Goal: Task Accomplishment & Management: Use online tool/utility

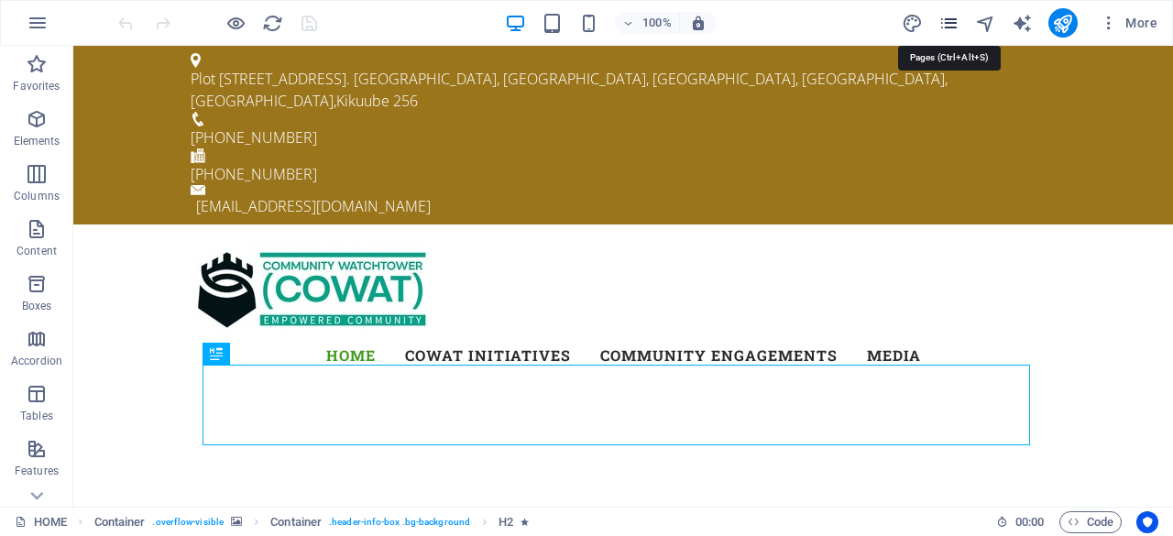
click at [949, 14] on icon "pages" at bounding box center [948, 23] width 21 height 21
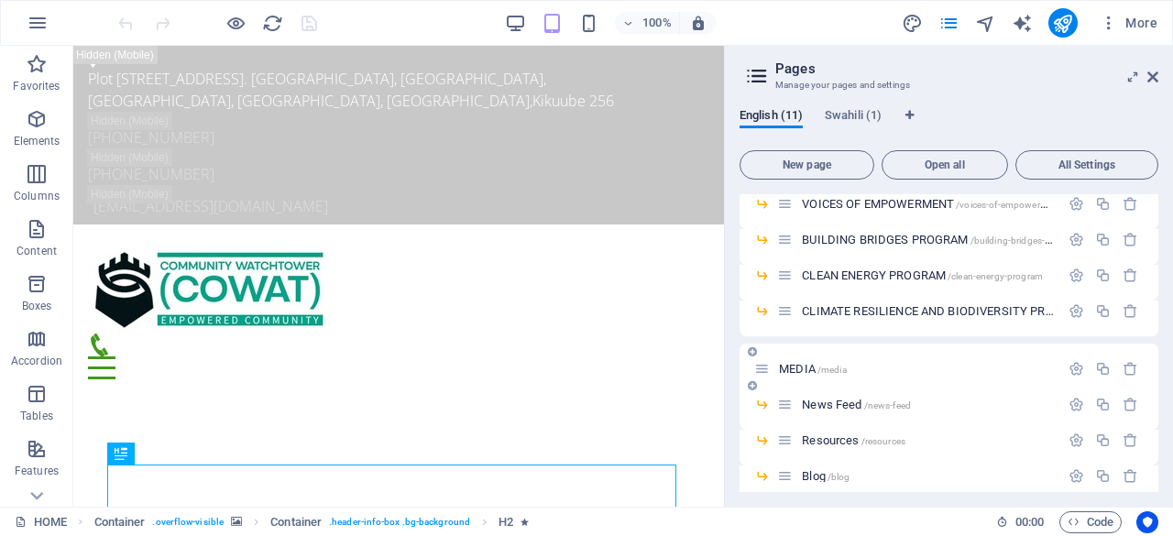
scroll to position [183, 0]
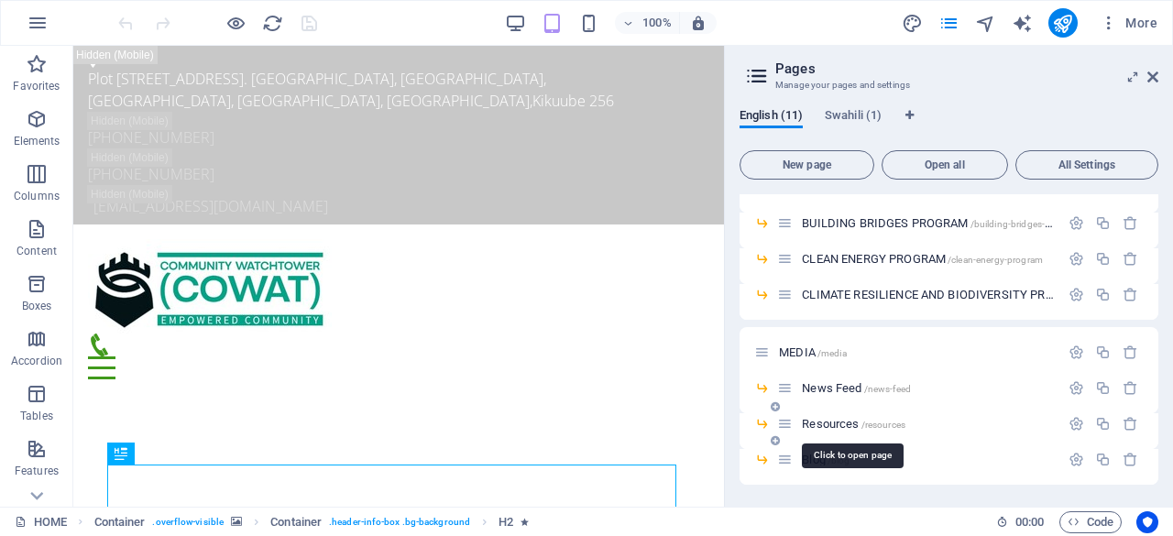
click at [840, 421] on span "Resources /resources" at bounding box center [854, 424] width 104 height 14
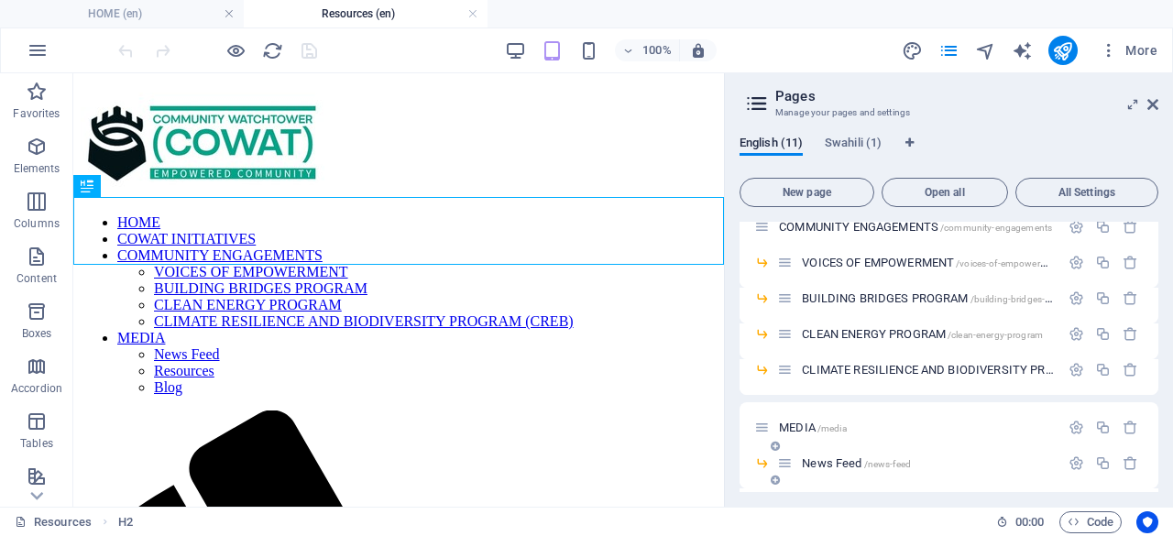
scroll to position [0, 0]
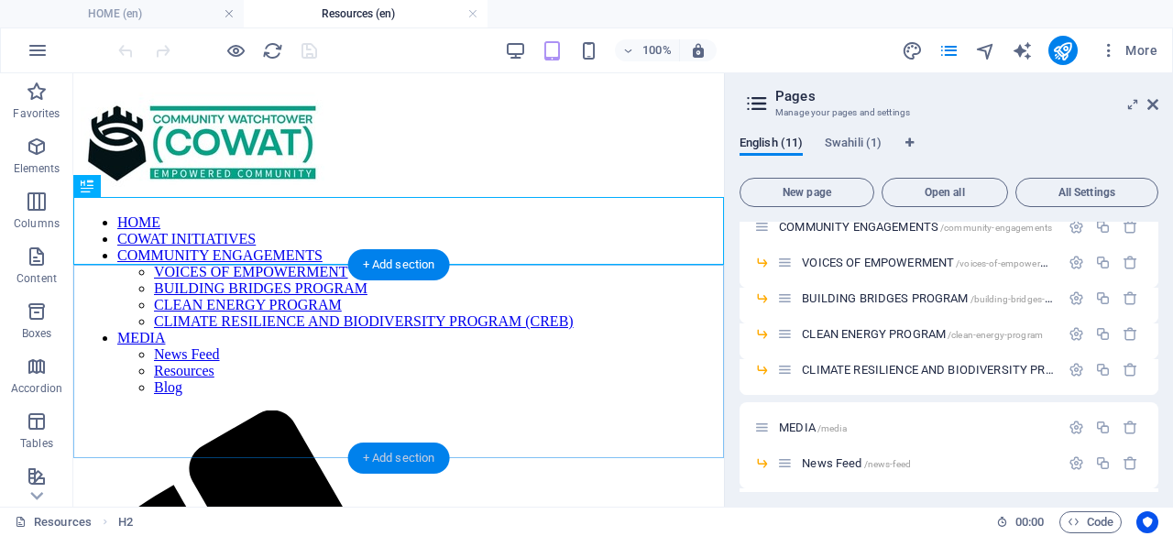
click at [412, 453] on div "+ Add section" at bounding box center [399, 458] width 102 height 31
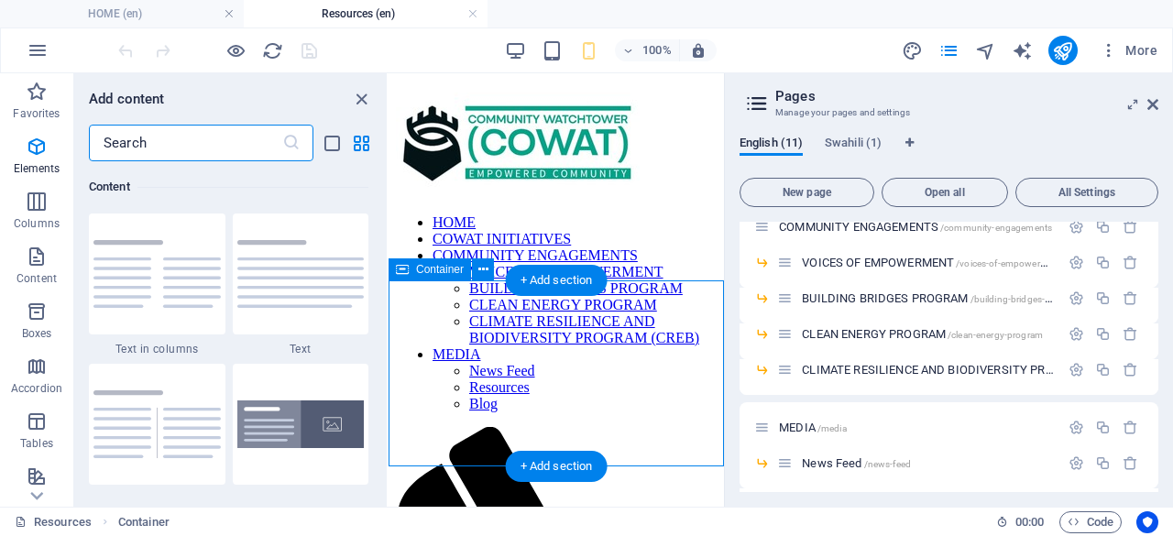
scroll to position [3207, 0]
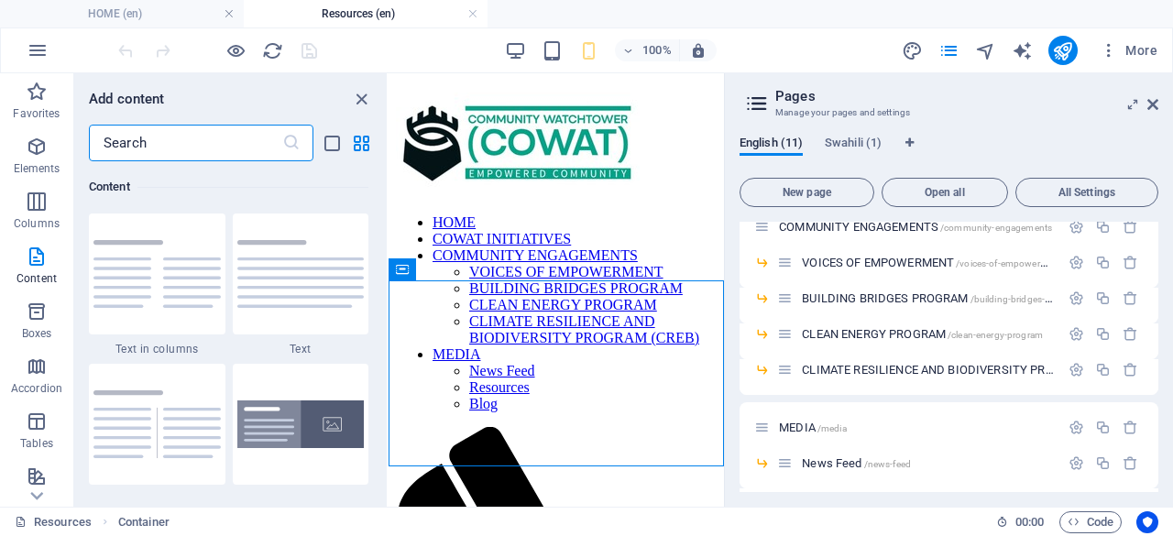
click at [194, 145] on input "text" at bounding box center [185, 143] width 193 height 37
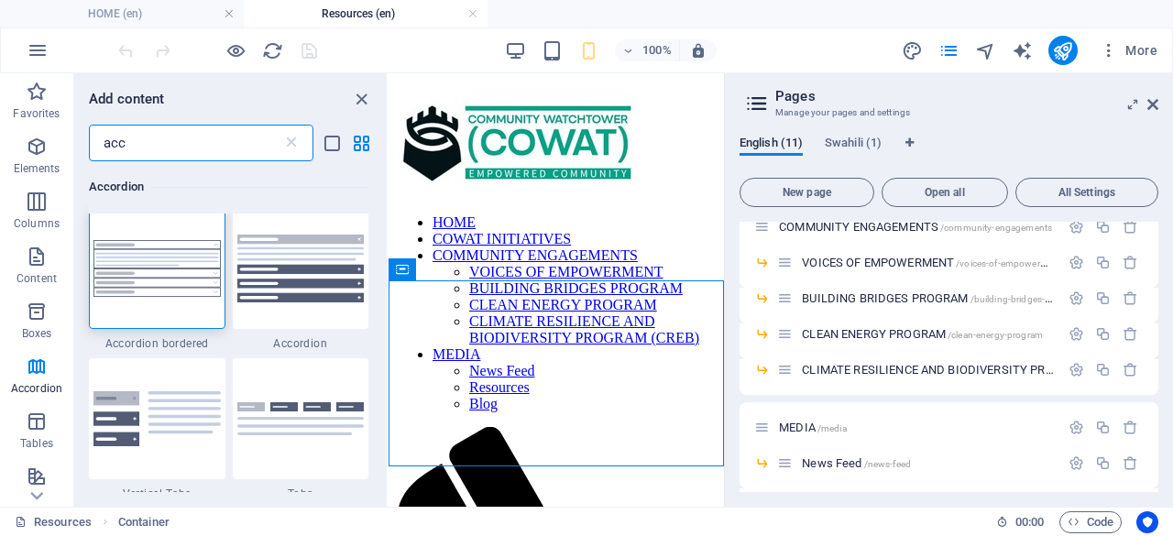
scroll to position [0, 0]
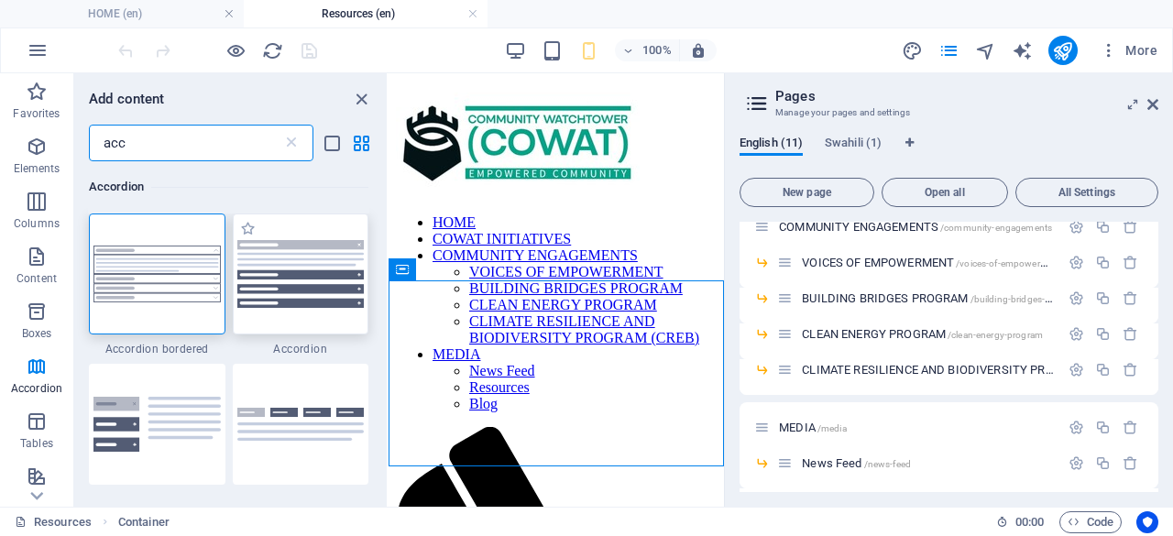
type input "acc"
click at [299, 271] on img at bounding box center [300, 274] width 127 height 68
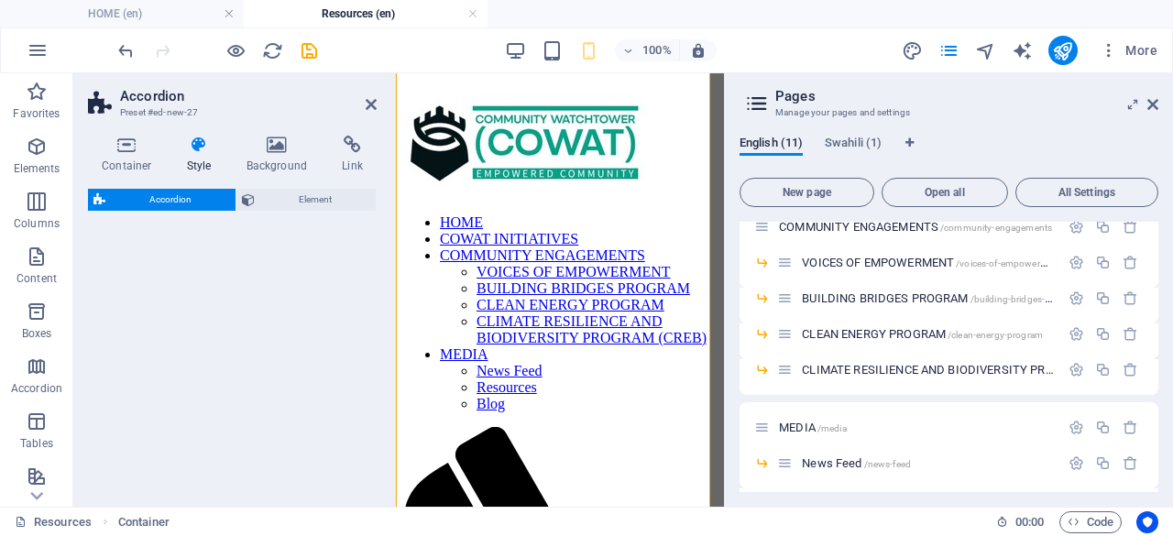
select select "rem"
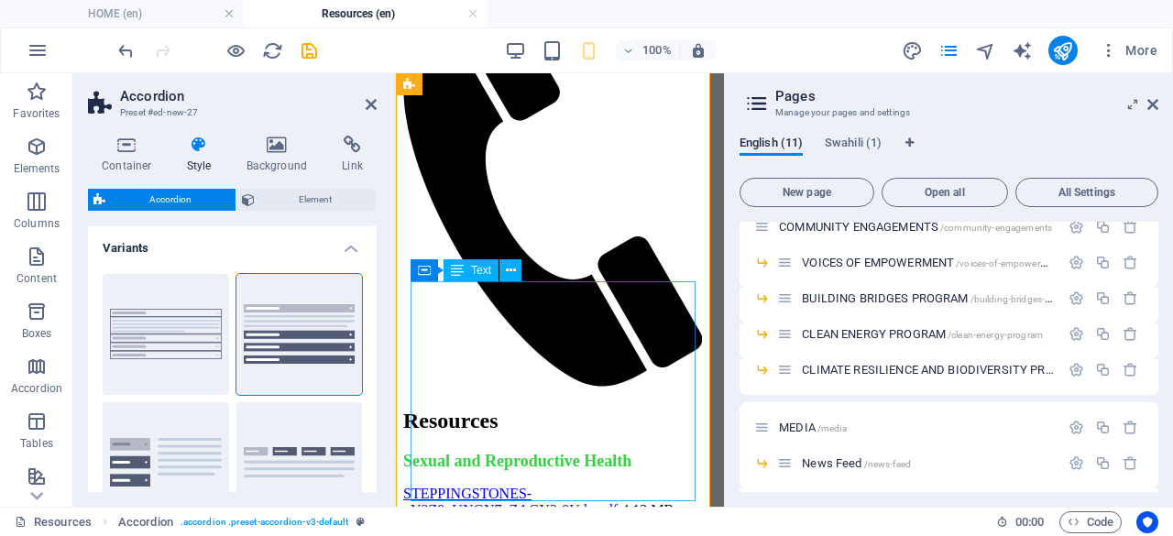
scroll to position [521, 0]
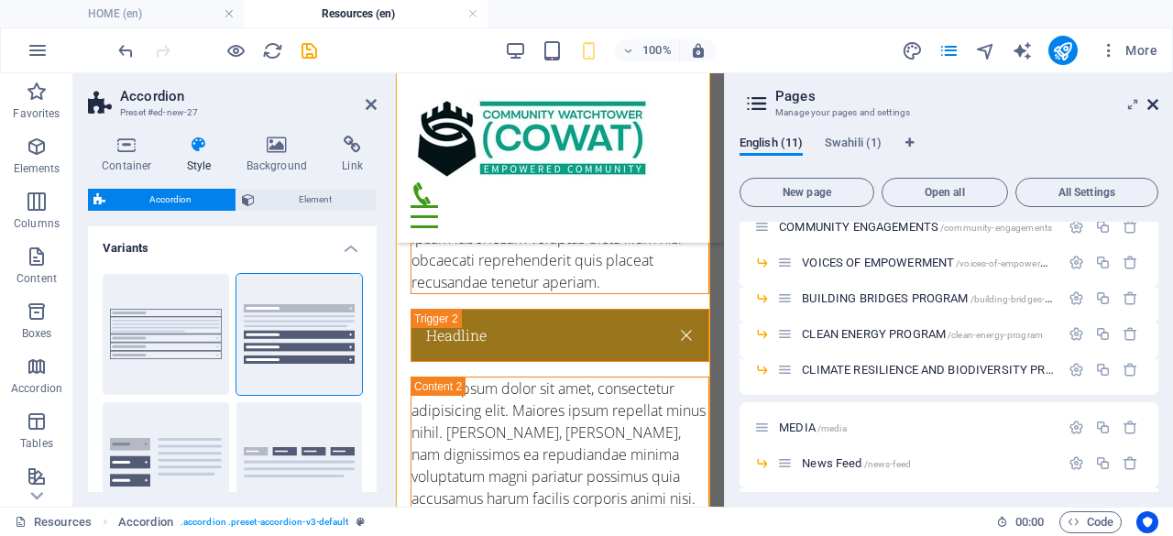
click at [1150, 99] on icon at bounding box center [1152, 104] width 11 height 15
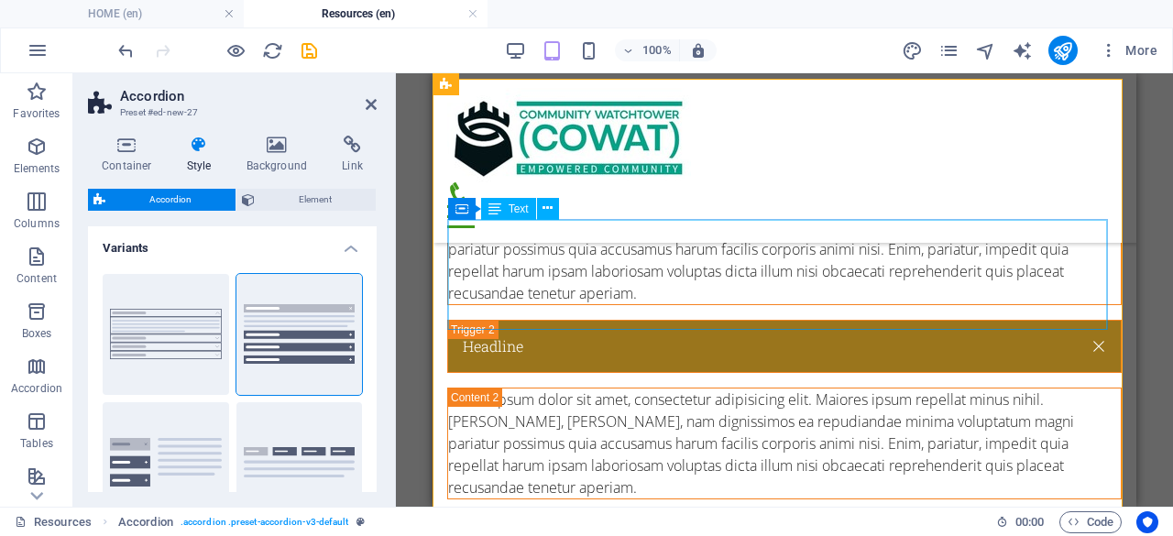
scroll to position [223, 0]
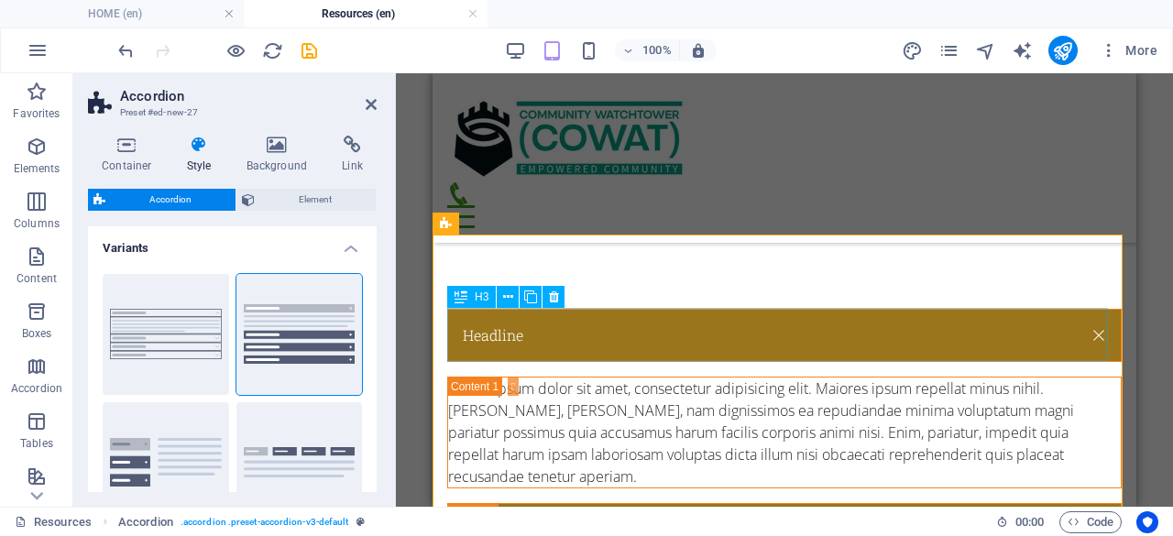
click at [526, 331] on div "Headline" at bounding box center [784, 335] width 675 height 53
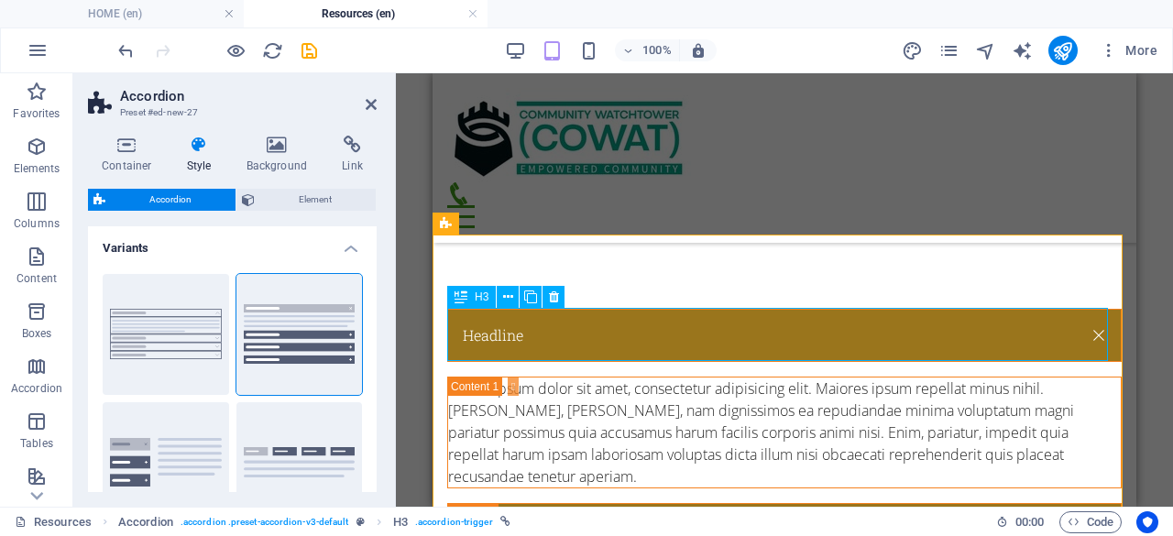
click at [526, 331] on div "Headline" at bounding box center [784, 335] width 675 height 53
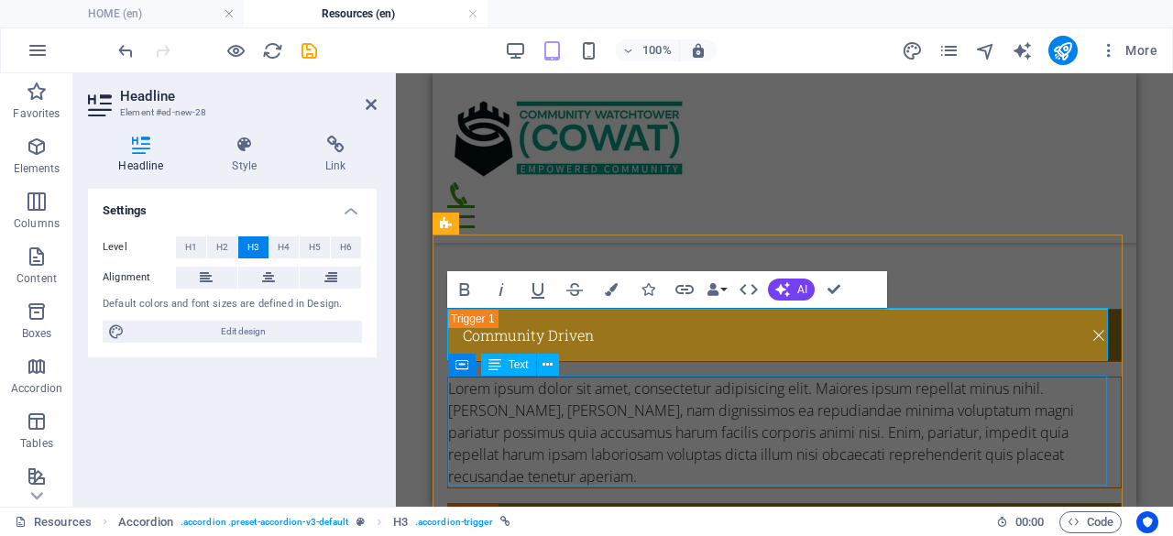
drag, startPoint x: 726, startPoint y: 413, endPoint x: 885, endPoint y: 414, distance: 159.5
click at [885, 414] on div "Lorem ipsum dolor sit amet, consectetur adipisicing elit. Maiores ipsum repella…" at bounding box center [784, 433] width 673 height 110
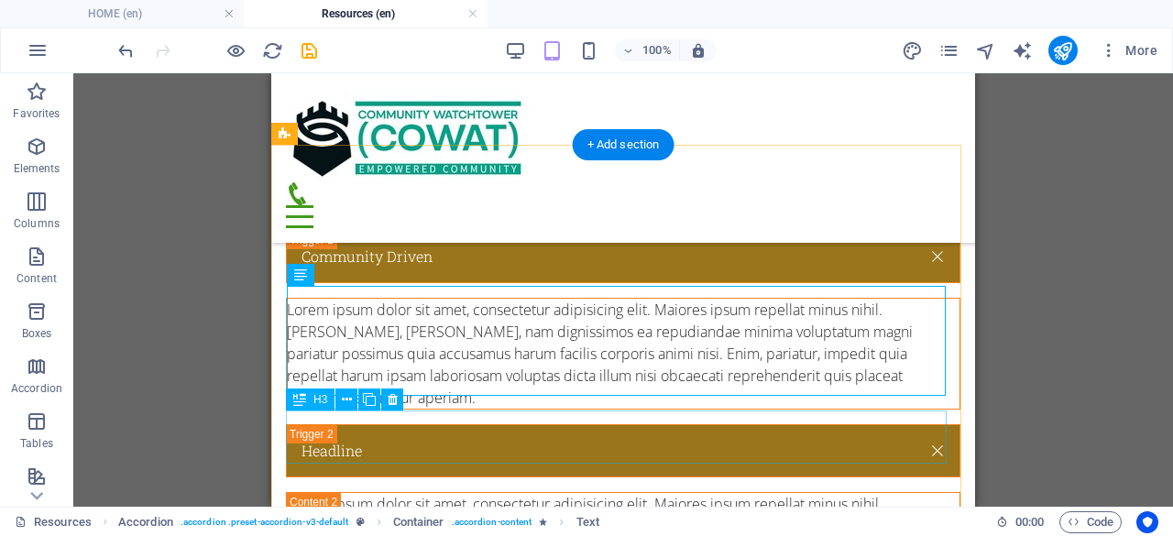
scroll to position [314, 0]
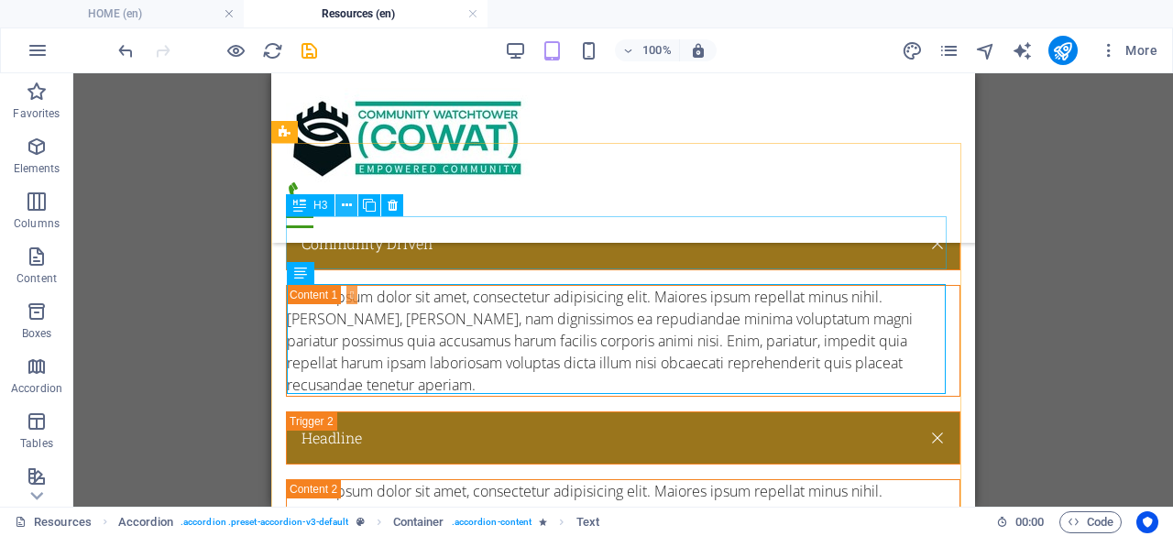
click at [346, 203] on icon at bounding box center [347, 205] width 10 height 19
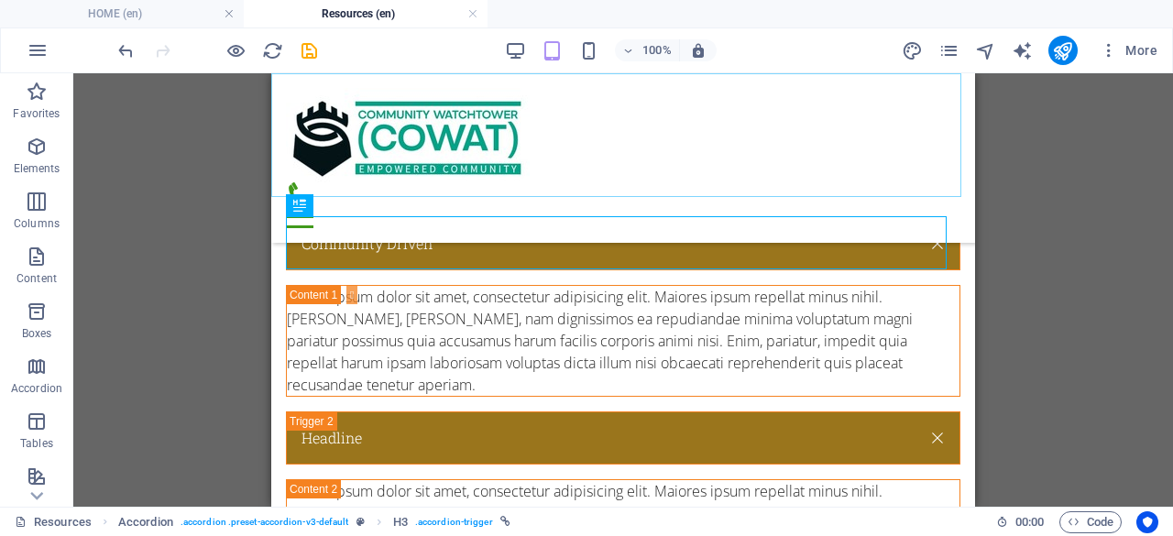
click at [767, 175] on div "HOME COWAT INITIATIVES COMMUNITY ENGAGEMENTS VOICES OF EMPOWERMENT BUILDING BRI…" at bounding box center [623, 158] width 704 height 170
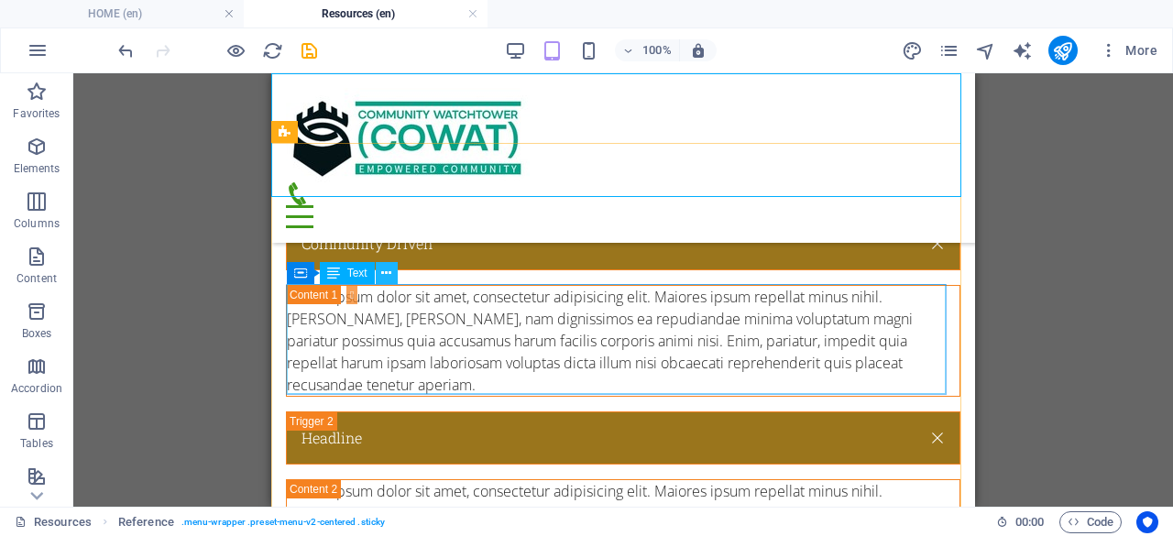
click at [390, 269] on icon at bounding box center [386, 273] width 10 height 19
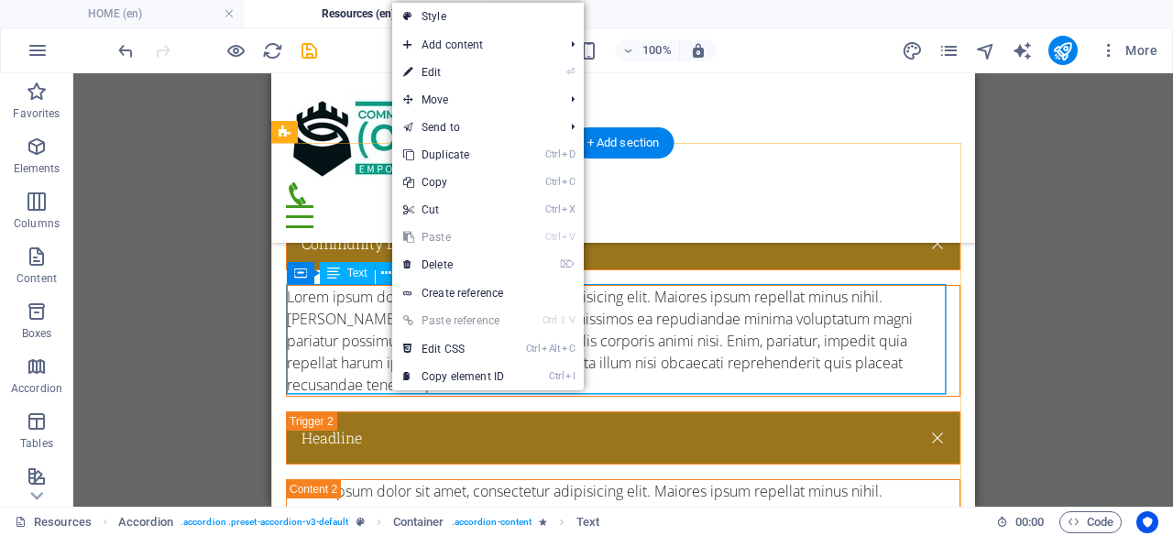
click at [731, 318] on div "Lorem ipsum dolor sit amet, consectetur adipisicing elit. Maiores ipsum repella…" at bounding box center [623, 341] width 673 height 110
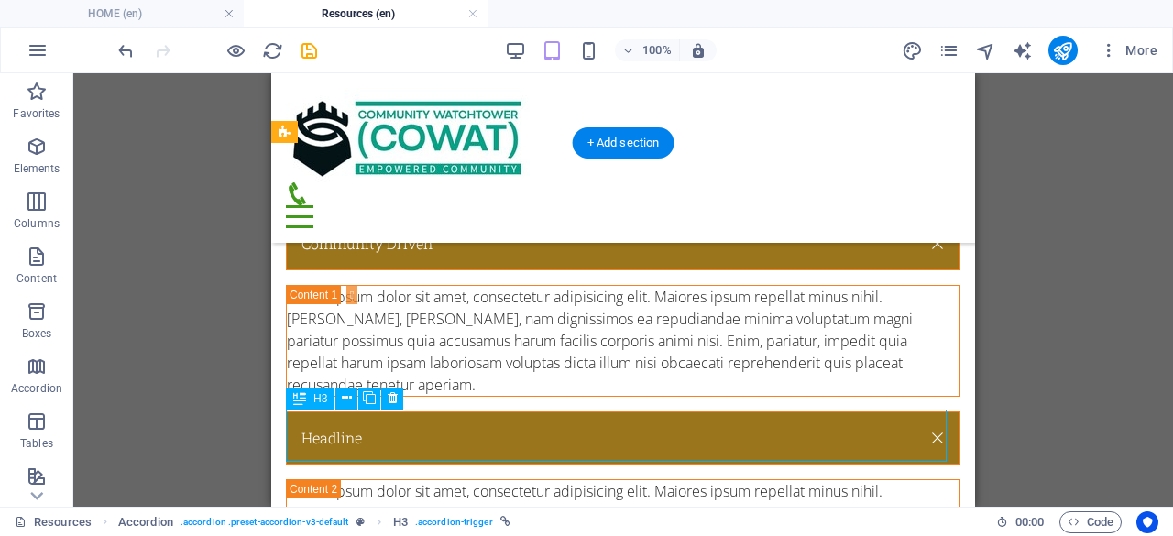
drag, startPoint x: 350, startPoint y: 436, endPoint x: 337, endPoint y: 426, distance: 16.3
click at [302, 428] on div "Headline" at bounding box center [623, 438] width 675 height 53
drag, startPoint x: 361, startPoint y: 437, endPoint x: 327, endPoint y: 438, distance: 33.9
click at [327, 438] on div "Headline" at bounding box center [623, 438] width 675 height 53
drag, startPoint x: 301, startPoint y: 434, endPoint x: 327, endPoint y: 434, distance: 26.6
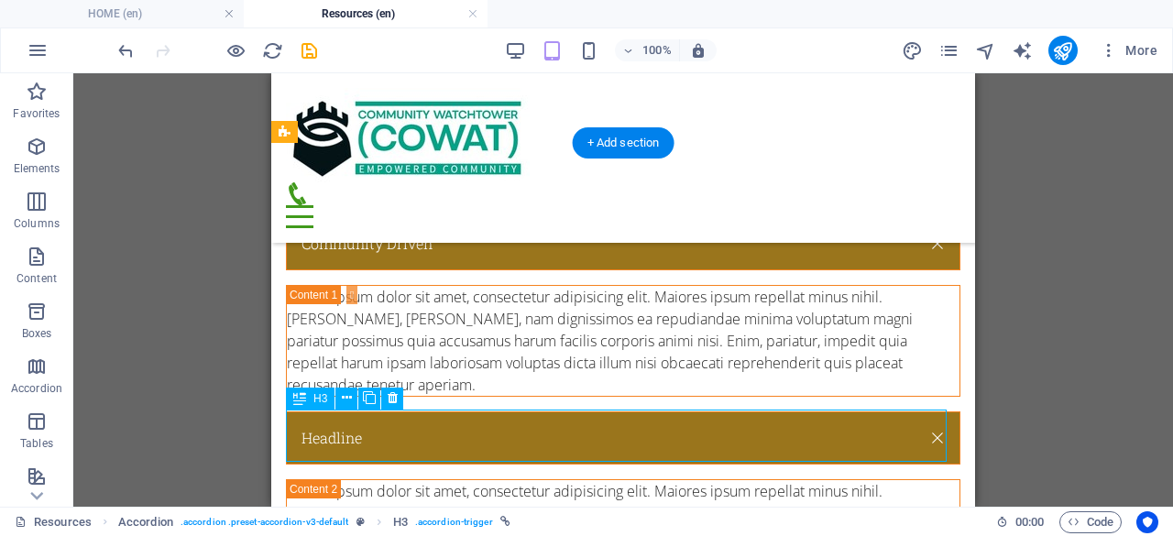
click at [327, 434] on div "Headline" at bounding box center [623, 438] width 675 height 53
click at [366, 437] on div "Headline" at bounding box center [623, 438] width 675 height 53
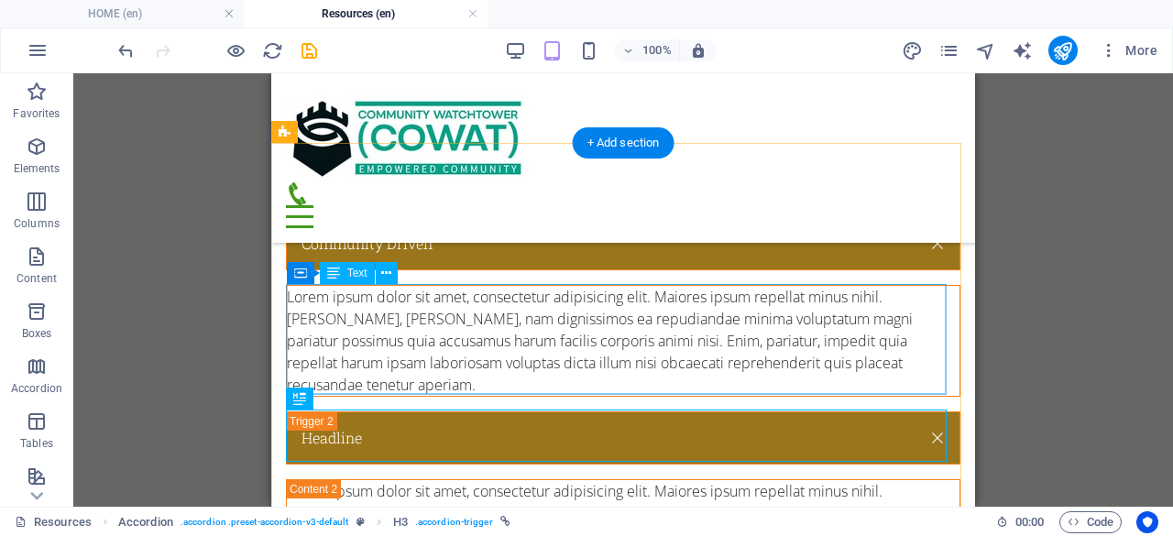
click at [491, 311] on div "Lorem ipsum dolor sit amet, consectetur adipisicing elit. Maiores ipsum repella…" at bounding box center [623, 341] width 673 height 110
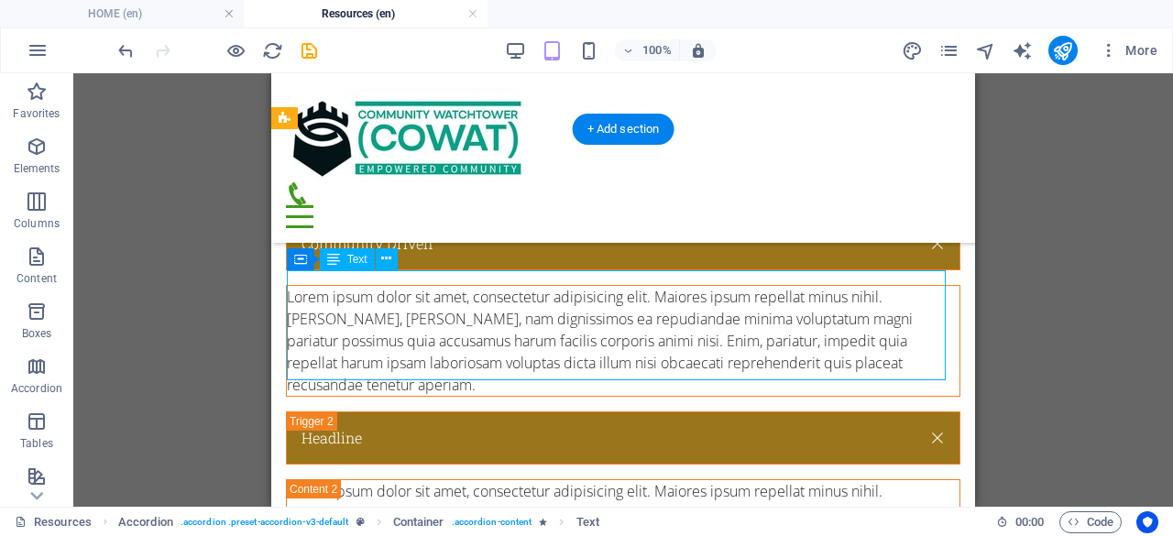
scroll to position [498, 0]
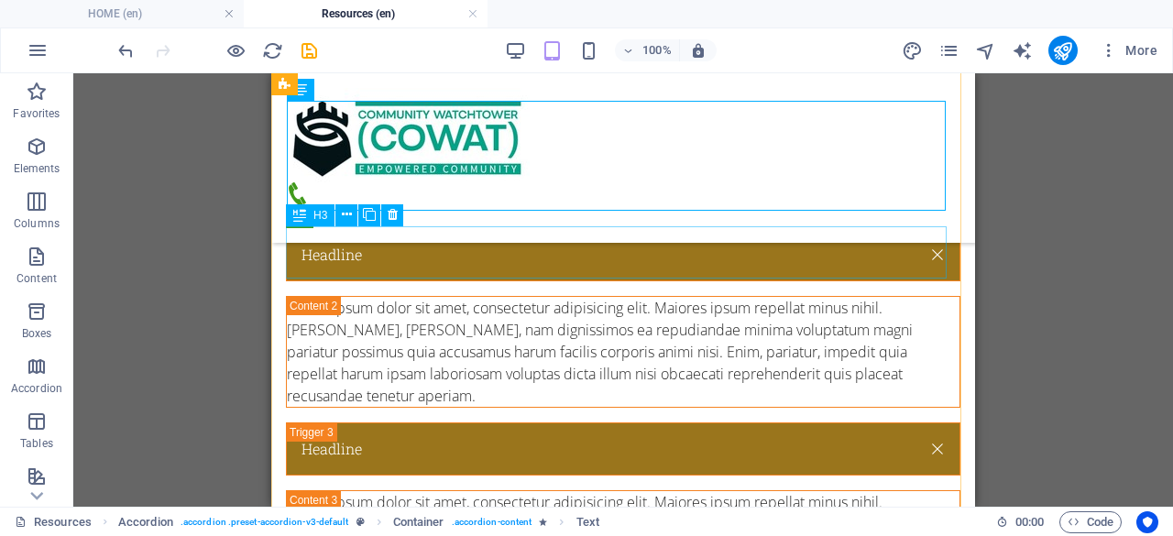
click at [312, 254] on div "Headline" at bounding box center [623, 254] width 675 height 53
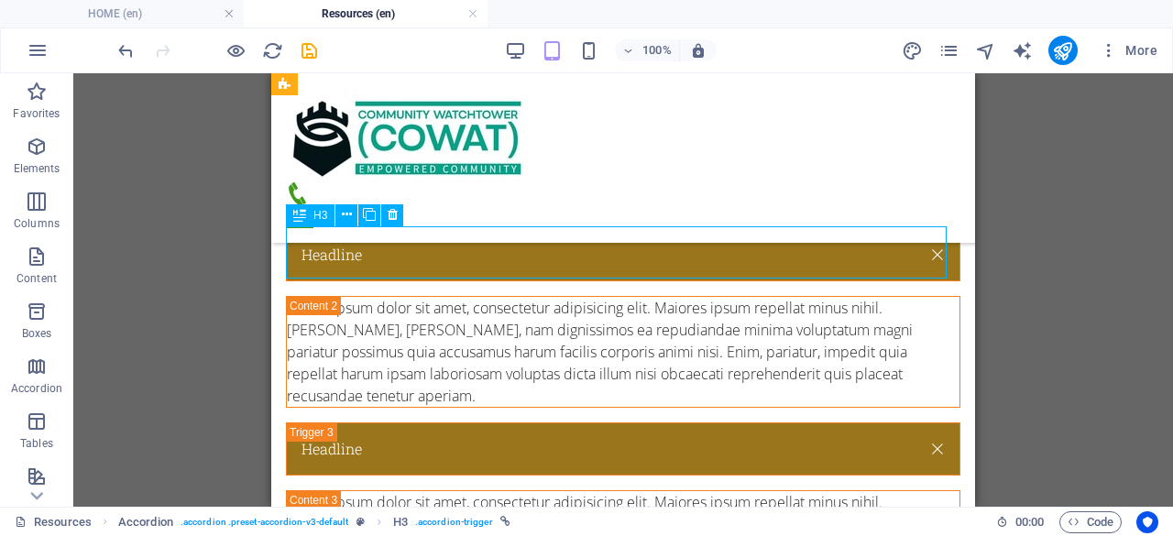
click at [317, 254] on div "Headline" at bounding box center [623, 254] width 675 height 53
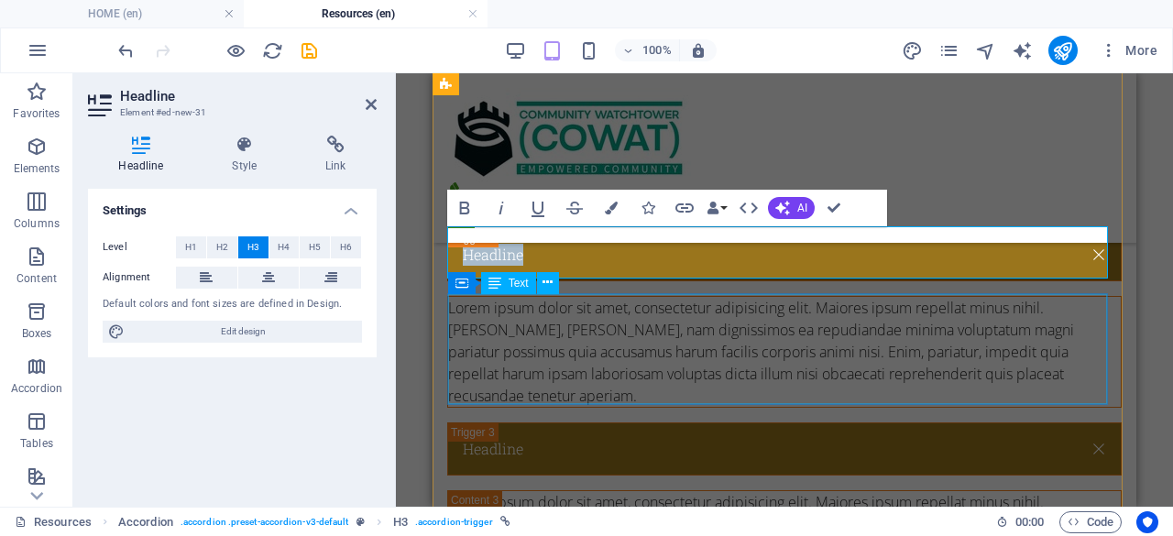
click at [564, 322] on div "Lorem ipsum dolor sit amet, consectetur adipisicing elit. Maiores ipsum repella…" at bounding box center [784, 352] width 673 height 110
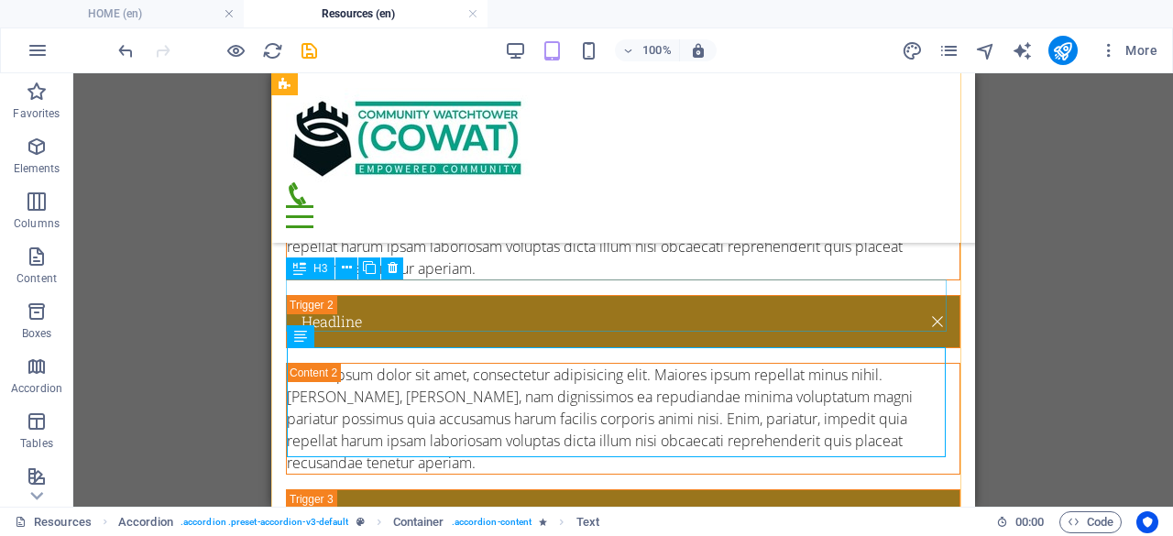
scroll to position [406, 0]
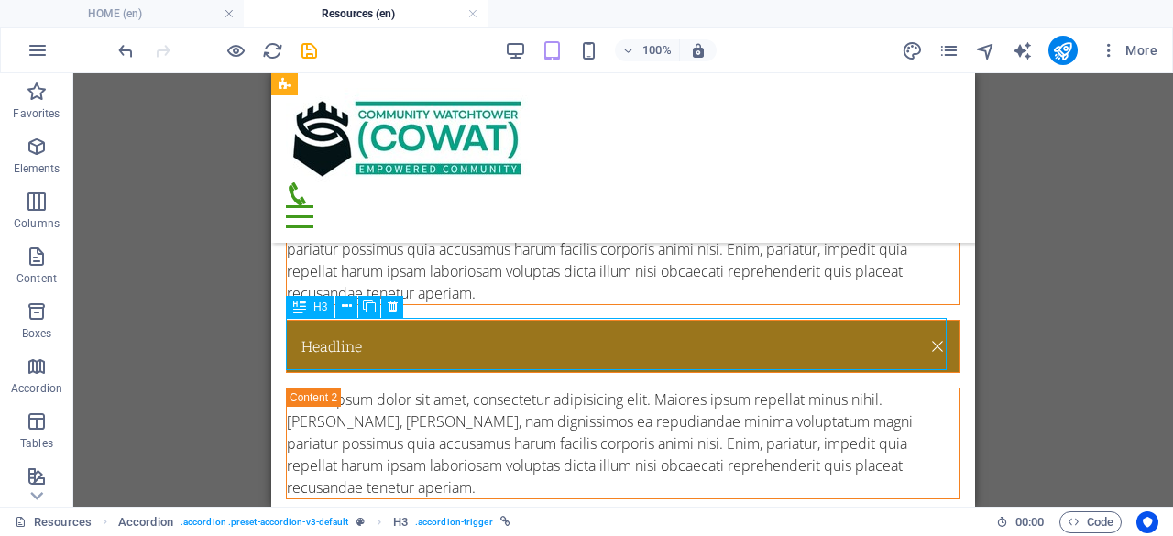
drag, startPoint x: 366, startPoint y: 344, endPoint x: 348, endPoint y: 346, distance: 17.5
click at [348, 346] on div "Headline" at bounding box center [623, 346] width 675 height 53
click at [324, 346] on div "Headline" at bounding box center [623, 346] width 675 height 53
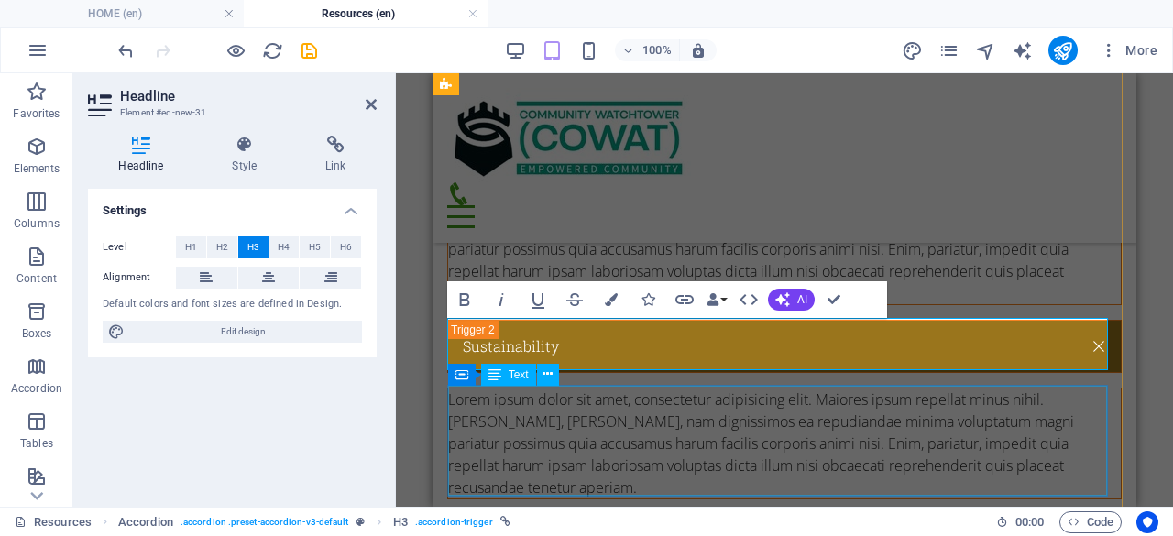
click at [894, 415] on div "Lorem ipsum dolor sit amet, consectetur adipisicing elit. Maiores ipsum repella…" at bounding box center [784, 444] width 673 height 110
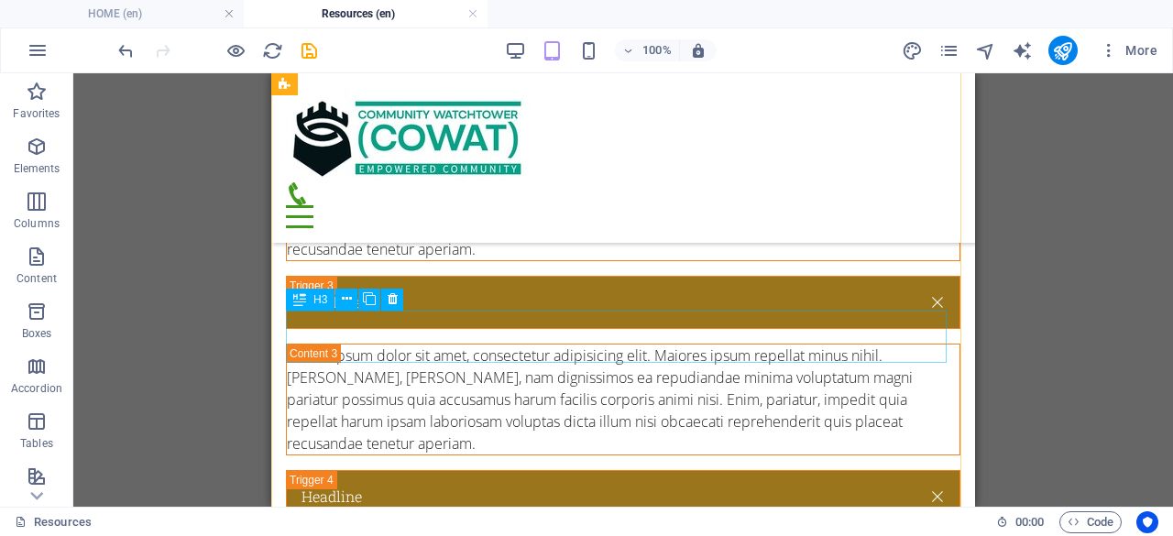
scroll to position [579, 0]
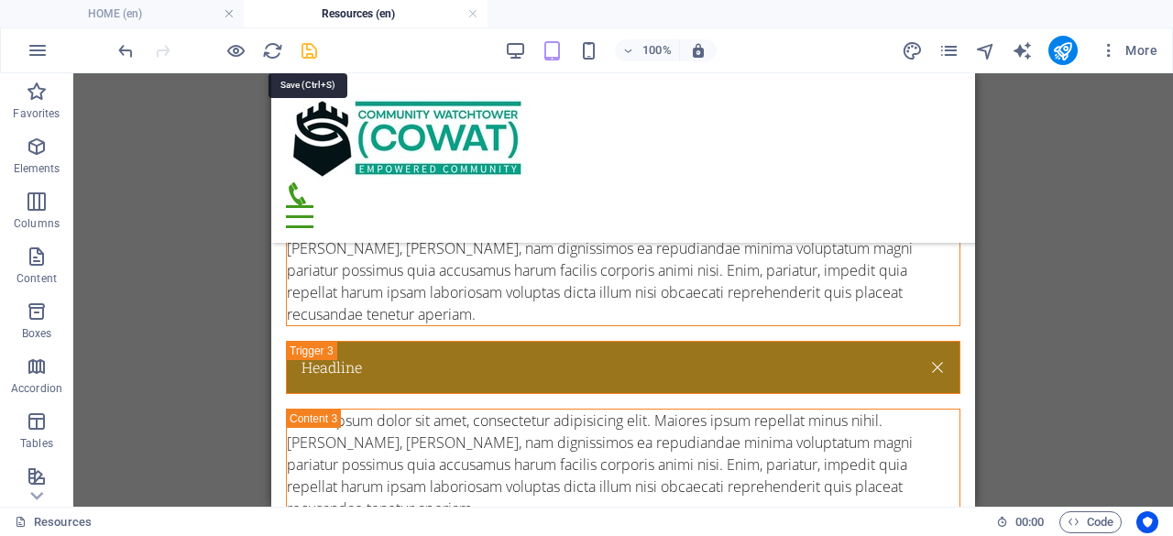
click at [310, 45] on icon "save" at bounding box center [309, 50] width 21 height 21
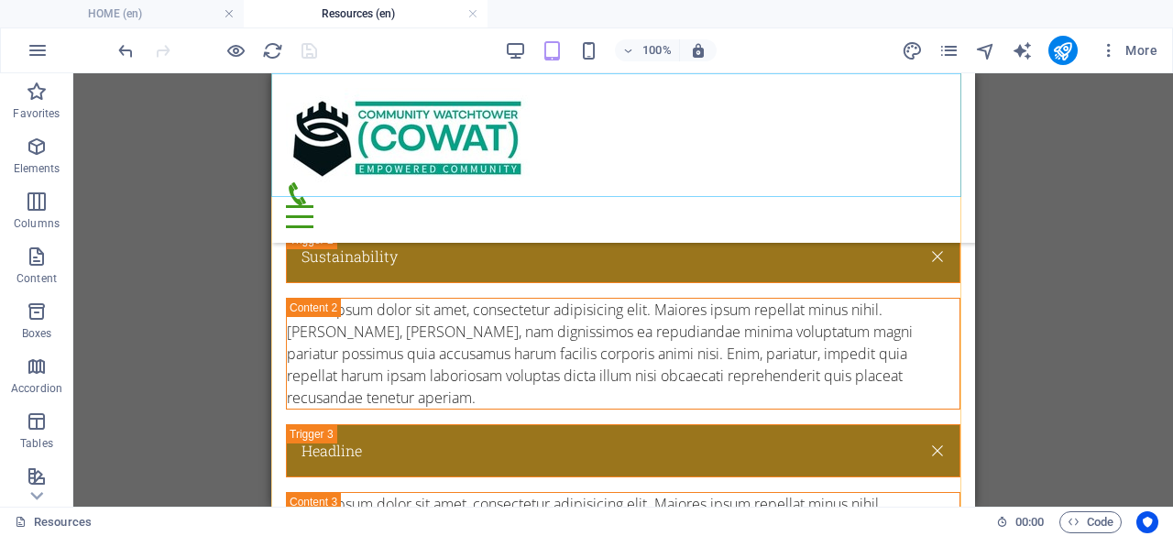
scroll to position [488, 0]
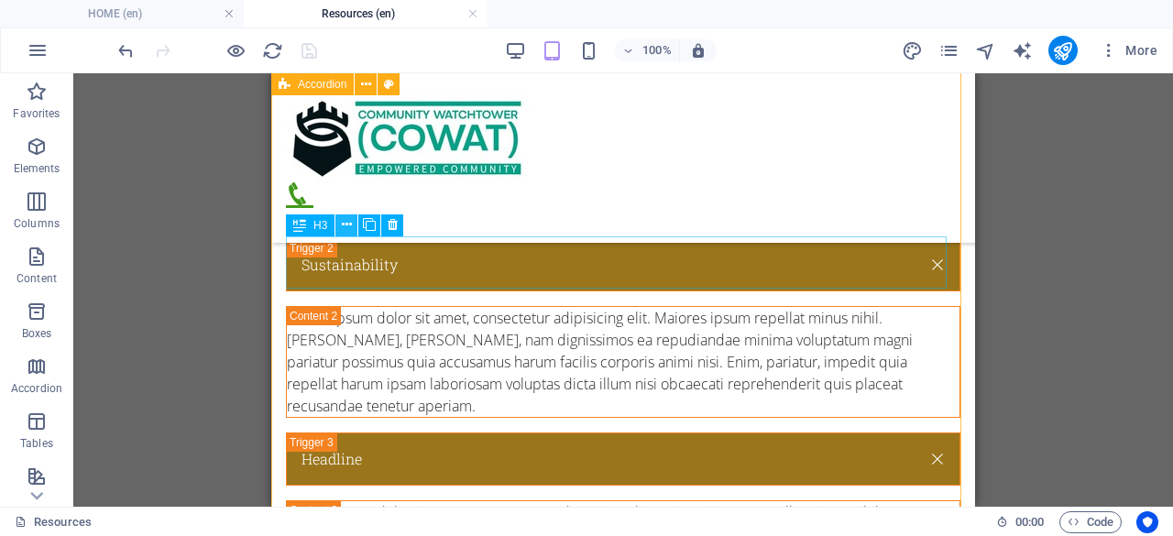
click at [348, 221] on icon at bounding box center [347, 224] width 10 height 19
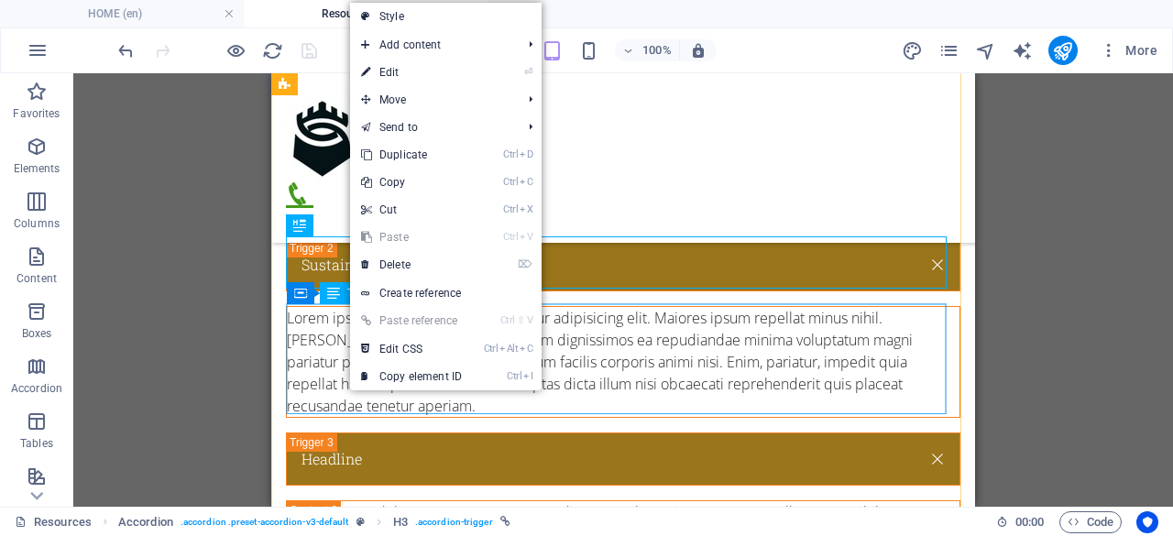
click at [656, 352] on div "Lorem ipsum dolor sit amet, consectetur adipisicing elit. Maiores ipsum repella…" at bounding box center [623, 362] width 673 height 110
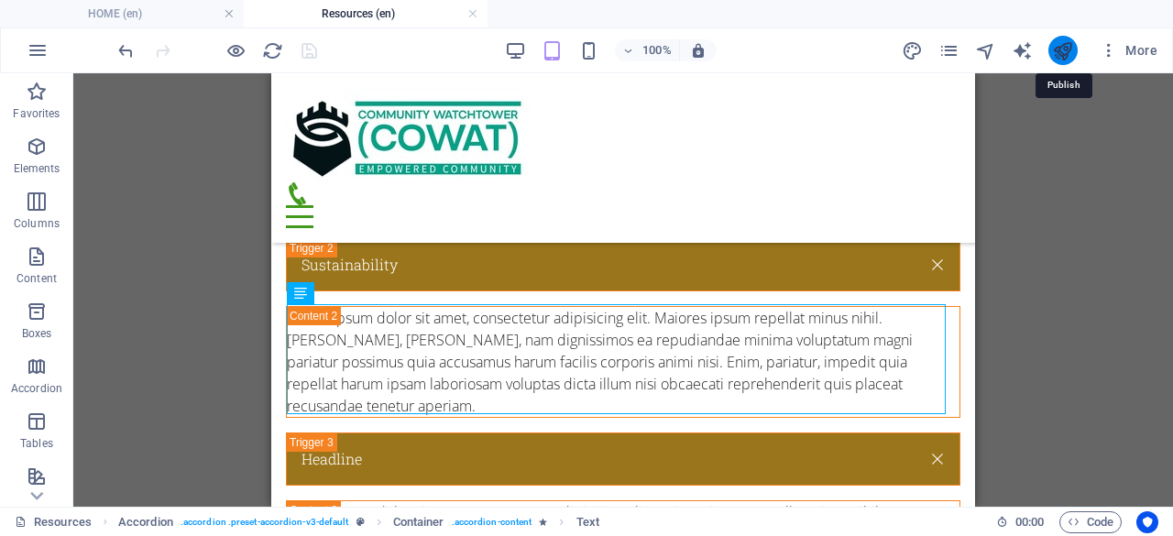
click at [1068, 44] on icon "publish" at bounding box center [1062, 50] width 21 height 21
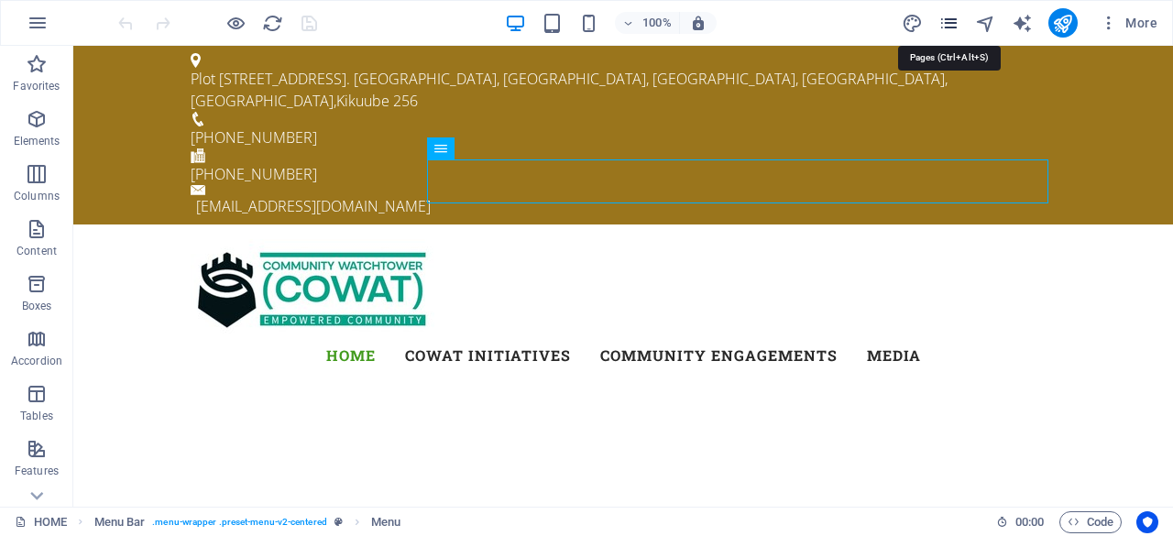
click at [950, 16] on icon "pages" at bounding box center [948, 23] width 21 height 21
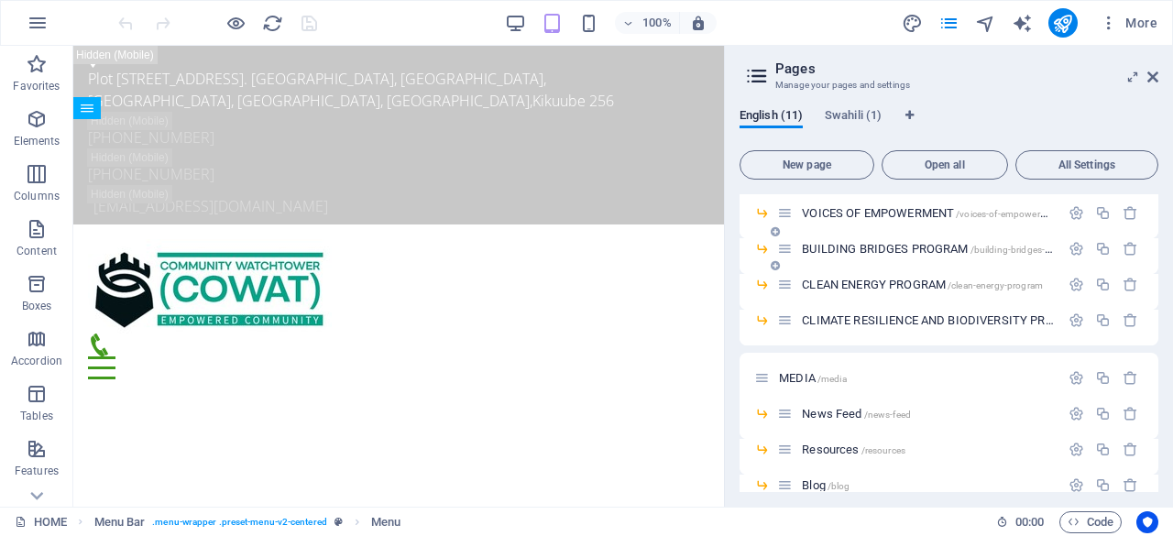
scroll to position [183, 0]
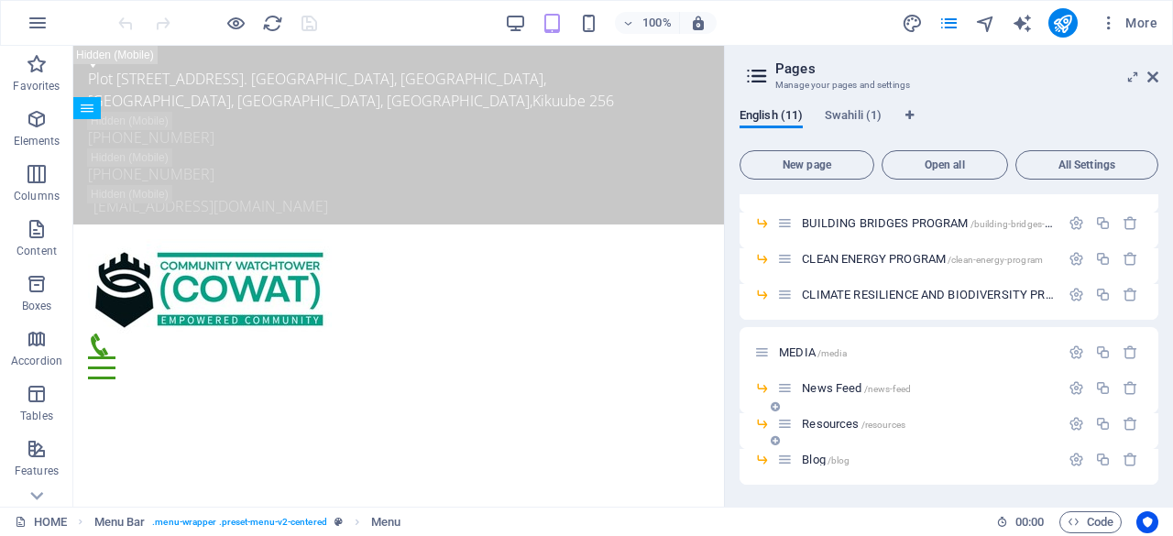
click at [884, 423] on span "/resources" at bounding box center [884, 425] width 44 height 10
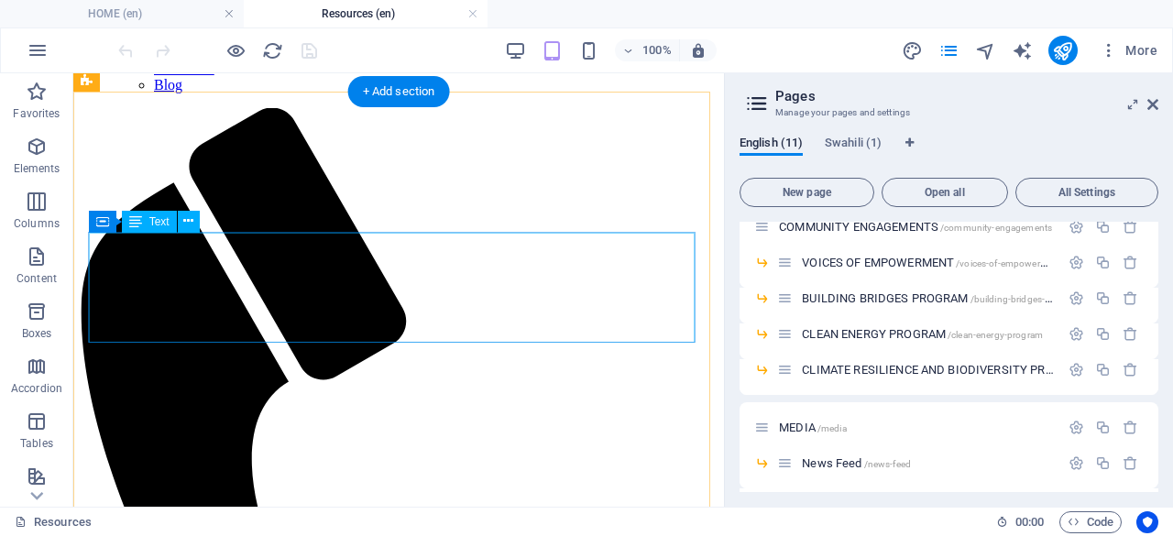
scroll to position [275, 0]
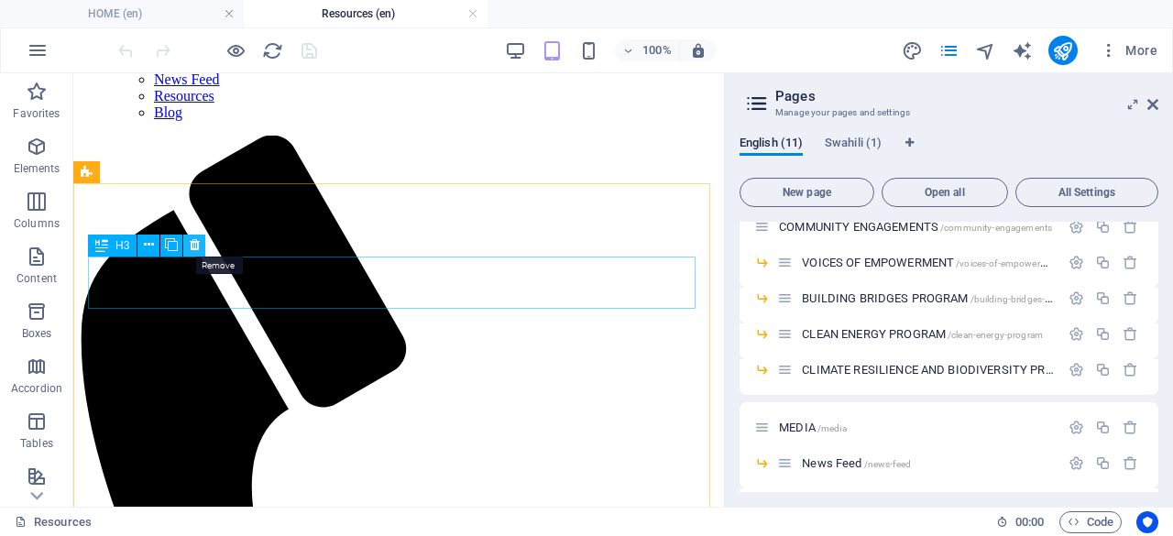
click at [197, 245] on icon at bounding box center [195, 245] width 10 height 19
click at [194, 248] on icon at bounding box center [195, 245] width 10 height 19
click at [196, 247] on icon at bounding box center [195, 245] width 10 height 19
click at [148, 243] on icon at bounding box center [149, 245] width 10 height 19
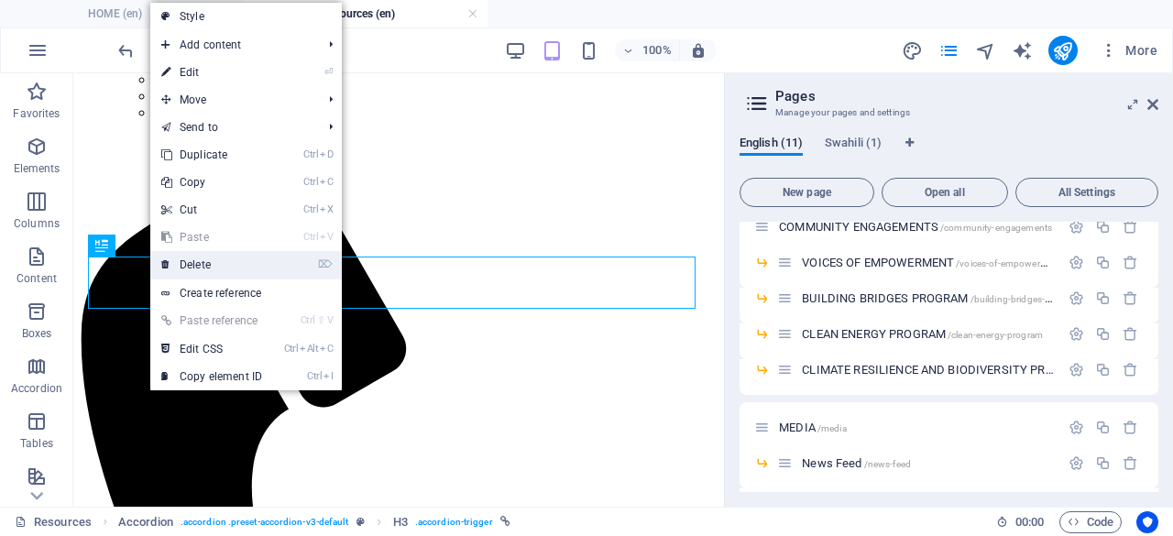
click at [200, 262] on link "⌦ Delete" at bounding box center [211, 264] width 123 height 27
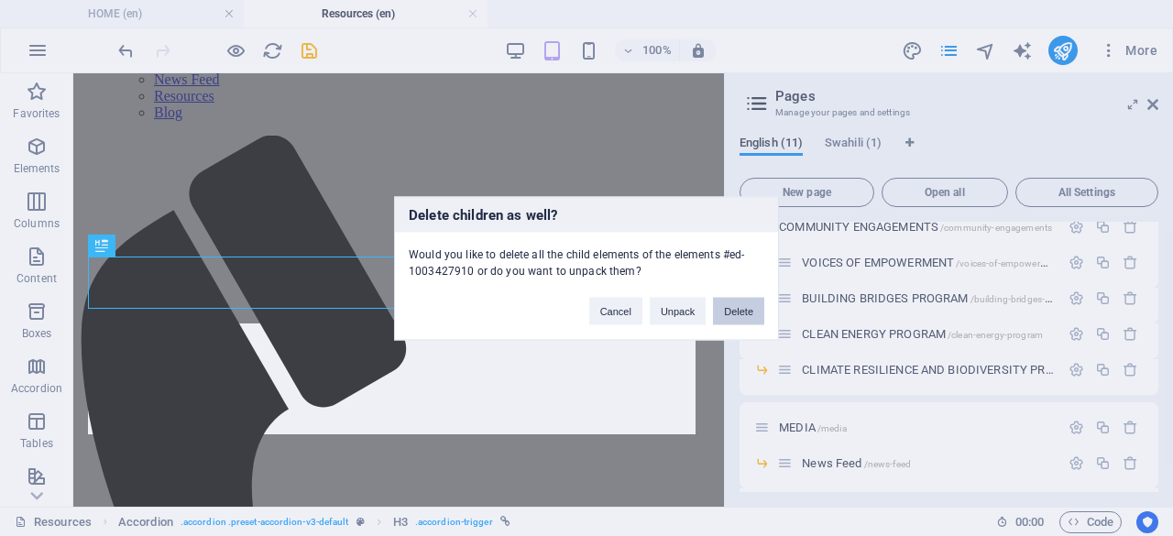
click at [742, 310] on button "Delete" at bounding box center [738, 310] width 51 height 27
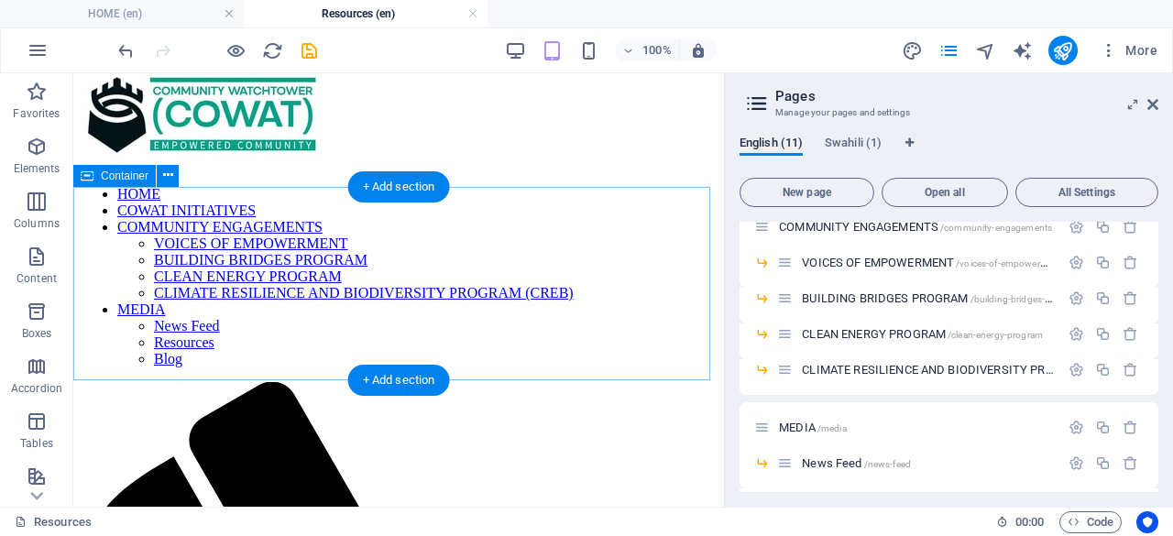
scroll to position [212, 0]
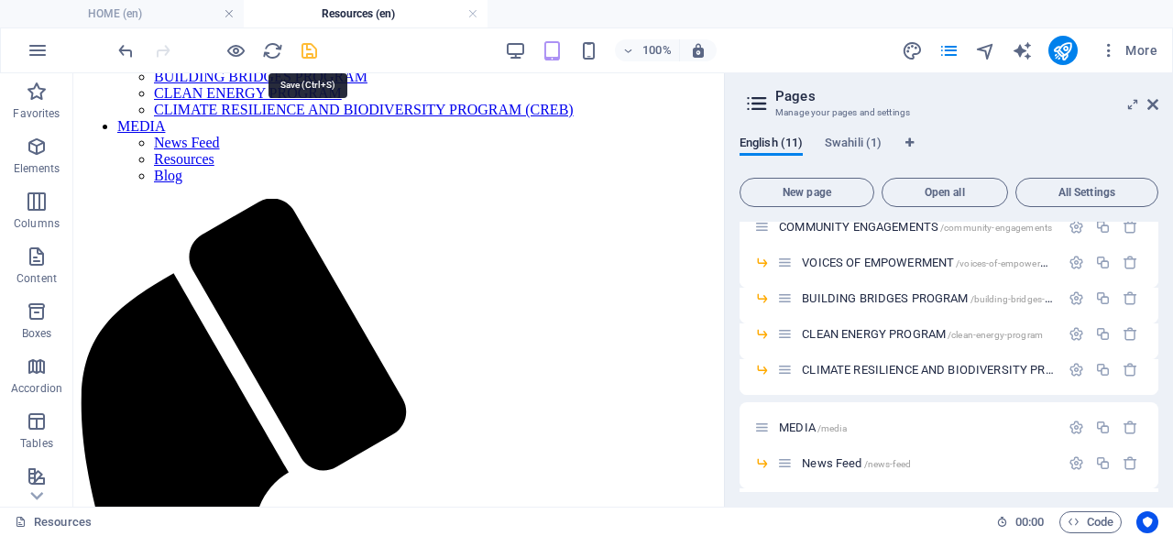
click at [313, 47] on icon "save" at bounding box center [309, 50] width 21 height 21
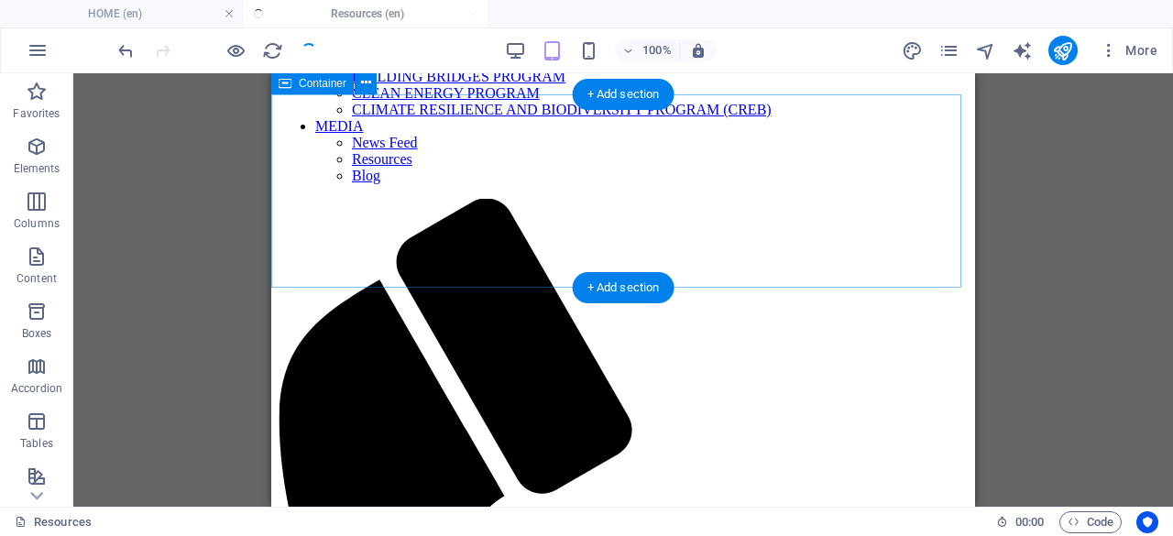
scroll to position [0, 0]
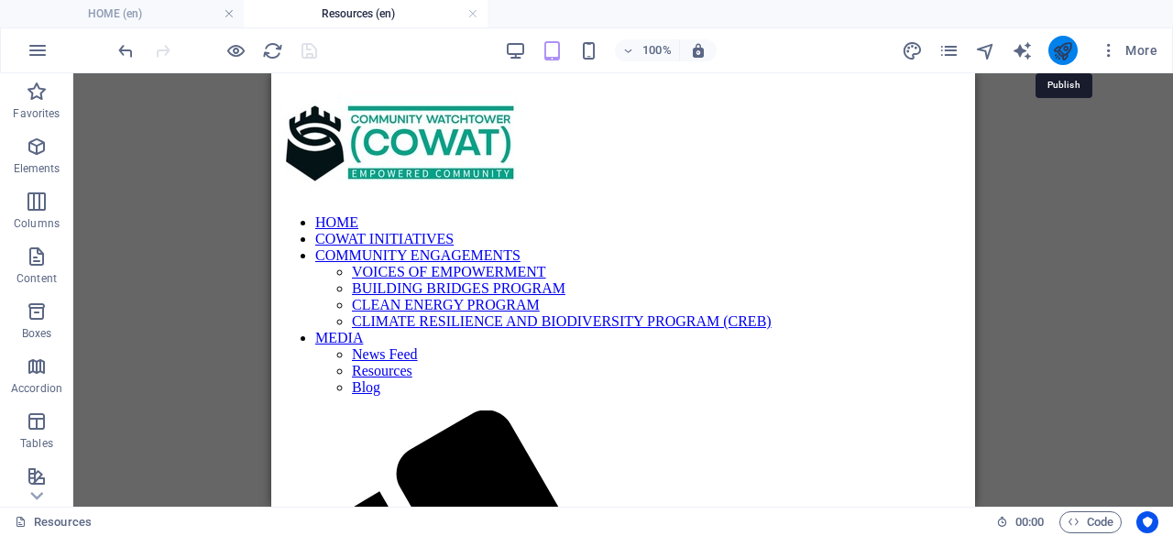
click at [1069, 45] on icon "publish" at bounding box center [1062, 50] width 21 height 21
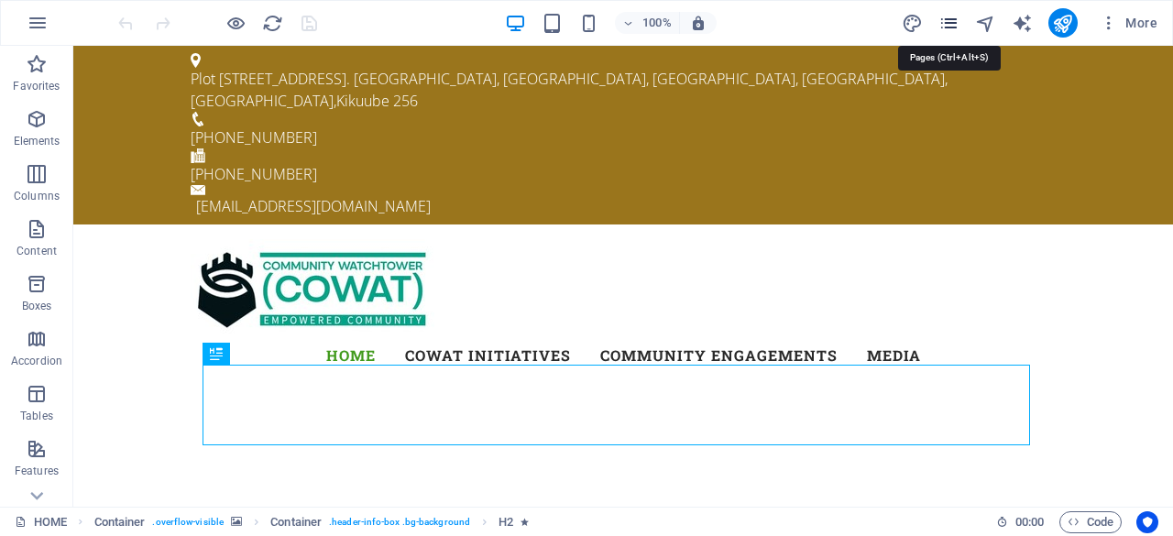
click at [951, 16] on icon "pages" at bounding box center [948, 23] width 21 height 21
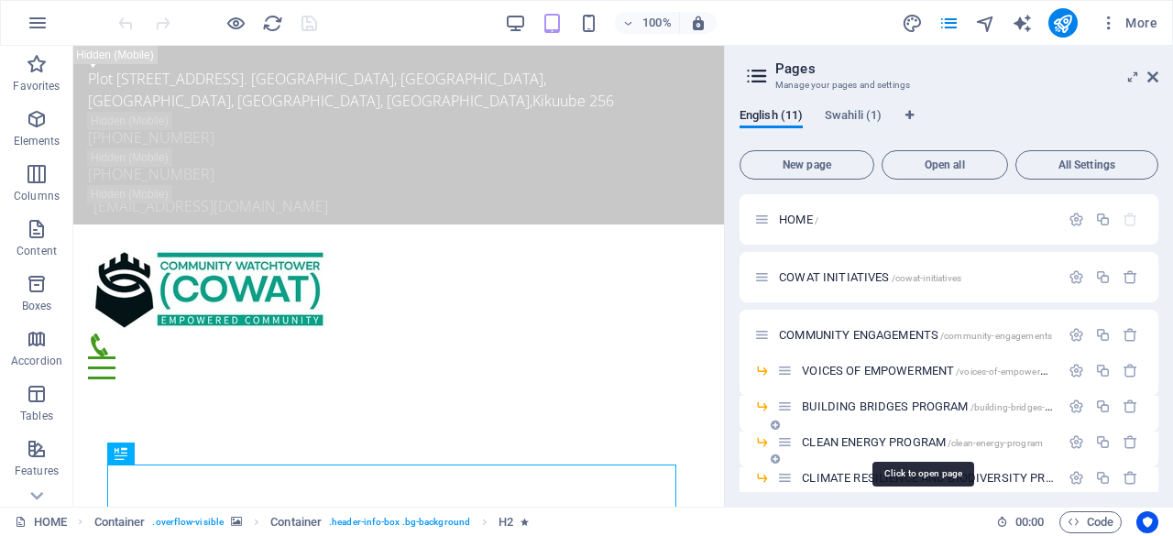
click at [916, 438] on span "CLEAN ENERGY PROGRAM /clean-energy-program" at bounding box center [922, 442] width 241 height 14
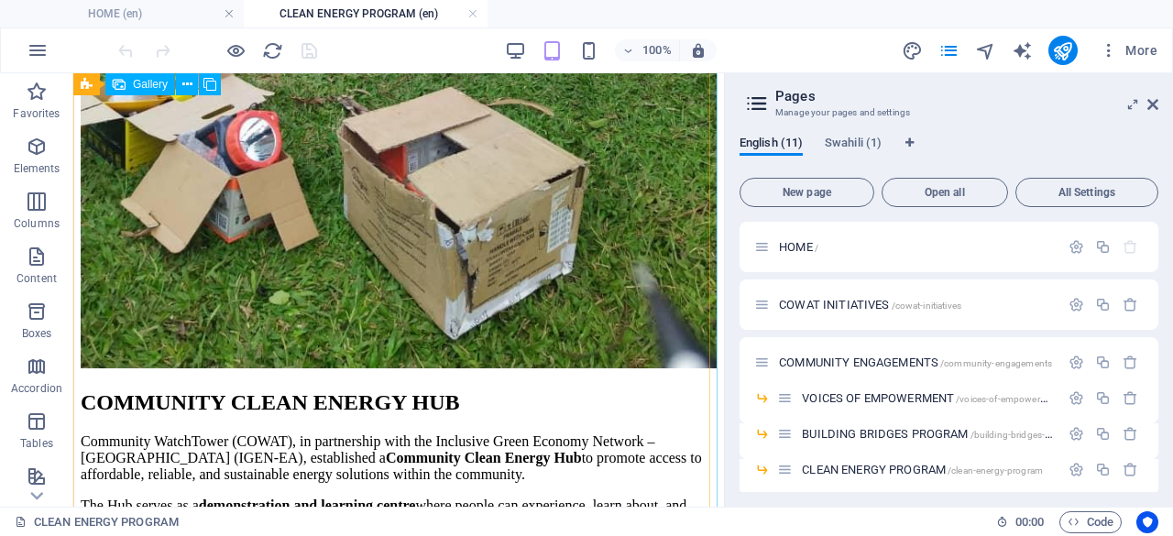
scroll to position [3147, 0]
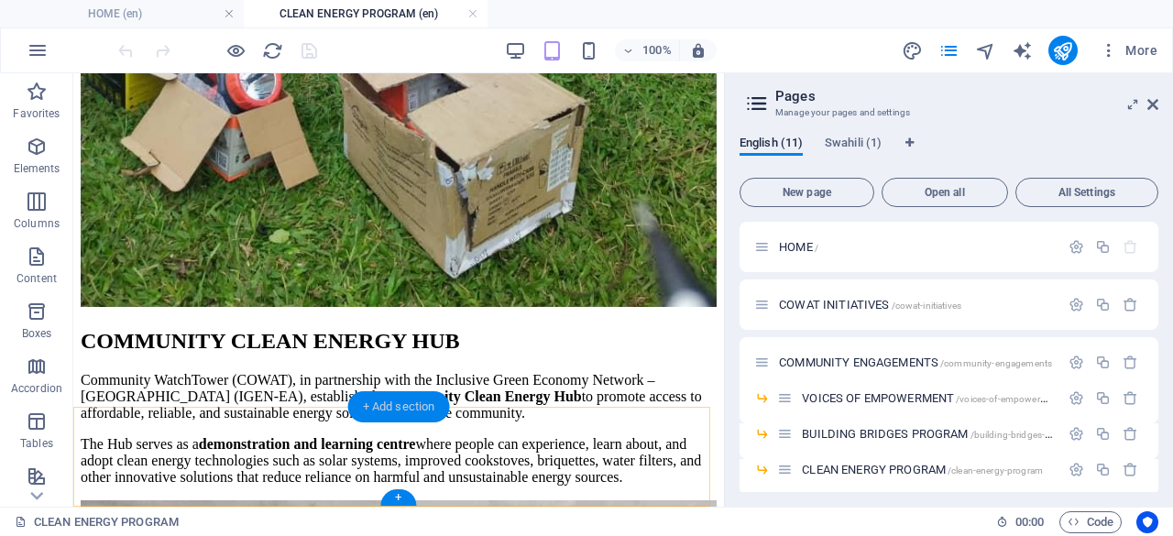
click at [401, 403] on div "+ Add section" at bounding box center [399, 406] width 102 height 31
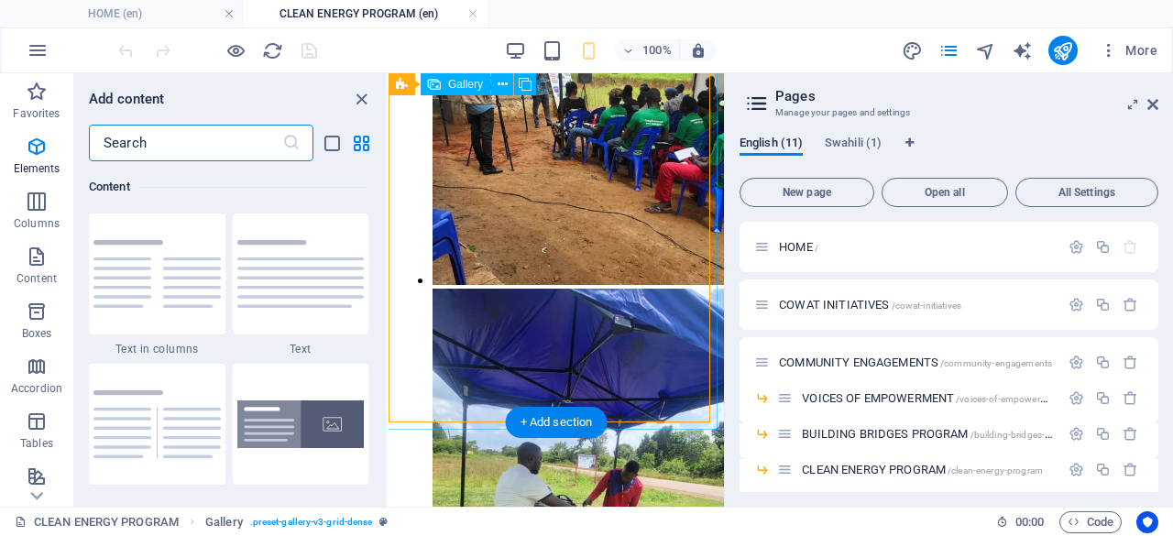
scroll to position [3207, 0]
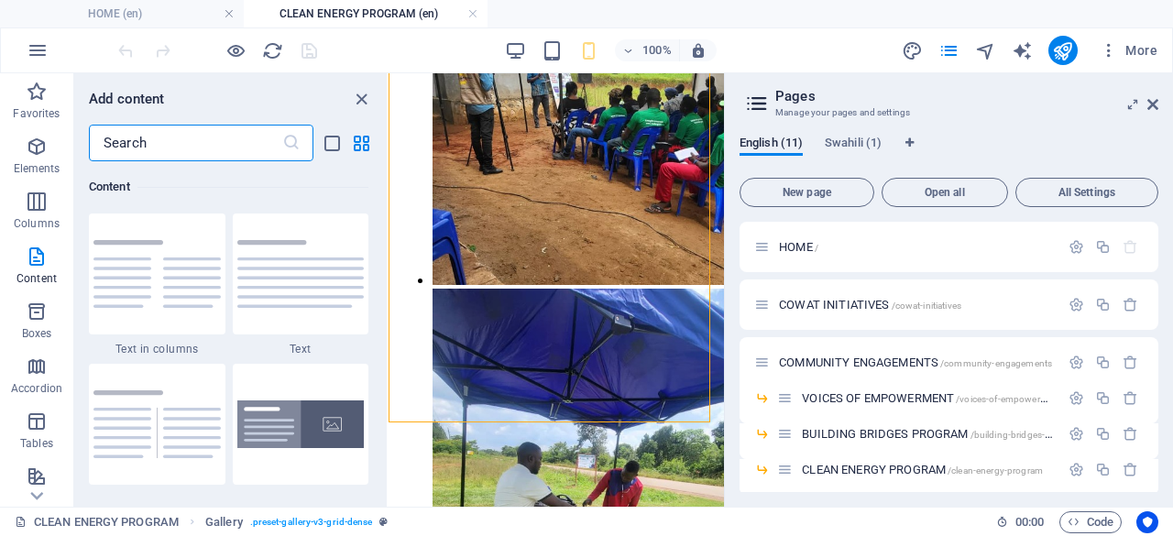
click at [195, 147] on input "text" at bounding box center [185, 143] width 193 height 37
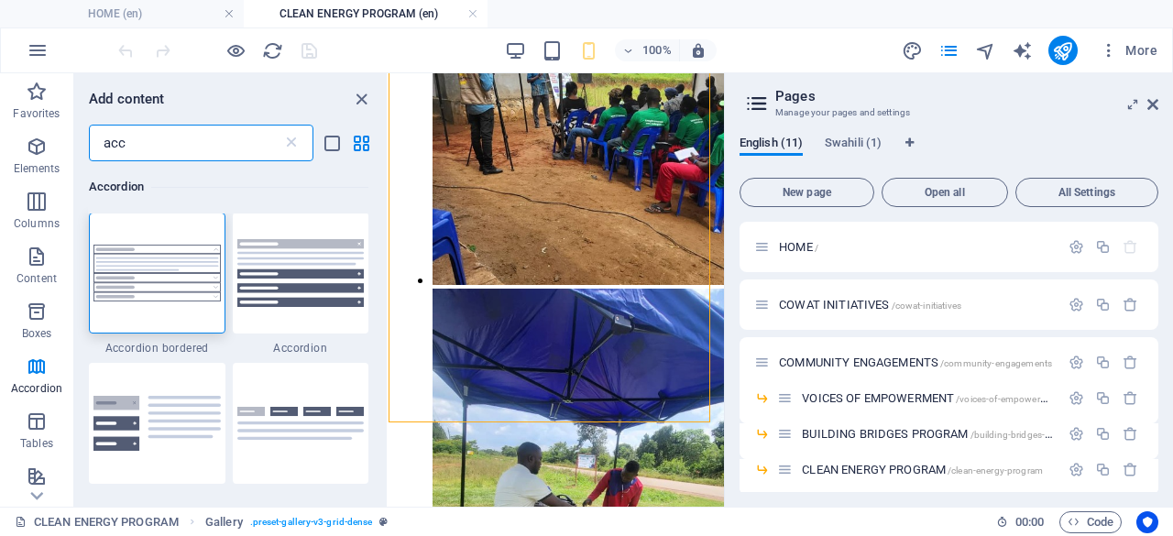
scroll to position [0, 0]
type input "acco"
click at [312, 282] on img at bounding box center [300, 274] width 127 height 68
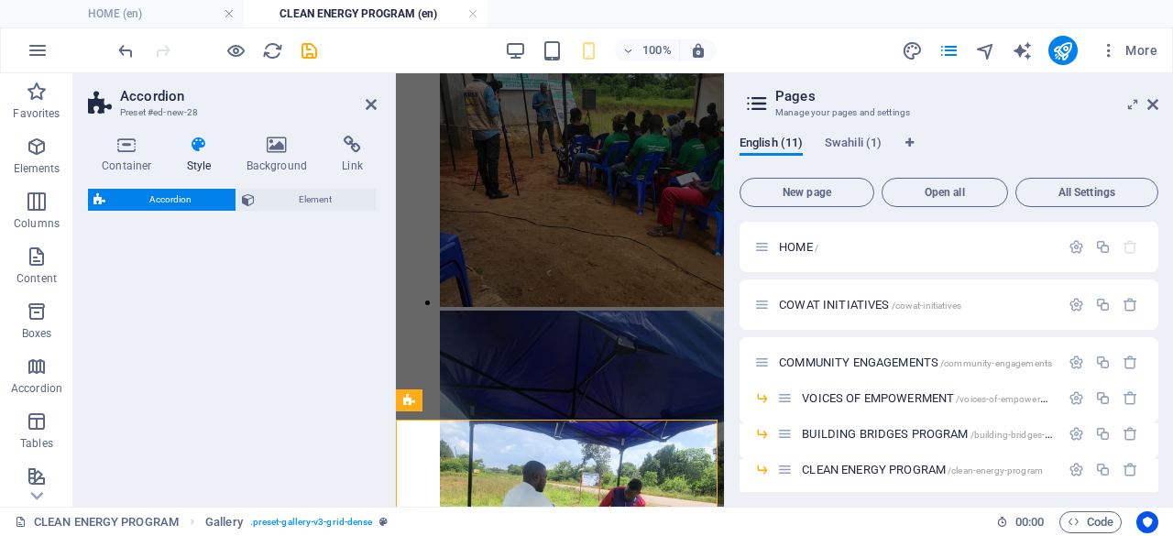
scroll to position [4148, 0]
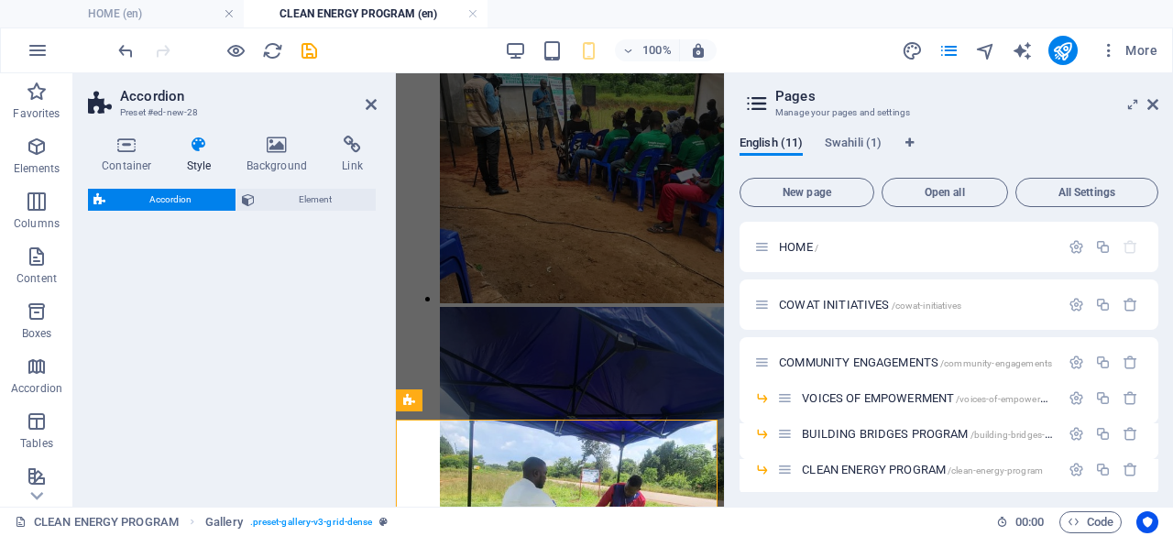
select select "rem"
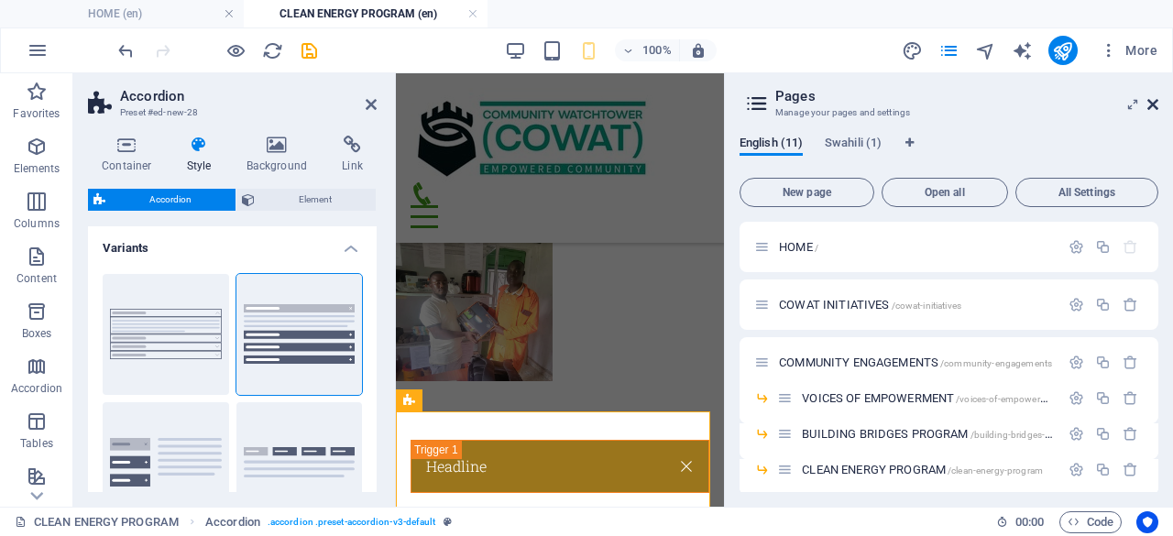
click at [1153, 99] on icon at bounding box center [1152, 104] width 11 height 15
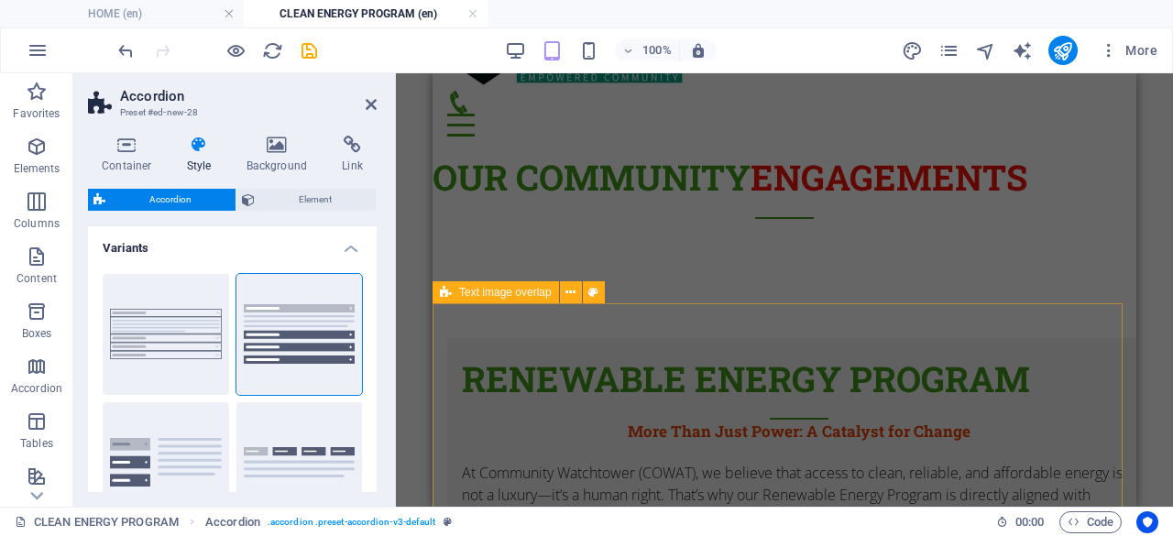
scroll to position [0, 0]
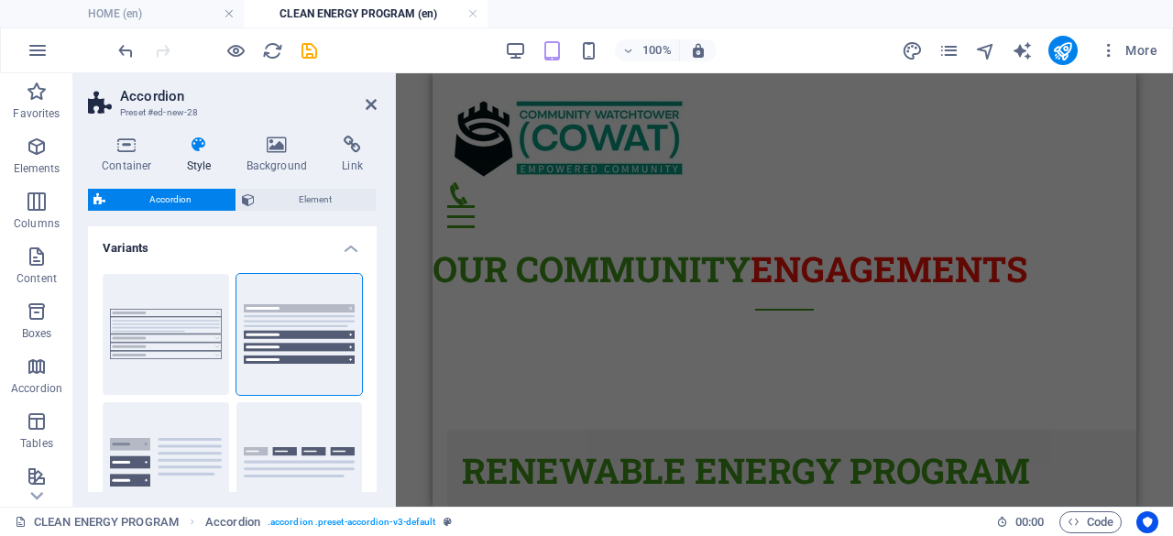
click at [405, 167] on div "Drag here to replace the existing content. Press “Ctrl” if you want to create a…" at bounding box center [784, 290] width 777 height 434
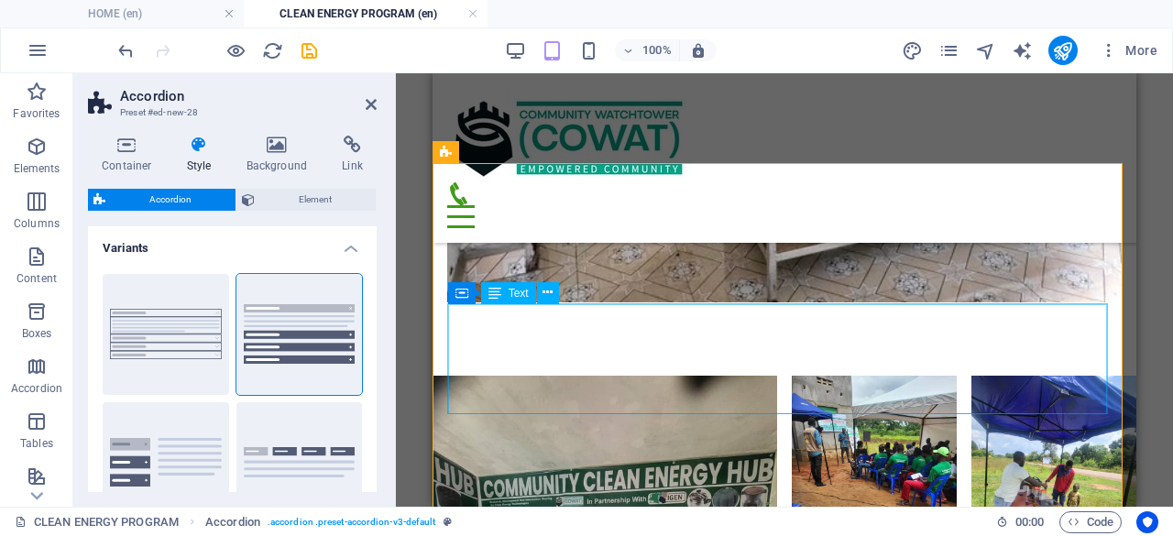
scroll to position [3299, 0]
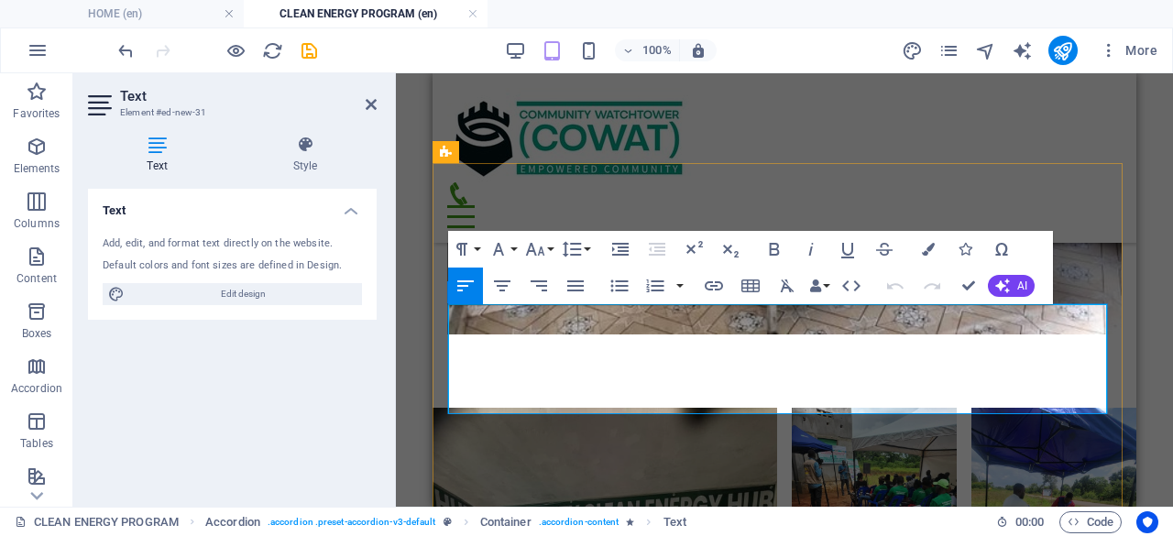
drag, startPoint x: 526, startPoint y: 401, endPoint x: 532, endPoint y: 340, distance: 61.7
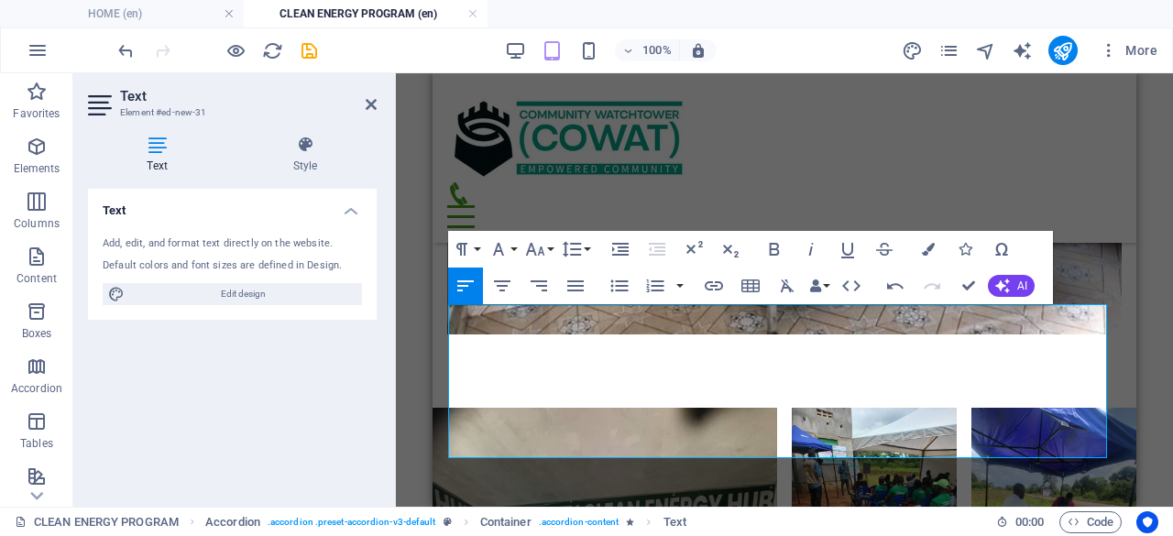
click at [1155, 241] on div "Drag here to replace the existing content. Press “Ctrl” if you want to create a…" at bounding box center [784, 290] width 777 height 434
click at [291, 416] on div "Text Add, edit, and format text directly on the website. Default colors and fon…" at bounding box center [232, 340] width 289 height 303
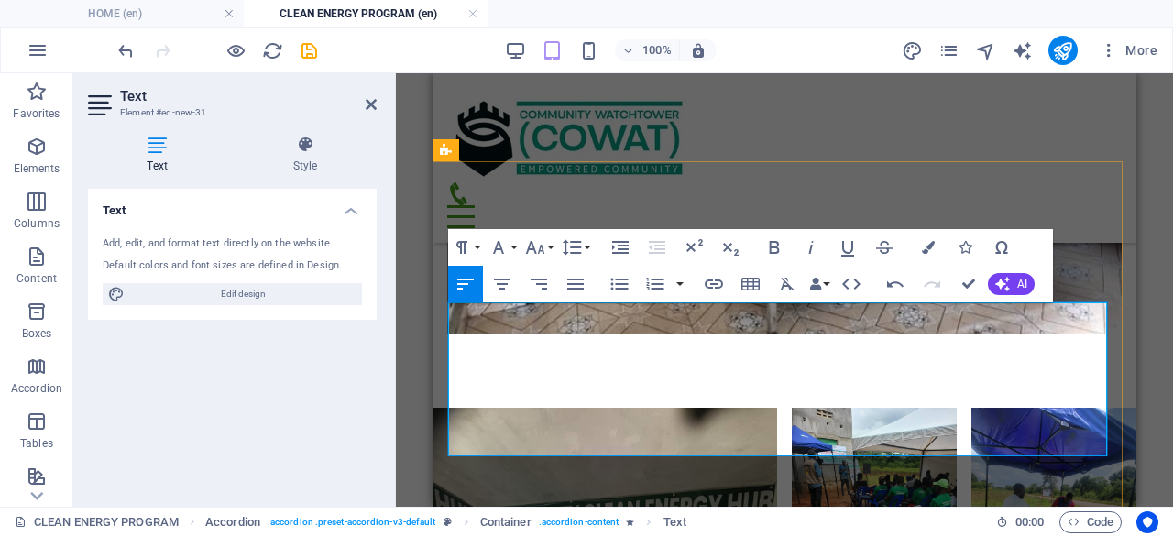
scroll to position [3391, 0]
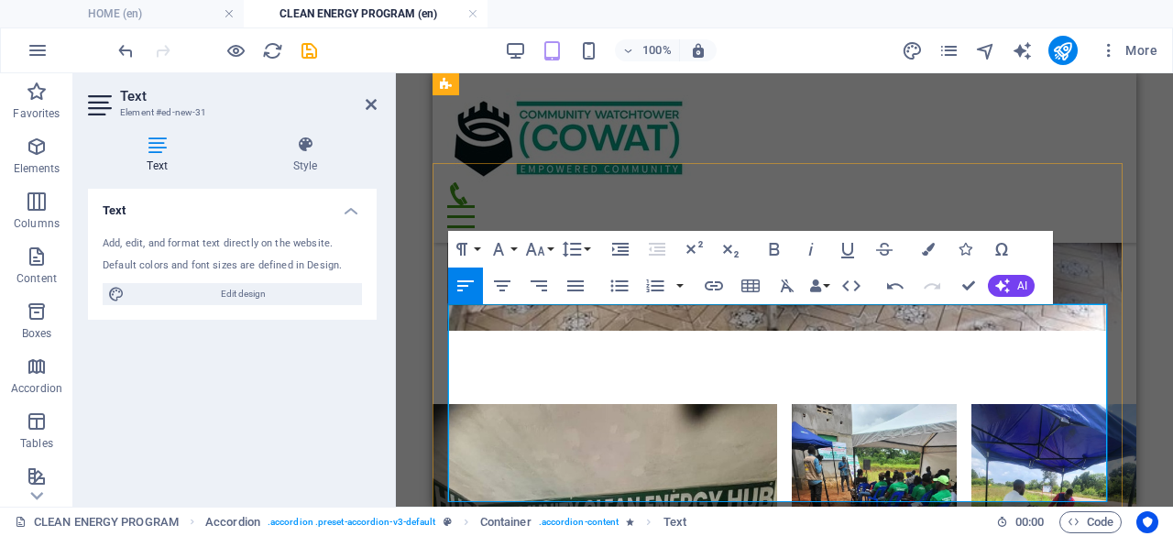
scroll to position [3299, 0]
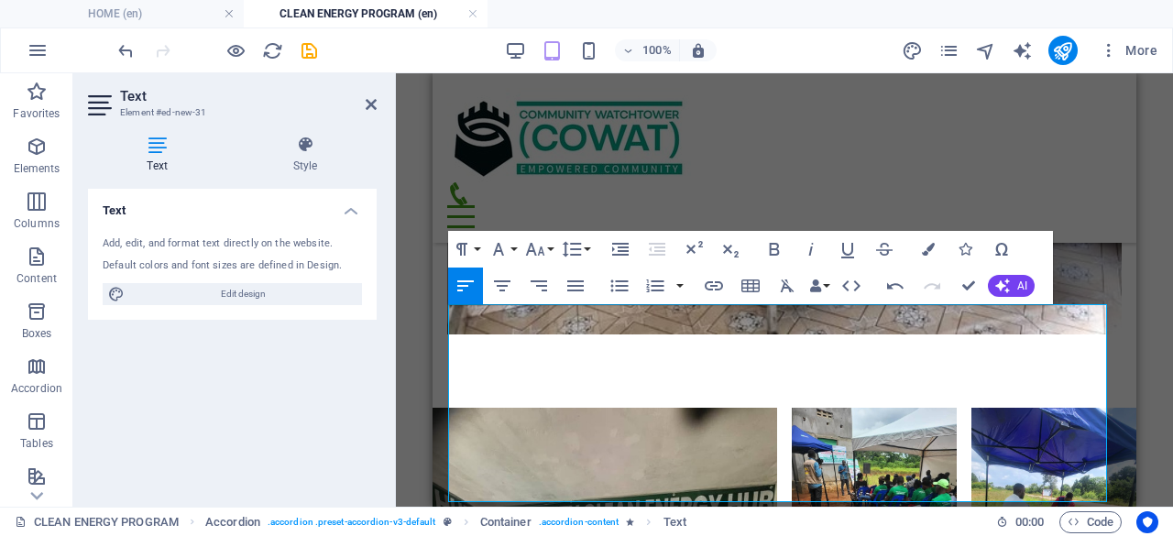
click at [1147, 271] on div "Drag here to replace the existing content. Press “Ctrl” if you want to create a…" at bounding box center [784, 290] width 777 height 434
click at [305, 43] on icon "save" at bounding box center [309, 50] width 21 height 21
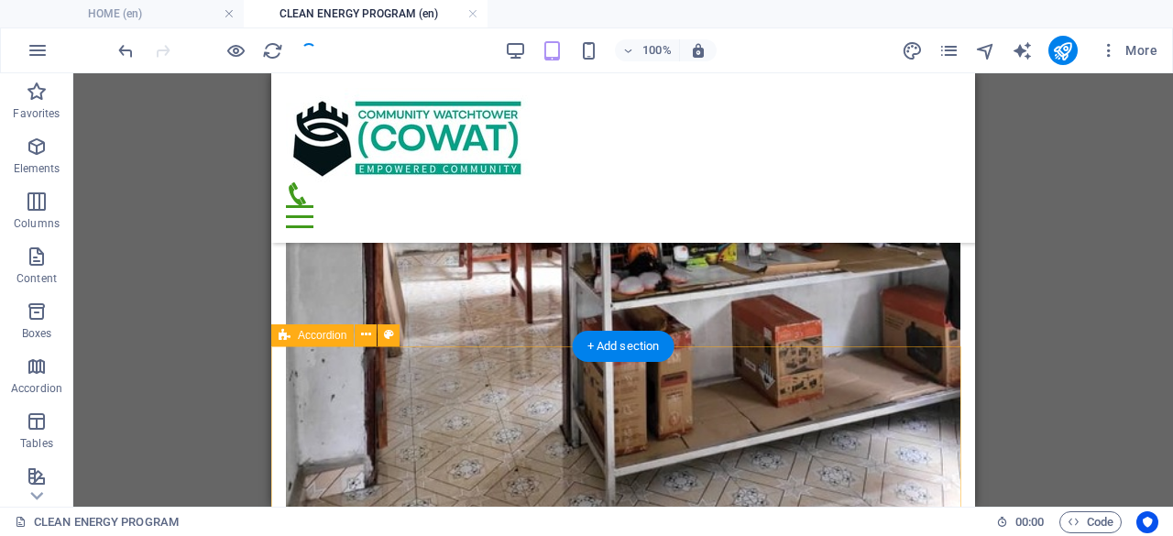
scroll to position [3391, 0]
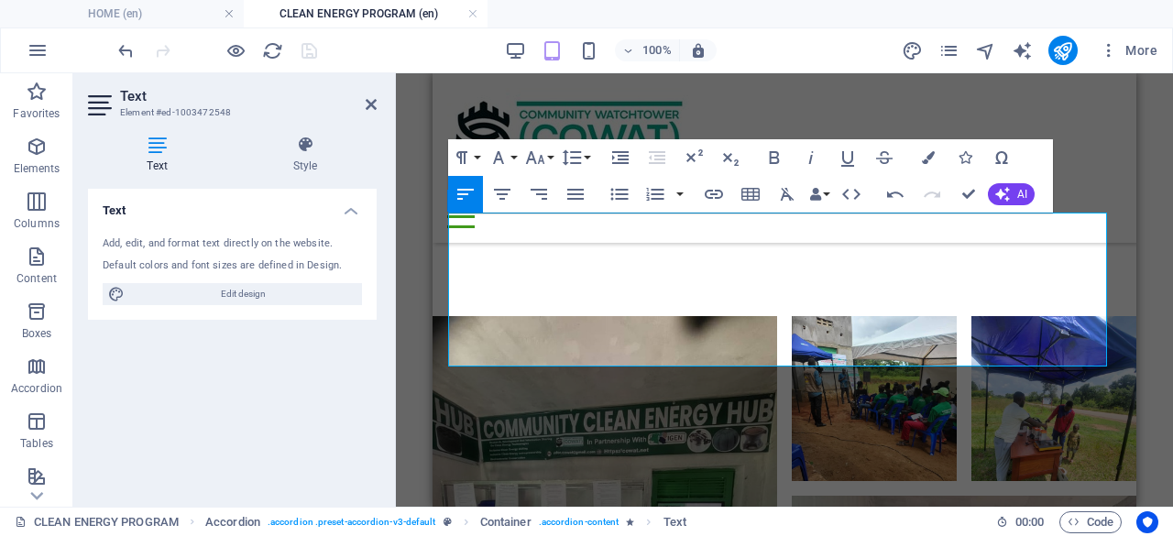
click at [1142, 362] on div "Drag here to replace the existing content. Press “Ctrl” if you want to create a…" at bounding box center [784, 290] width 777 height 434
click at [1158, 203] on div "Drag here to replace the existing content. Press “Ctrl” if you want to create a…" at bounding box center [784, 290] width 777 height 434
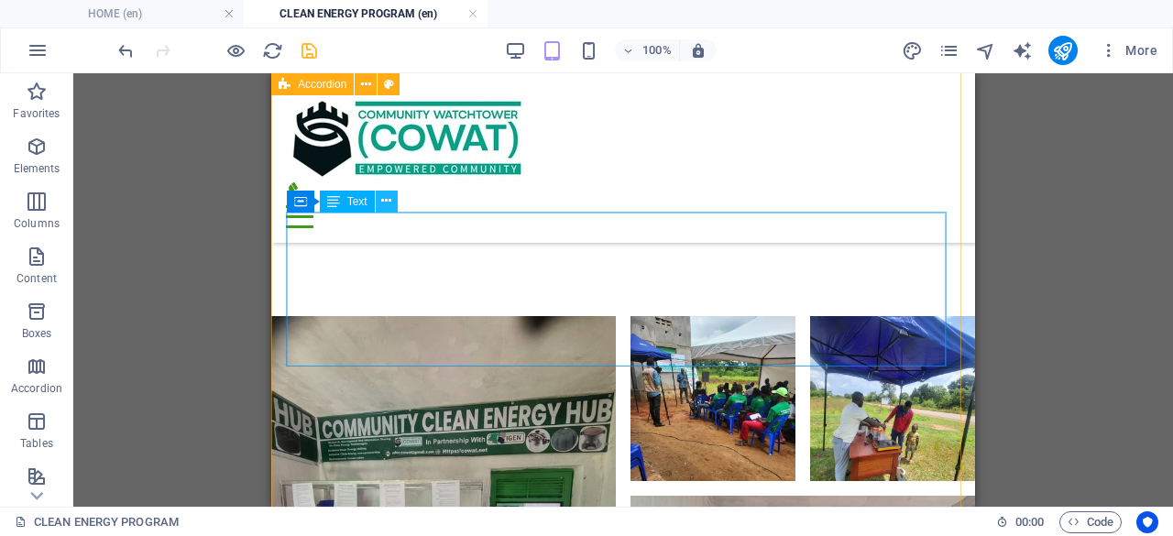
click at [389, 198] on icon at bounding box center [386, 201] width 10 height 19
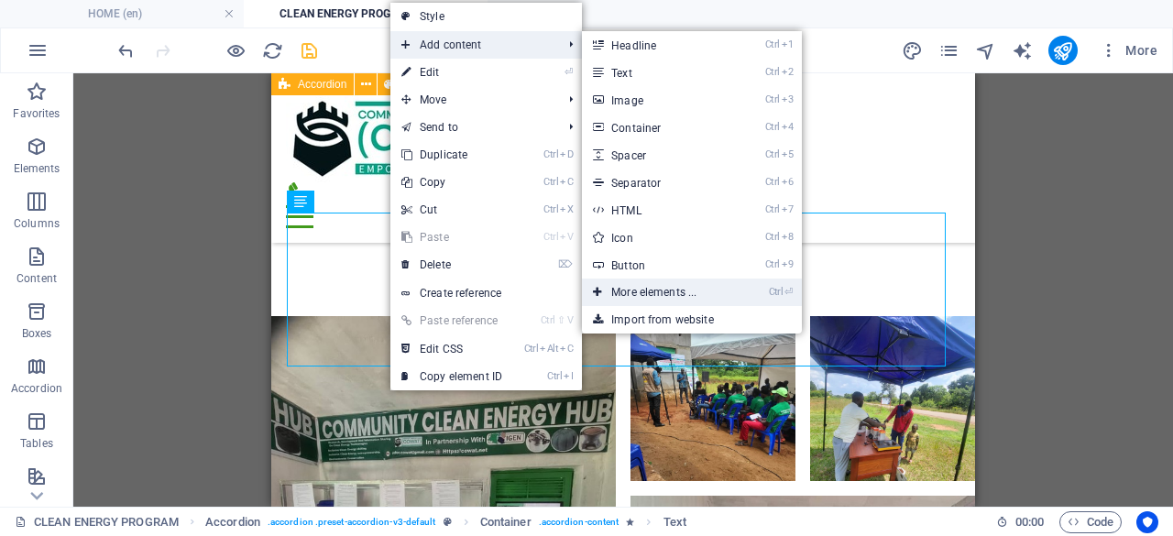
click at [665, 295] on link "Ctrl ⏎ More elements ..." at bounding box center [657, 292] width 151 height 27
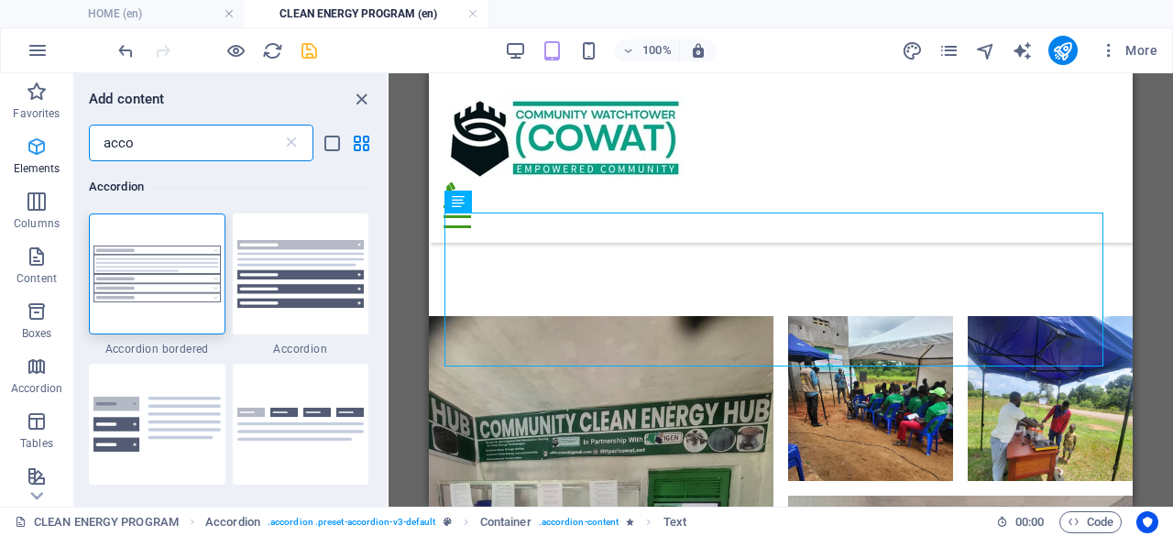
drag, startPoint x: 160, startPoint y: 149, endPoint x: 38, endPoint y: 148, distance: 121.9
click at [38, 148] on div "Favorites Elements Columns Content Boxes Accordion Tables Features Images Slide…" at bounding box center [194, 290] width 389 height 434
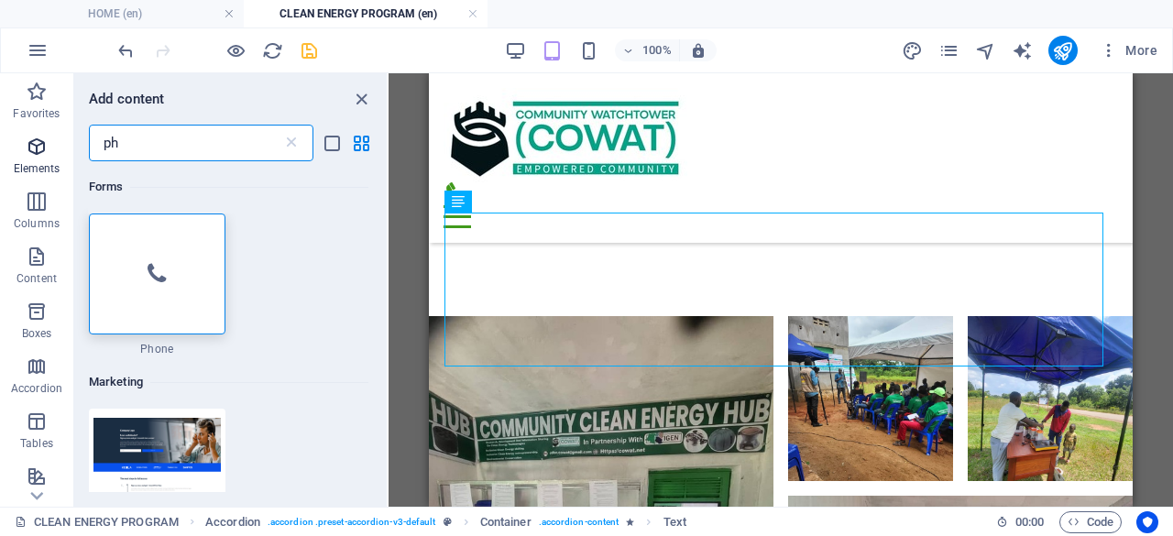
type input "p"
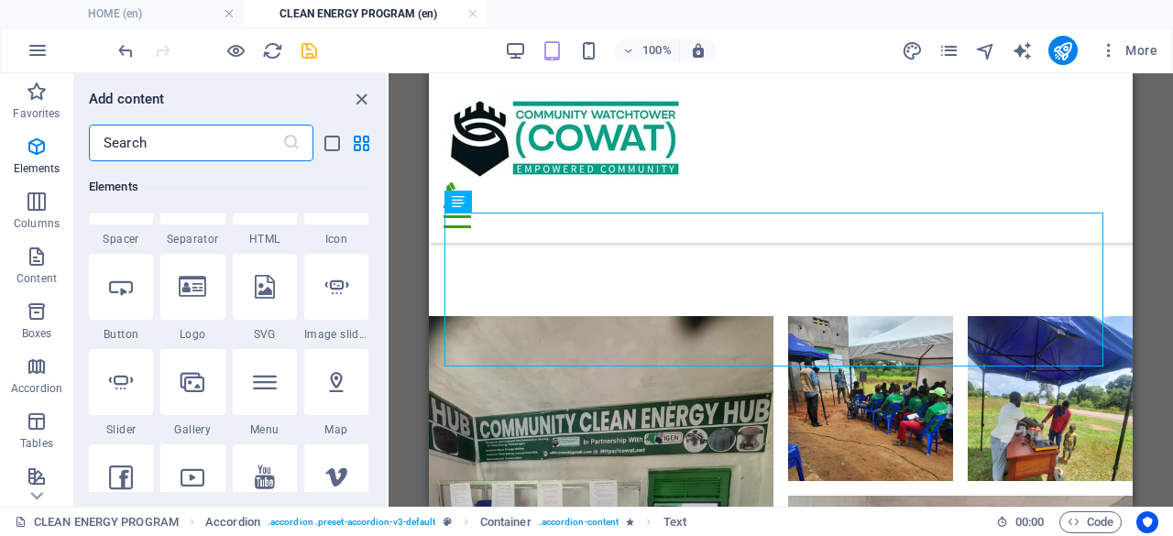
scroll to position [367, 0]
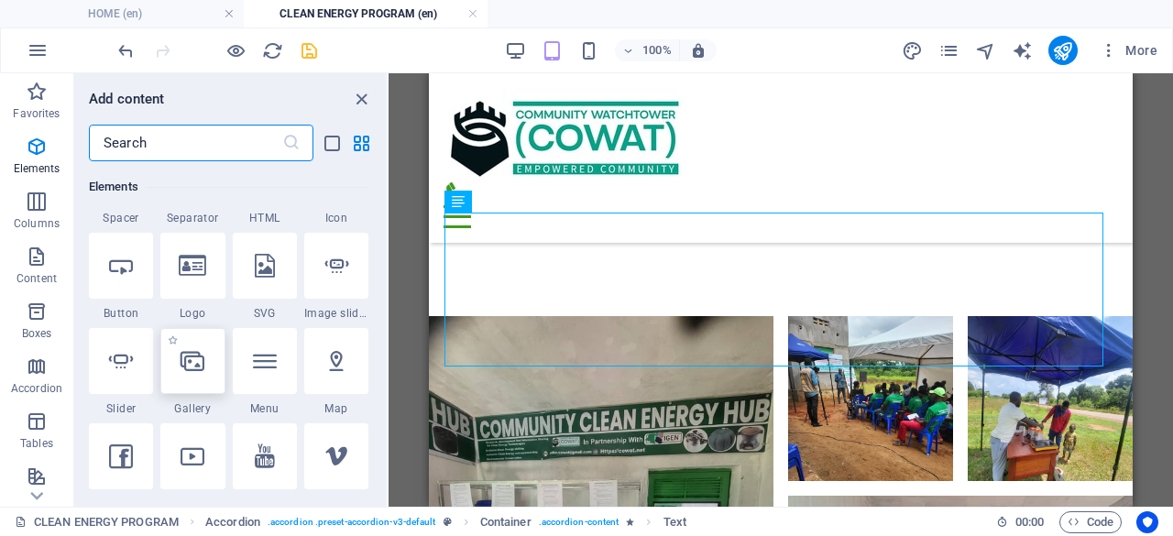
click at [191, 366] on icon at bounding box center [193, 361] width 24 height 24
select select "4"
select select "%"
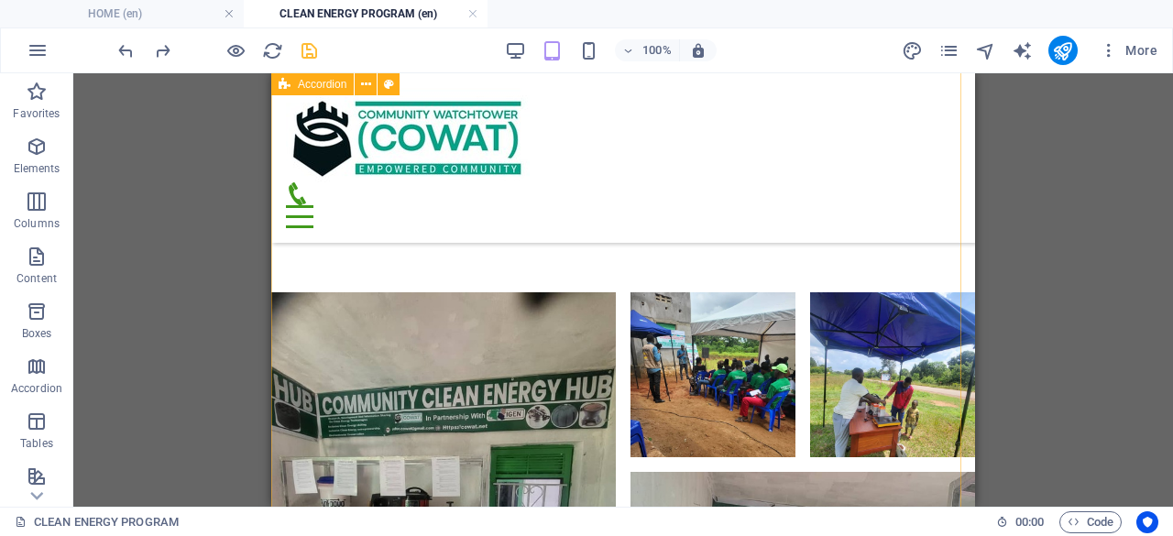
scroll to position [3440, 0]
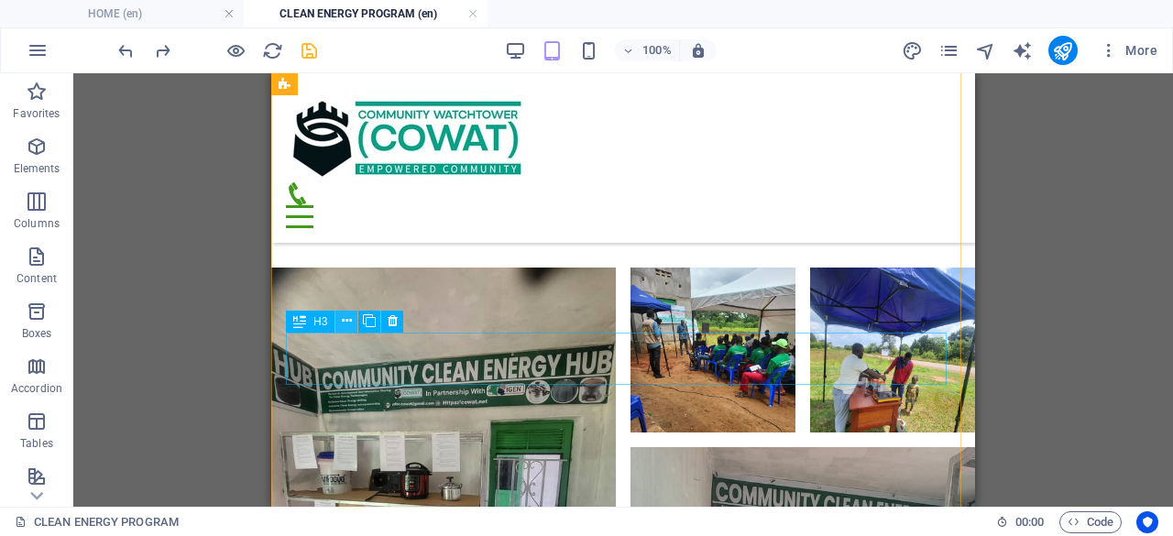
click at [349, 318] on icon at bounding box center [347, 321] width 10 height 19
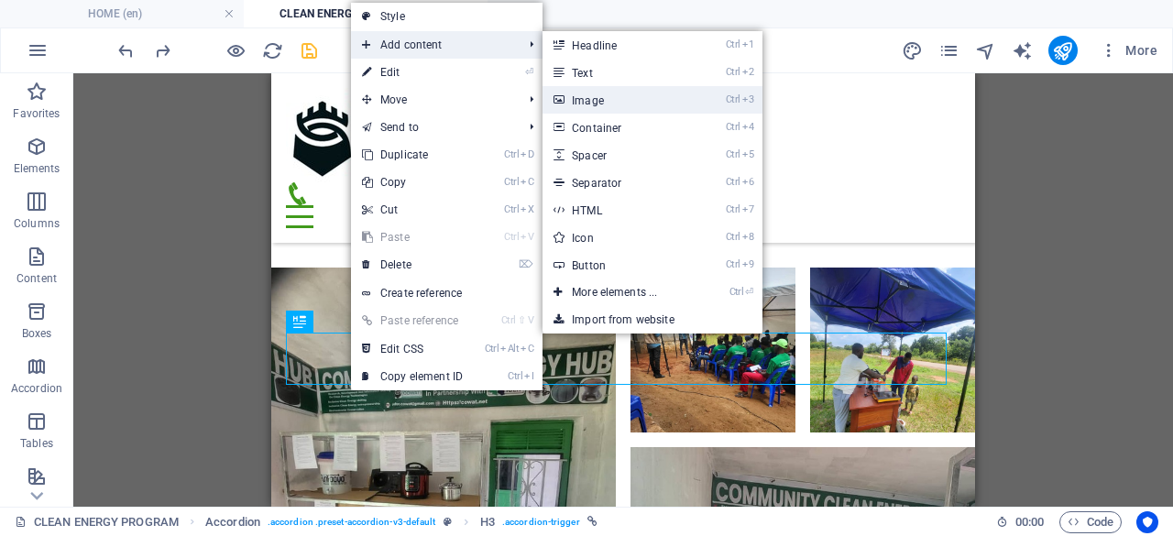
click at [597, 98] on link "Ctrl 3 Image" at bounding box center [618, 99] width 151 height 27
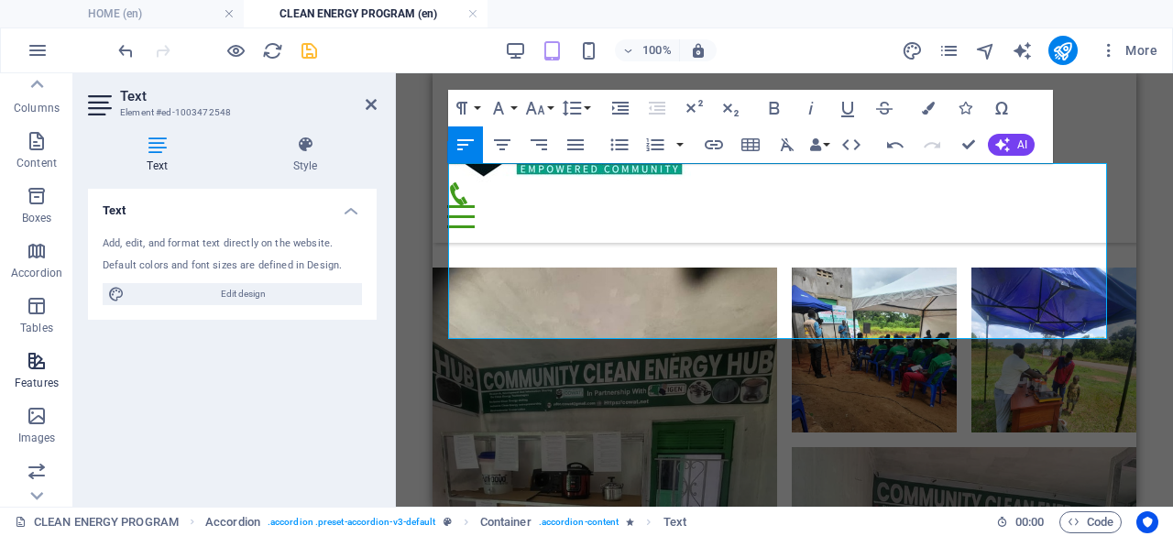
scroll to position [0, 0]
click at [41, 253] on icon "button" at bounding box center [37, 257] width 22 height 22
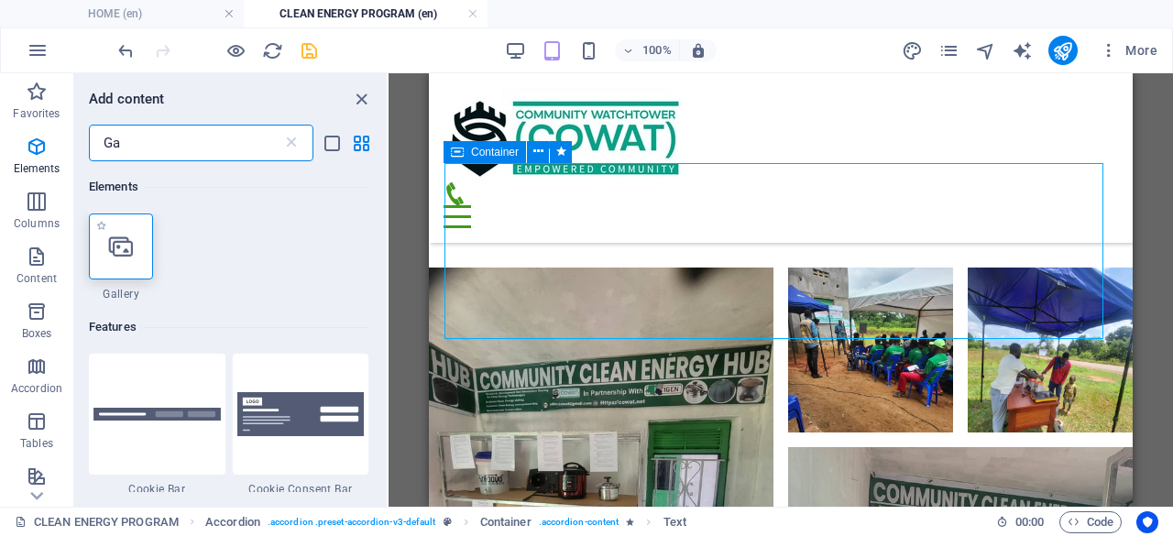
type input "Ga"
click at [126, 257] on icon at bounding box center [121, 247] width 24 height 24
click at [389, 257] on div "Drag here to replace the existing content. Press “Ctrl” if you want to create a…" at bounding box center [781, 290] width 785 height 434
select select "4"
select select "%"
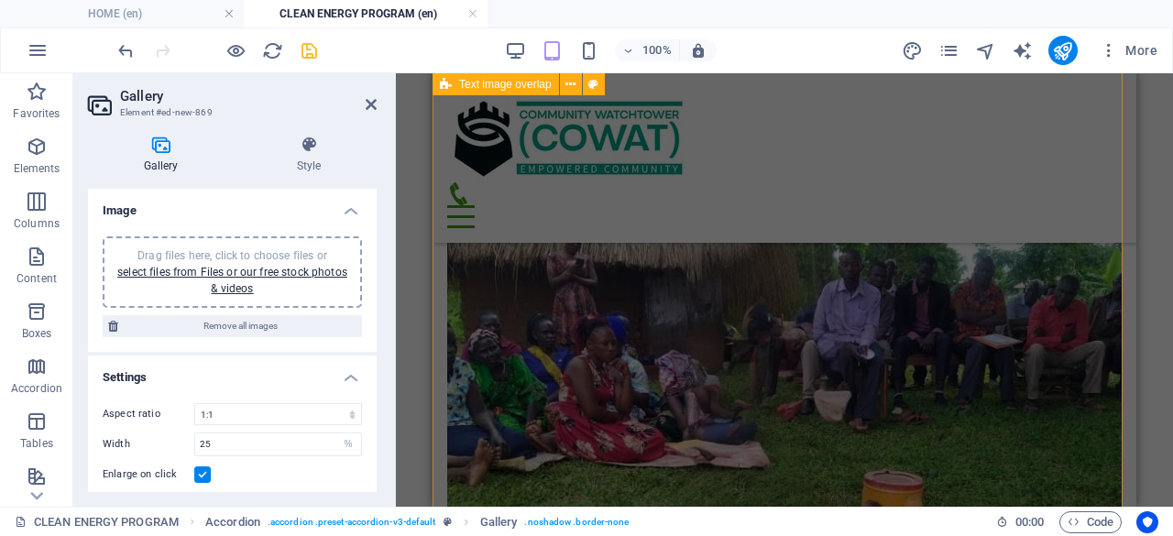
scroll to position [1332, 0]
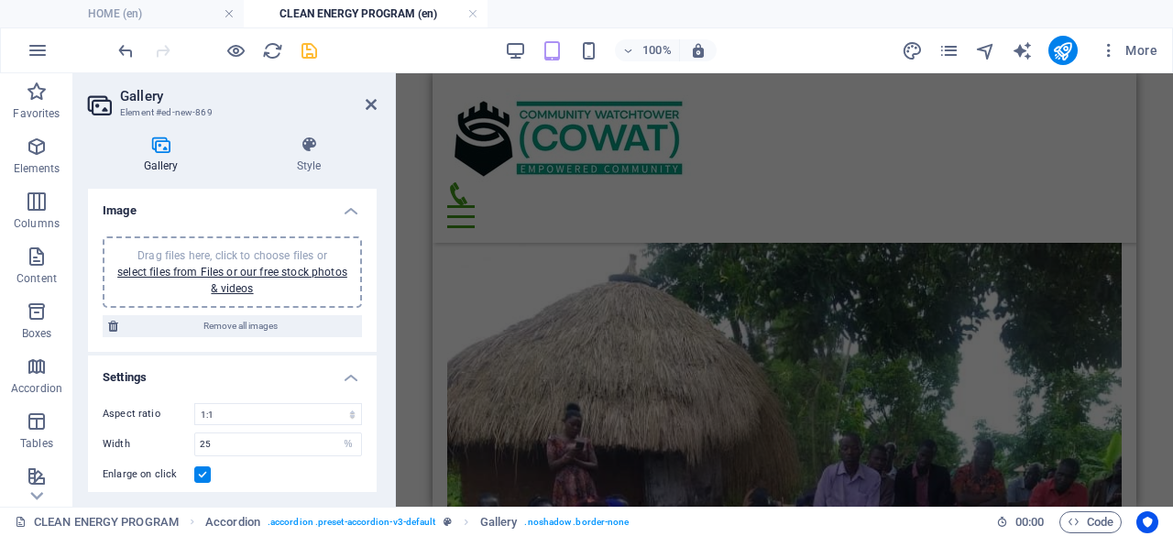
click at [1172, 288] on div "Drag and drop a file to add it H2 Text image overlap Image Text image overlap I…" at bounding box center [784, 290] width 777 height 434
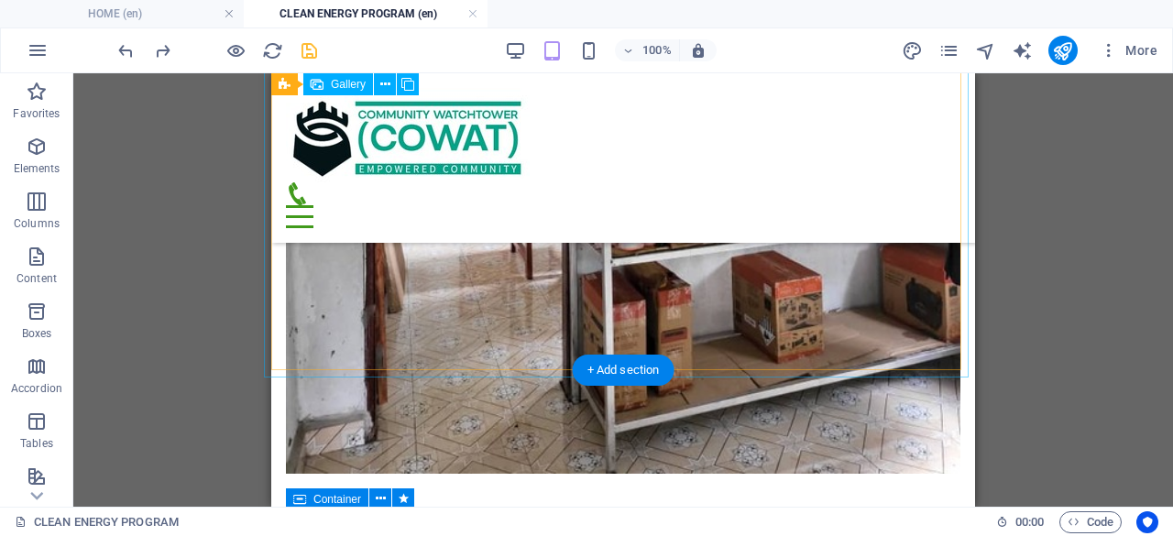
scroll to position [3165, 0]
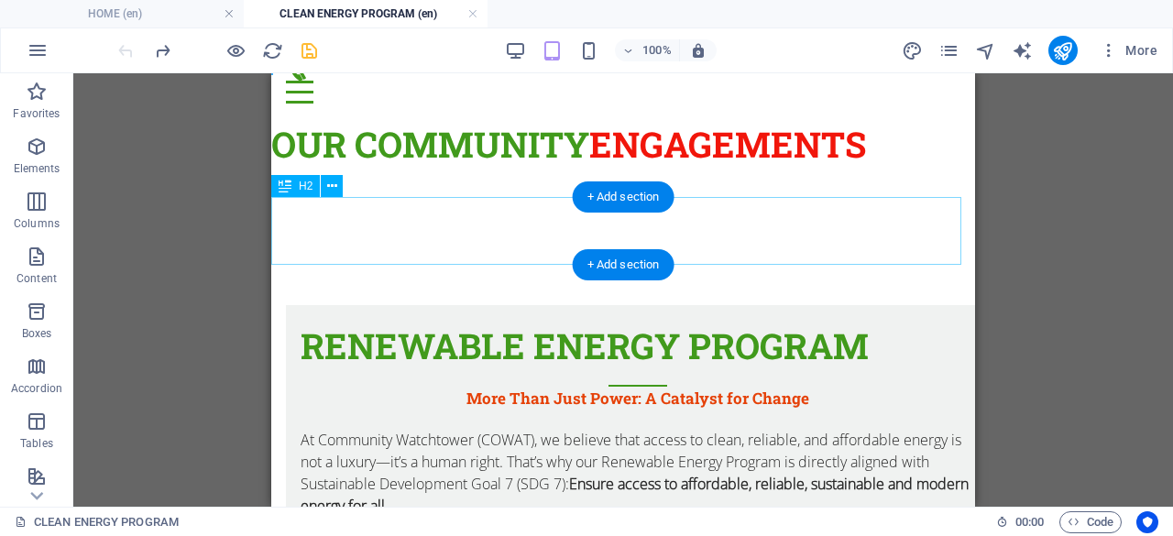
scroll to position [0, 0]
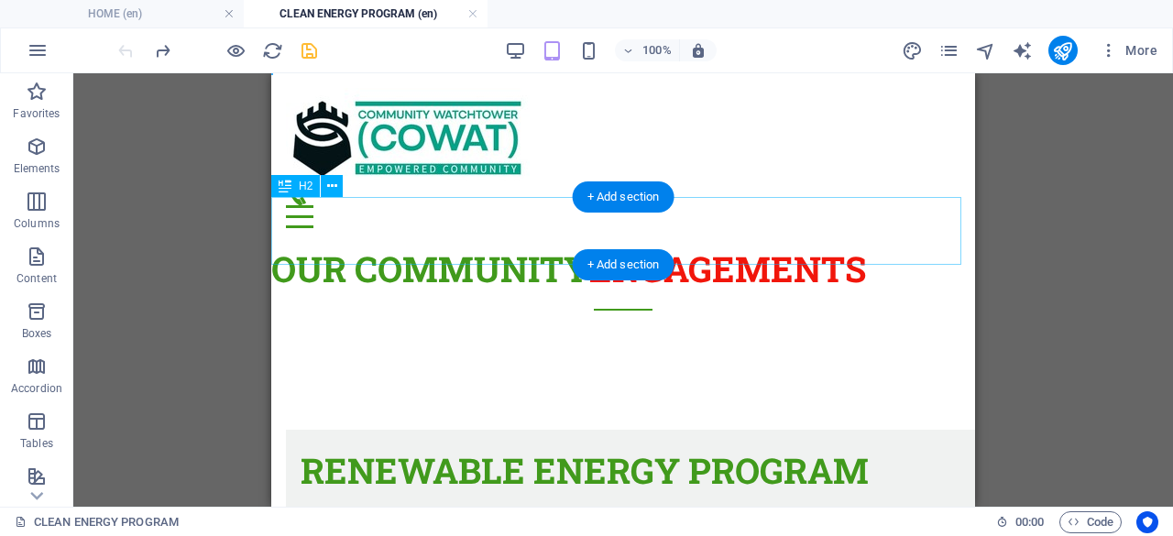
click at [609, 243] on div "OUR COMMUNITY ENGAGEMENTS" at bounding box center [623, 277] width 704 height 68
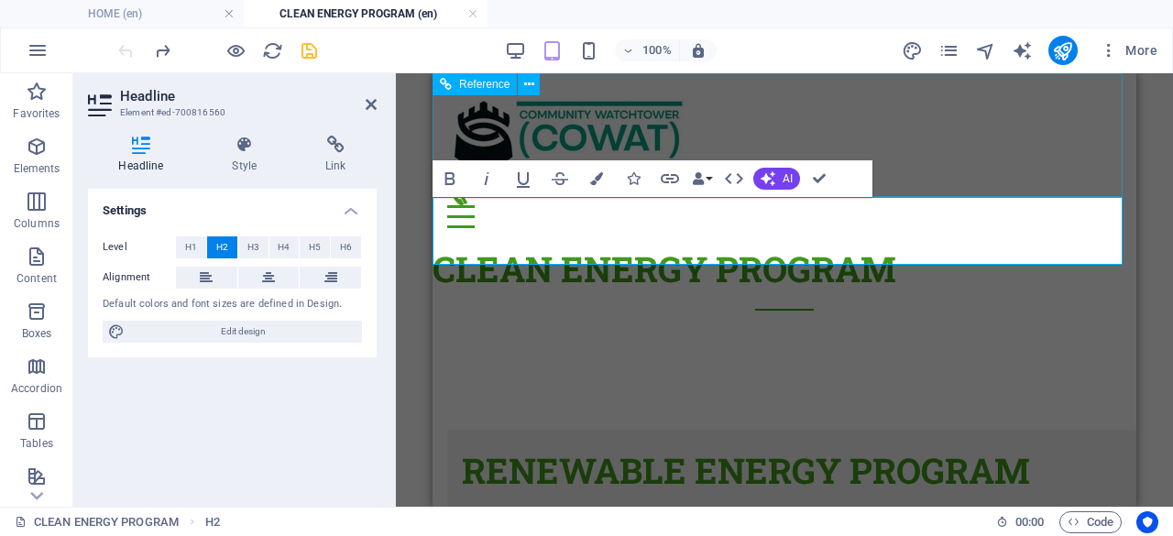
click at [1003, 171] on div "HOME COWAT INITIATIVES COMMUNITY ENGAGEMENTS VOICES OF EMPOWERMENT BUILDING BRI…" at bounding box center [785, 158] width 704 height 170
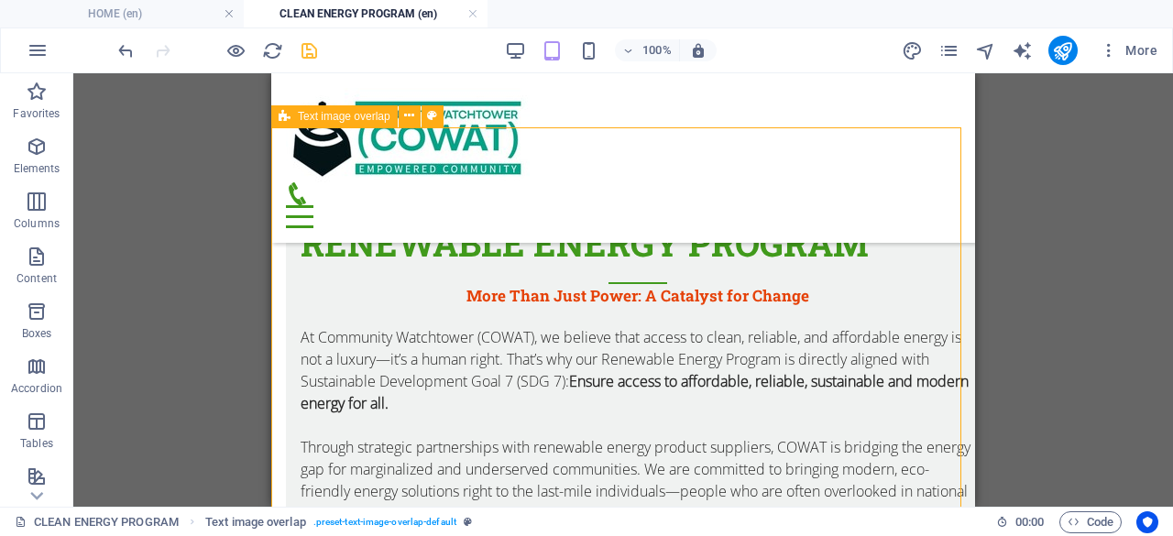
scroll to position [183, 0]
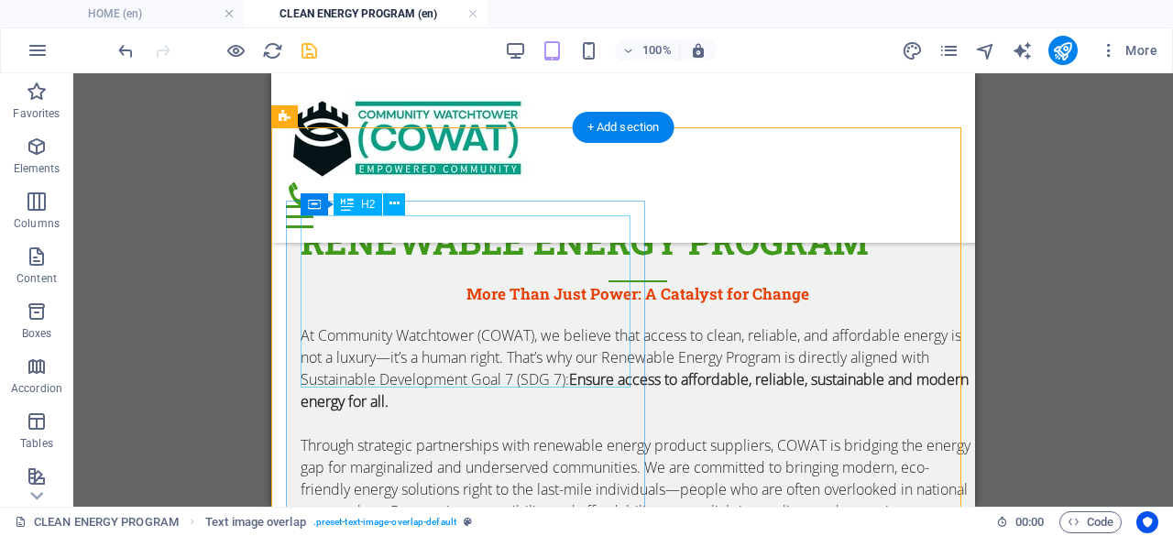
click at [524, 283] on div "RENEWABLE ENERGY PROGRAM" at bounding box center [638, 249] width 675 height 68
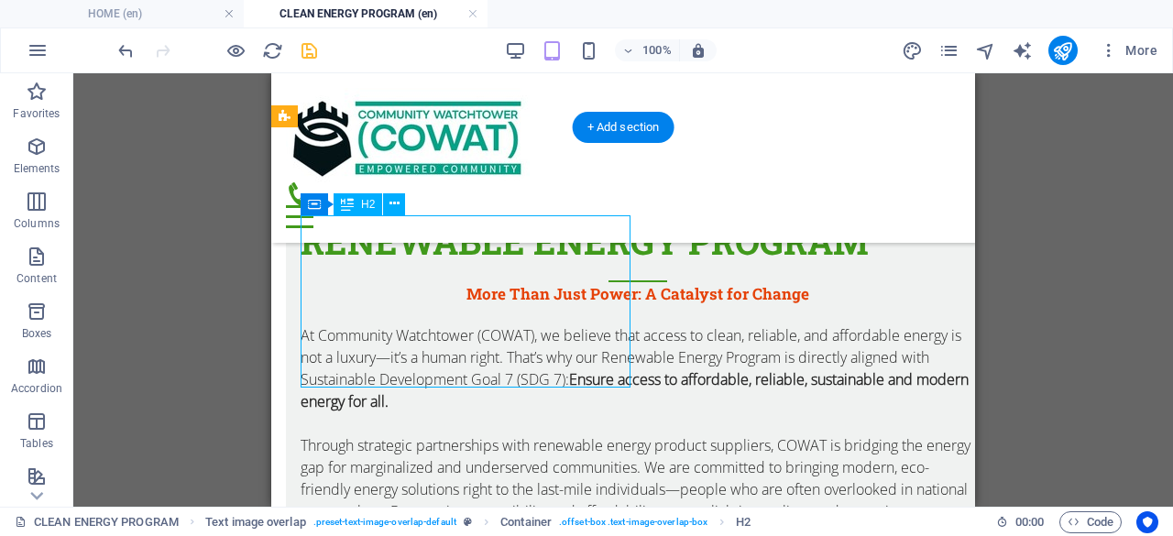
click at [526, 283] on div "RENEWABLE ENERGY PROGRAM" at bounding box center [638, 249] width 675 height 68
drag, startPoint x: 526, startPoint y: 352, endPoint x: 367, endPoint y: 352, distance: 159.5
click at [526, 283] on div "RENEWABLE ENERGY PROGRAM" at bounding box center [638, 249] width 675 height 68
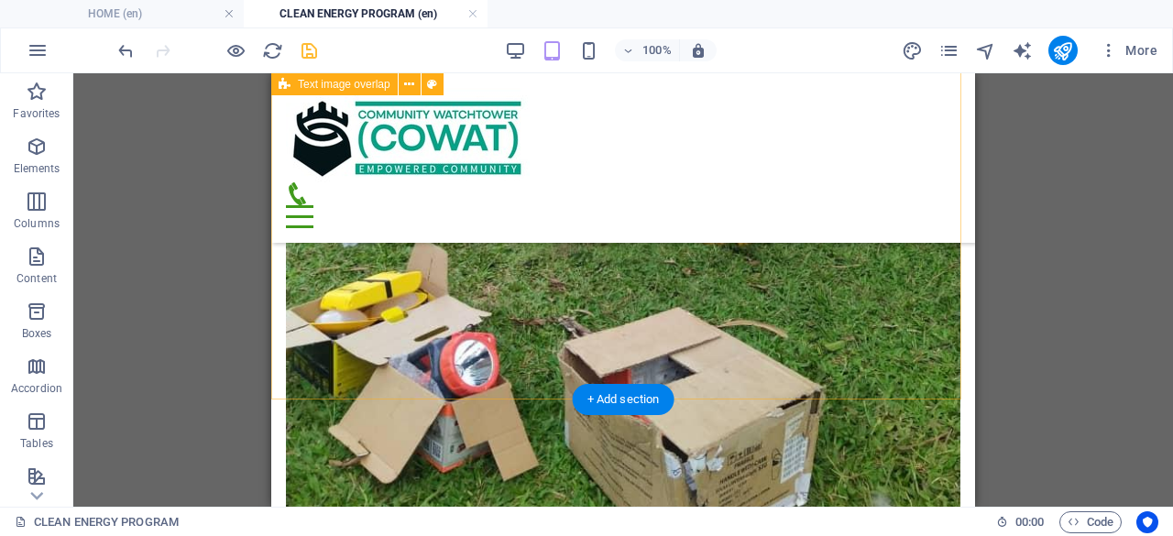
scroll to position [1741, 0]
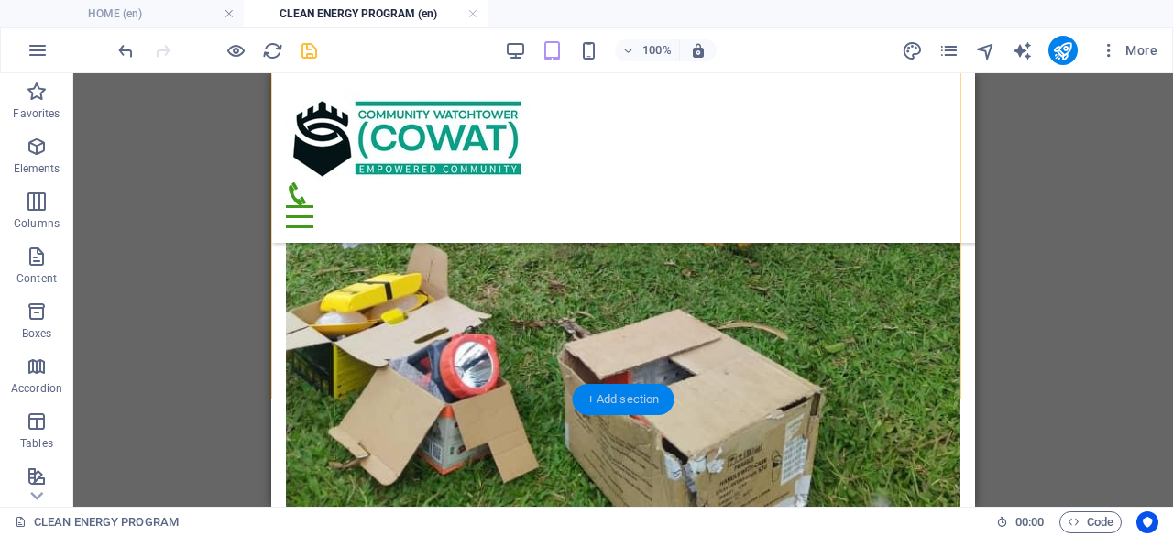
click at [636, 395] on div "+ Add section" at bounding box center [624, 399] width 102 height 31
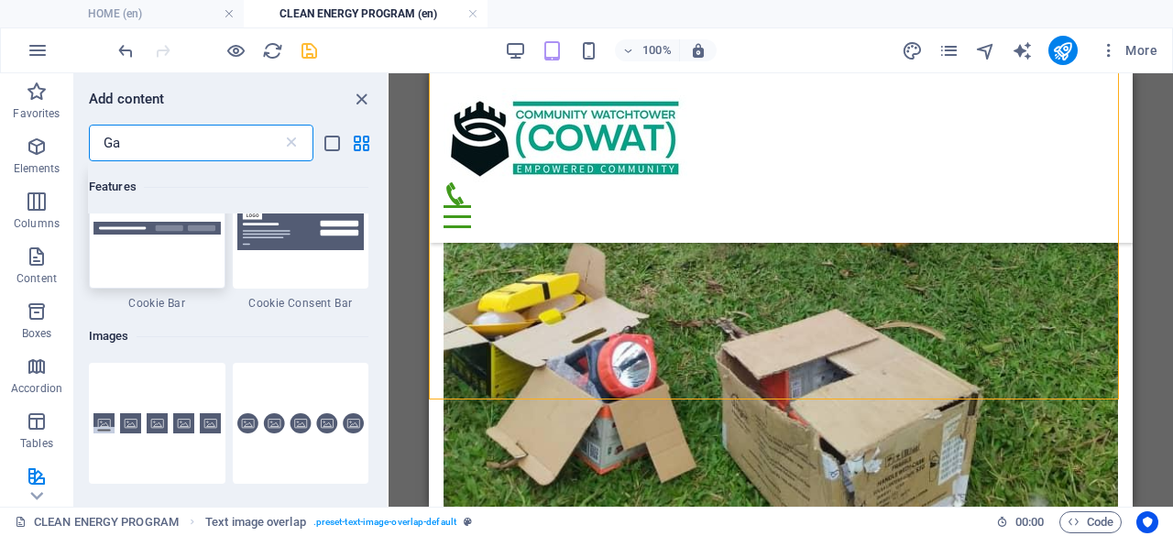
scroll to position [183, 0]
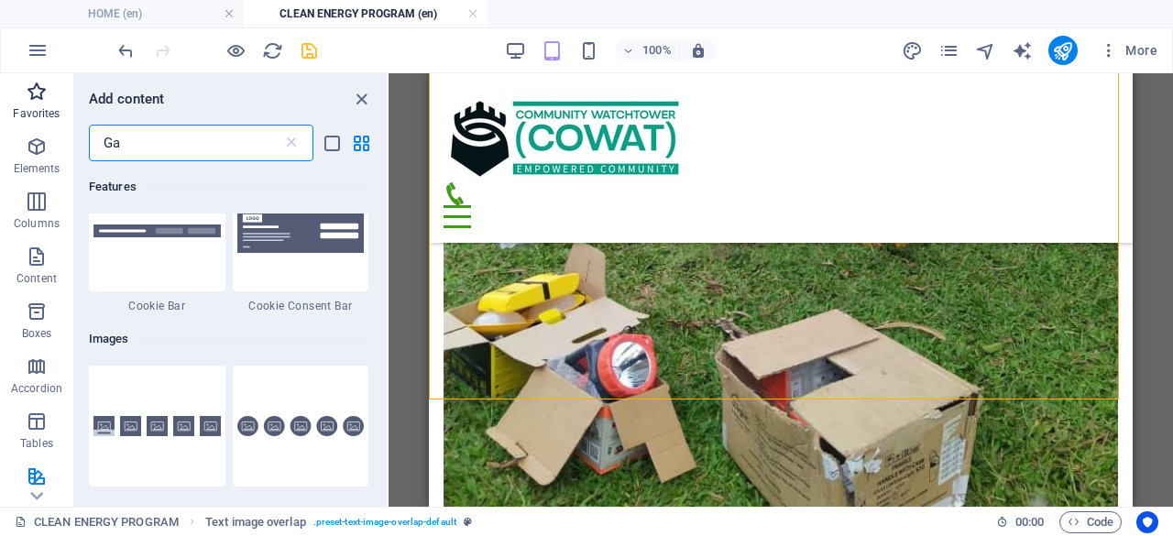
drag, startPoint x: 158, startPoint y: 144, endPoint x: 0, endPoint y: 122, distance: 159.2
click at [0, 126] on div "Favorites Elements Columns Content Boxes Accordion Tables Features Images Slide…" at bounding box center [194, 290] width 389 height 434
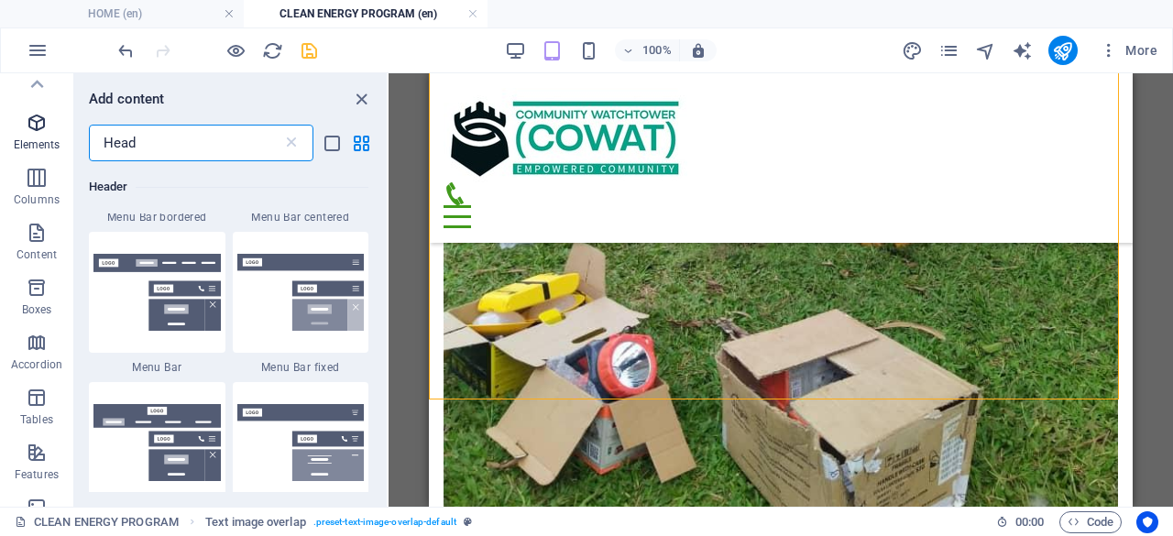
scroll to position [0, 0]
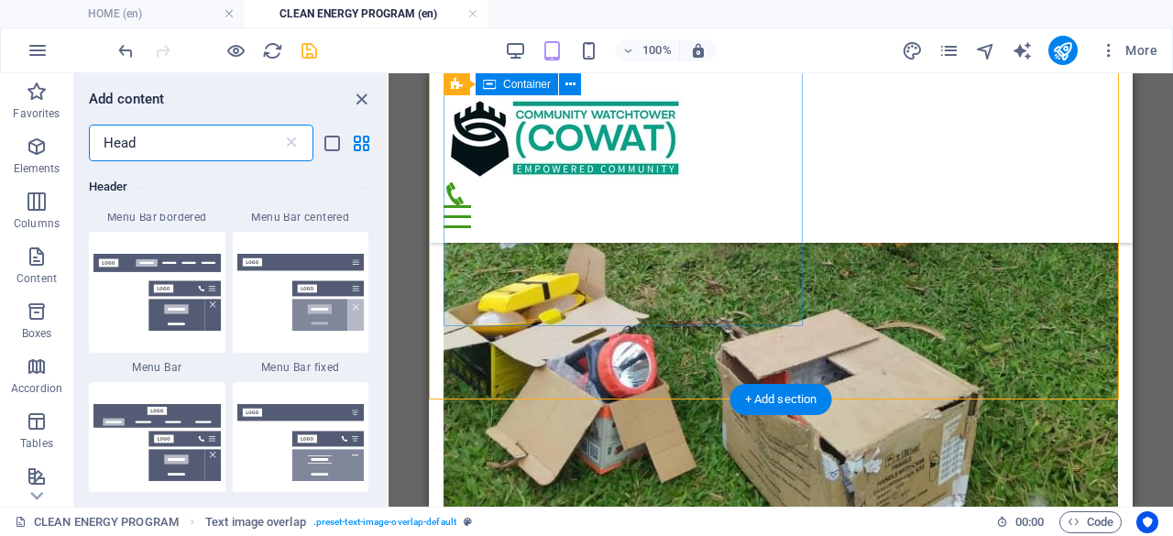
type input "Head"
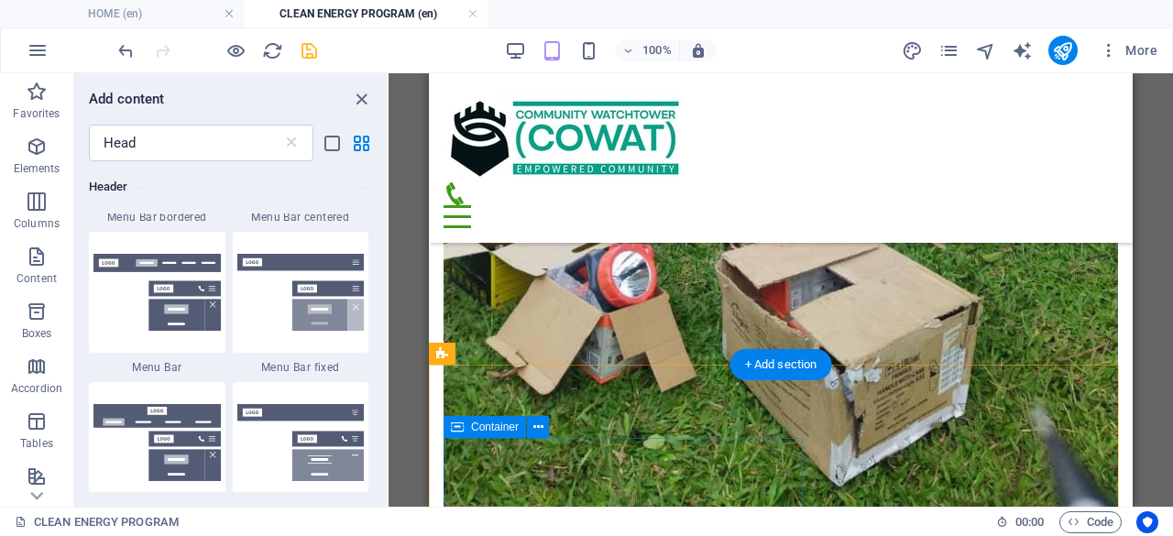
scroll to position [1833, 0]
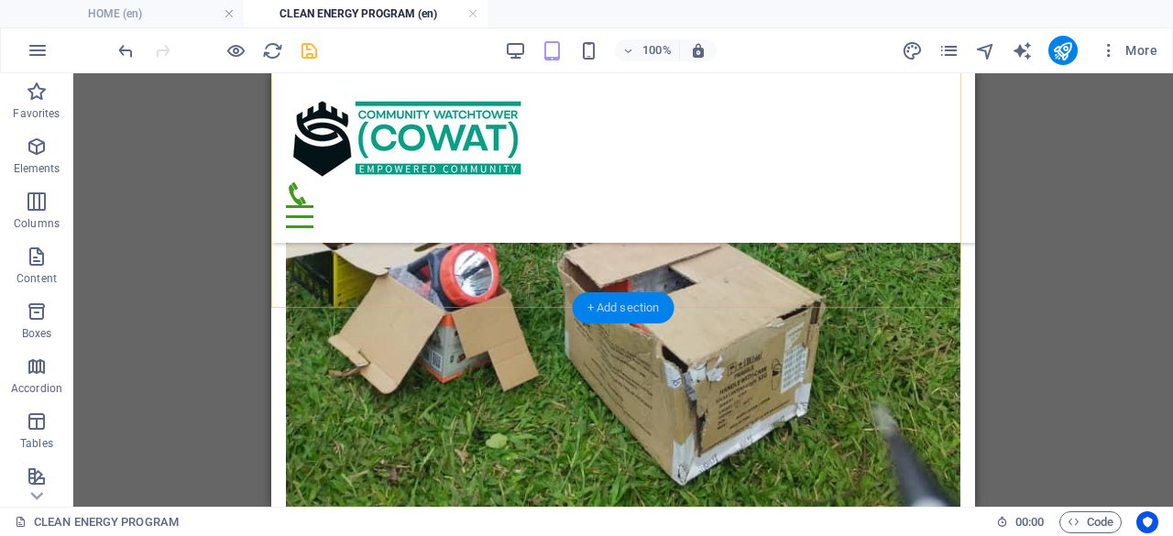
click at [640, 306] on div "+ Add section" at bounding box center [624, 307] width 102 height 31
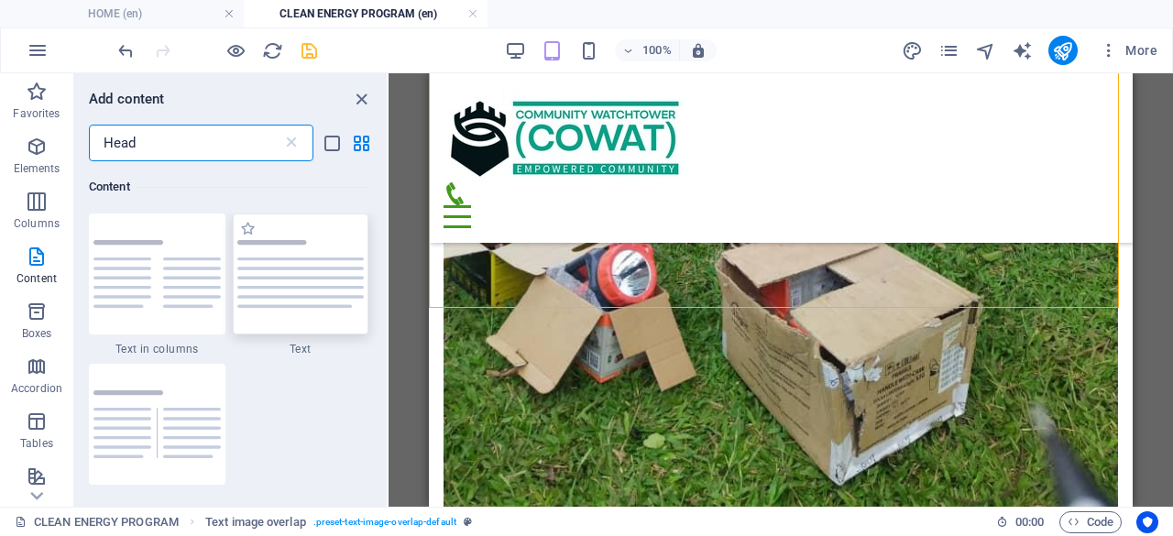
scroll to position [427, 0]
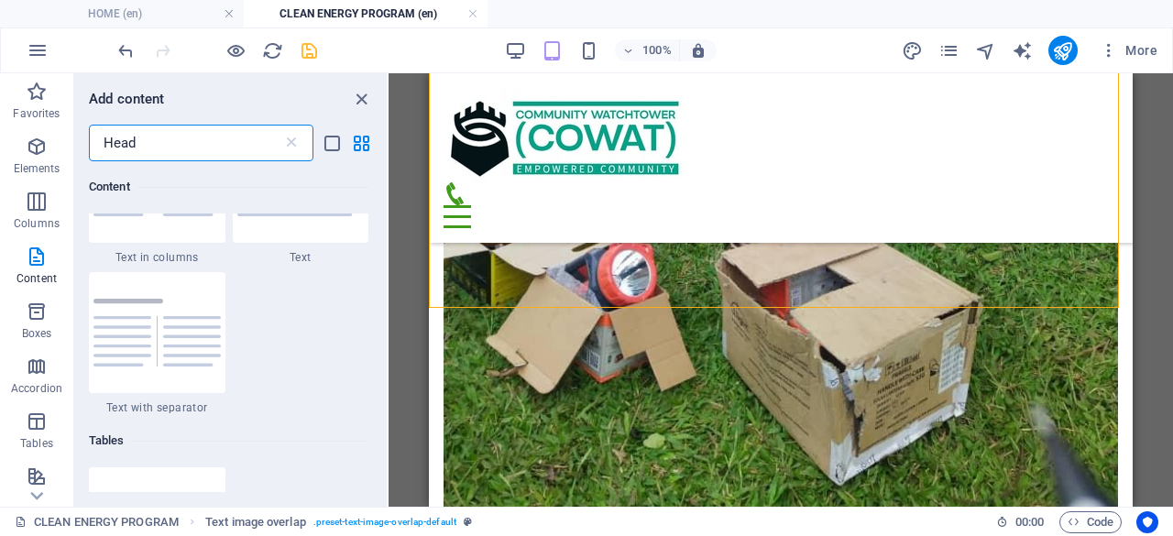
drag, startPoint x: 71, startPoint y: 136, endPoint x: 77, endPoint y: 92, distance: 44.3
click at [12, 134] on div "Favorites Elements Columns Content Boxes Accordion Tables Features Images Slide…" at bounding box center [194, 290] width 389 height 434
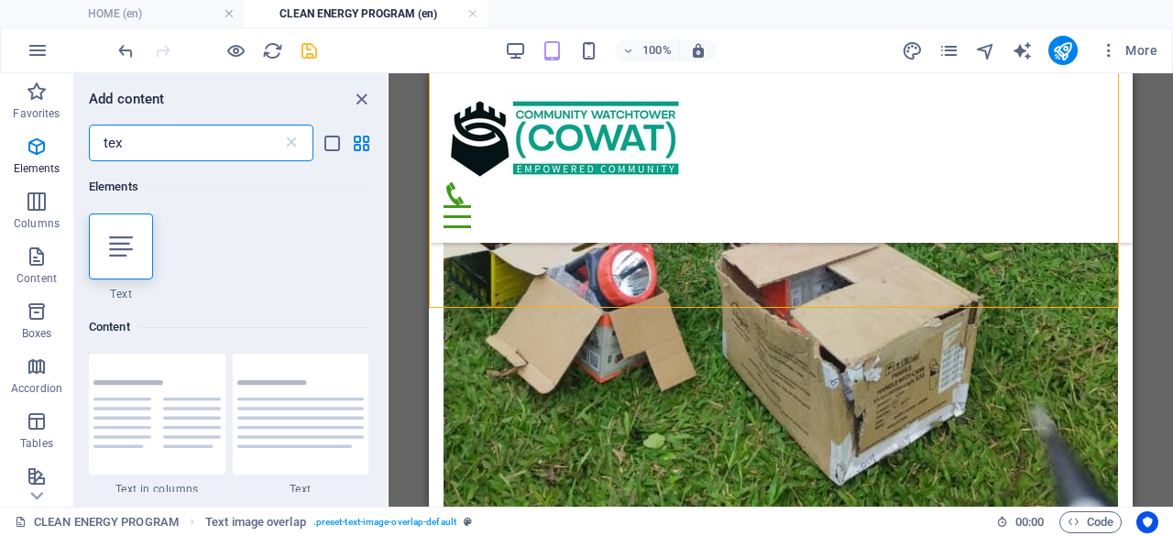
scroll to position [0, 0]
type input "tex"
click at [125, 258] on div at bounding box center [121, 247] width 64 height 66
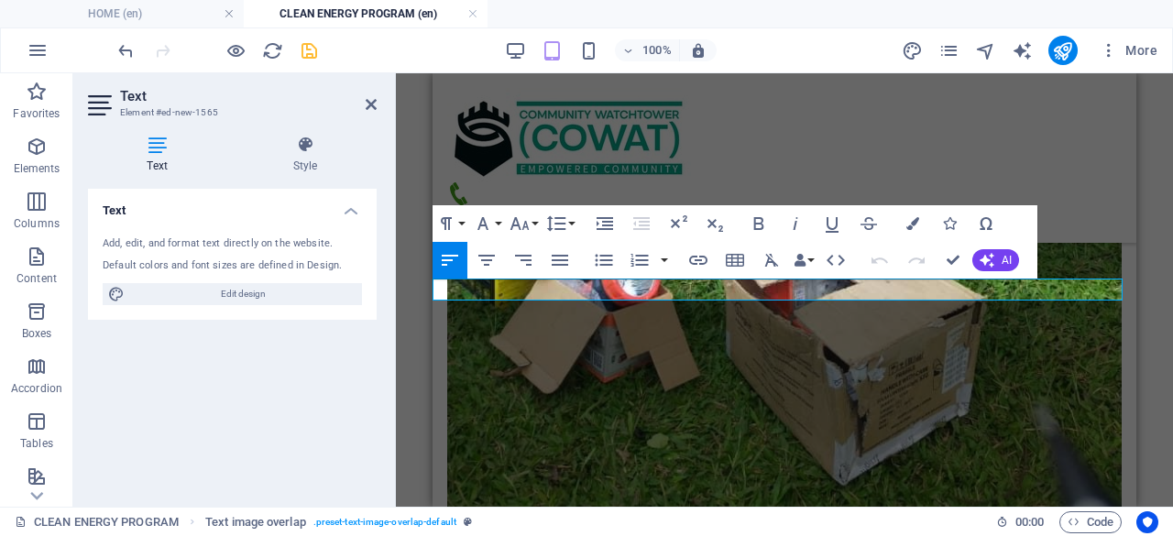
scroll to position [1861, 0]
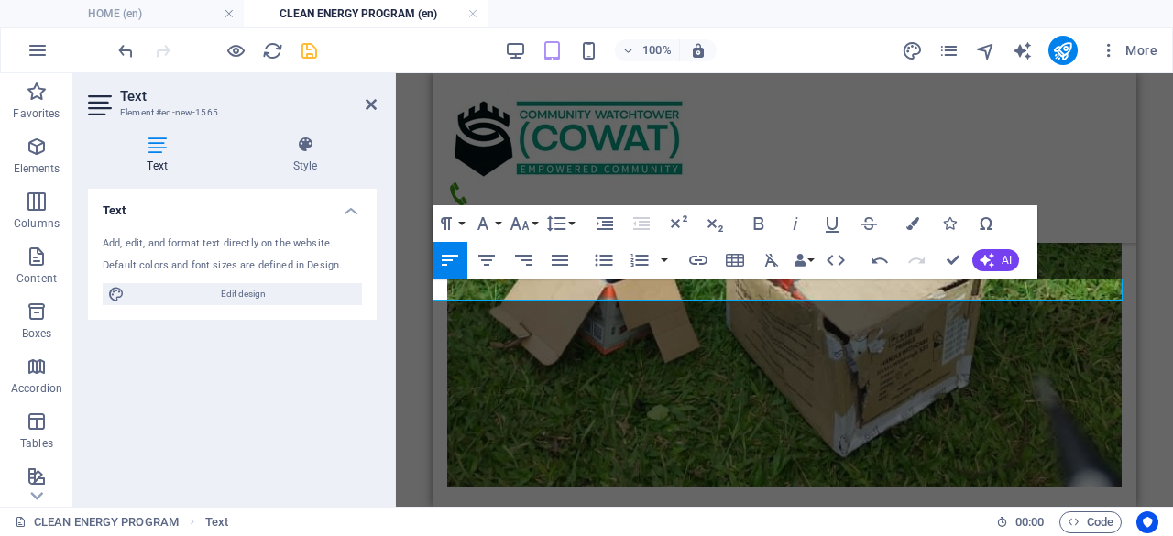
drag, startPoint x: 763, startPoint y: 289, endPoint x: 410, endPoint y: 280, distance: 353.9
click at [433, 280] on html "HOME COWAT INITIATIVES COMMUNITY ENGAGEMENTS VOICES OF EMPOWERMENT BUILDING BRI…" at bounding box center [785, 319] width 704 height 4214
click at [498, 218] on button "Font Family" at bounding box center [486, 223] width 35 height 37
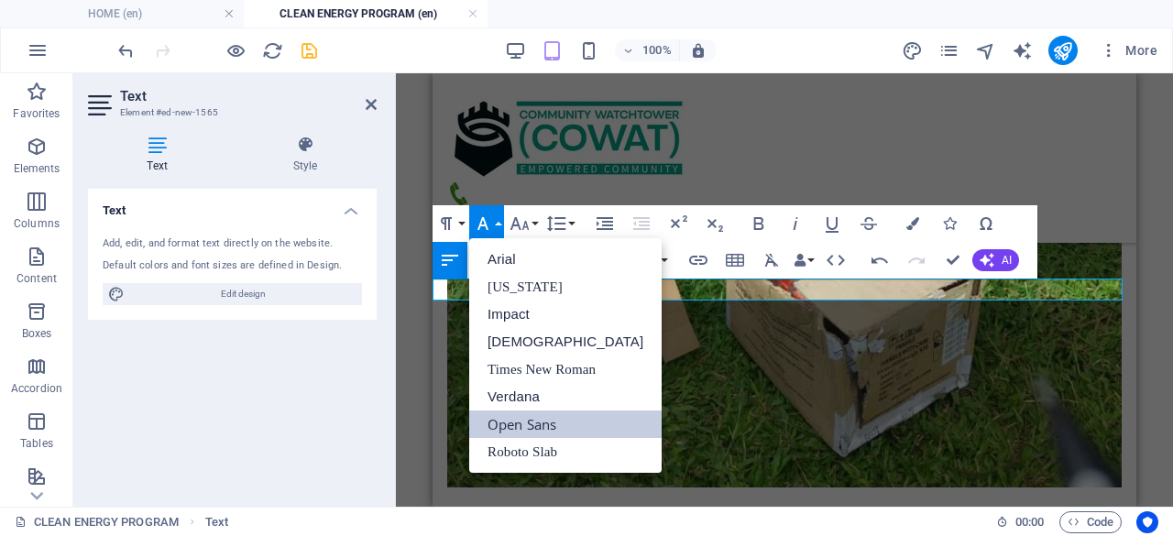
scroll to position [0, 0]
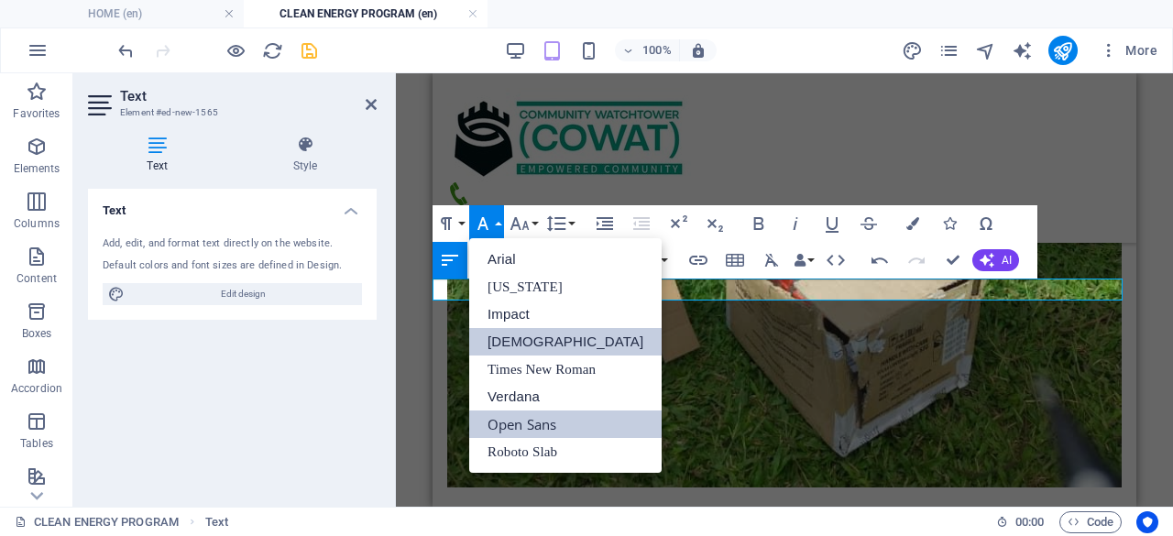
click at [524, 335] on link "[DEMOGRAPHIC_DATA]" at bounding box center [565, 341] width 192 height 27
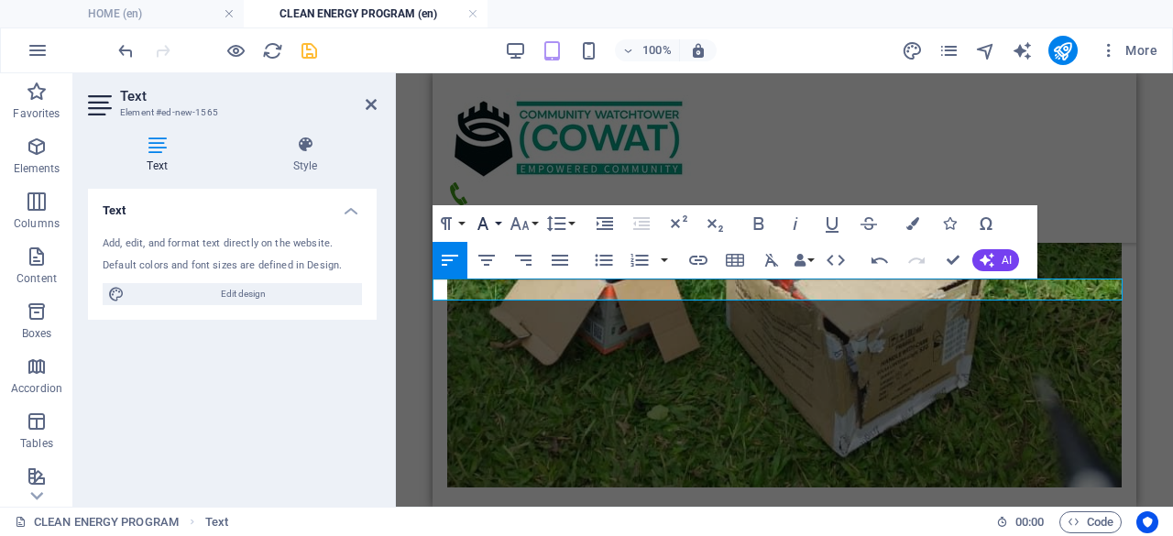
click at [498, 221] on button "Font Family" at bounding box center [486, 223] width 35 height 37
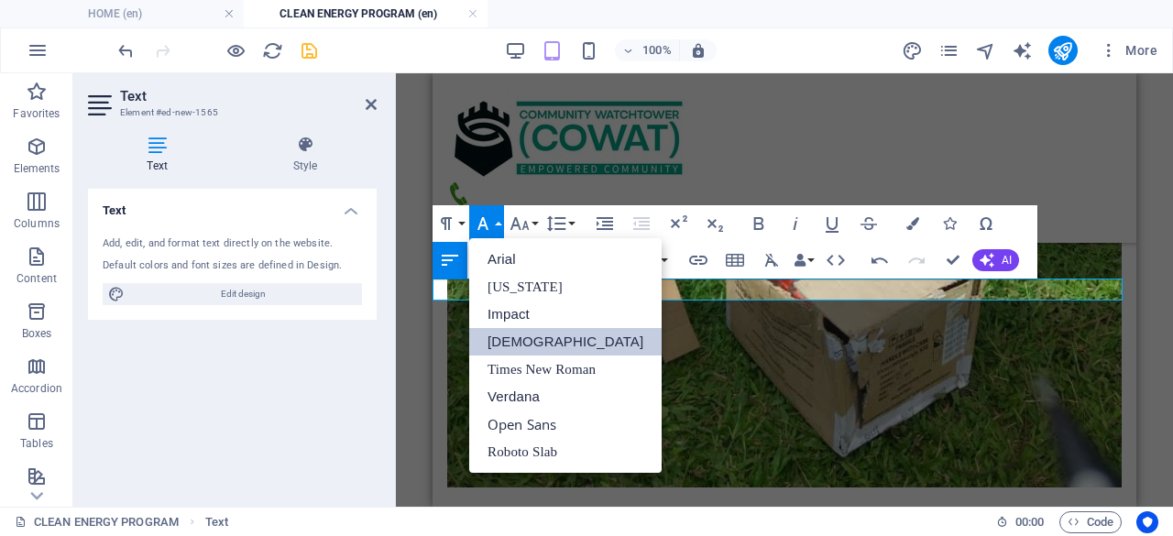
click at [544, 340] on link "[DEMOGRAPHIC_DATA]" at bounding box center [565, 341] width 192 height 27
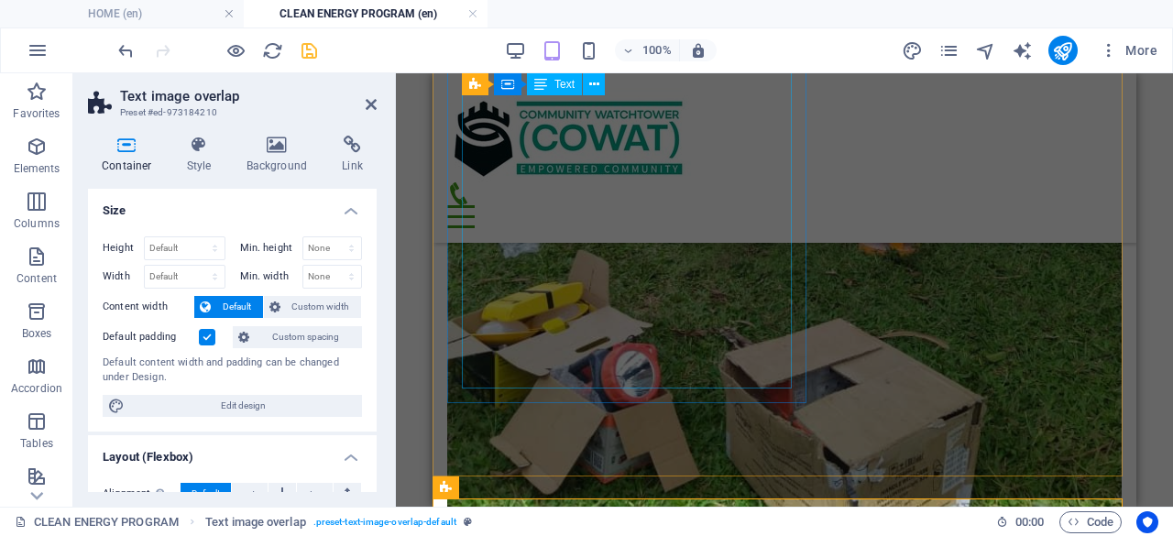
scroll to position [1770, 0]
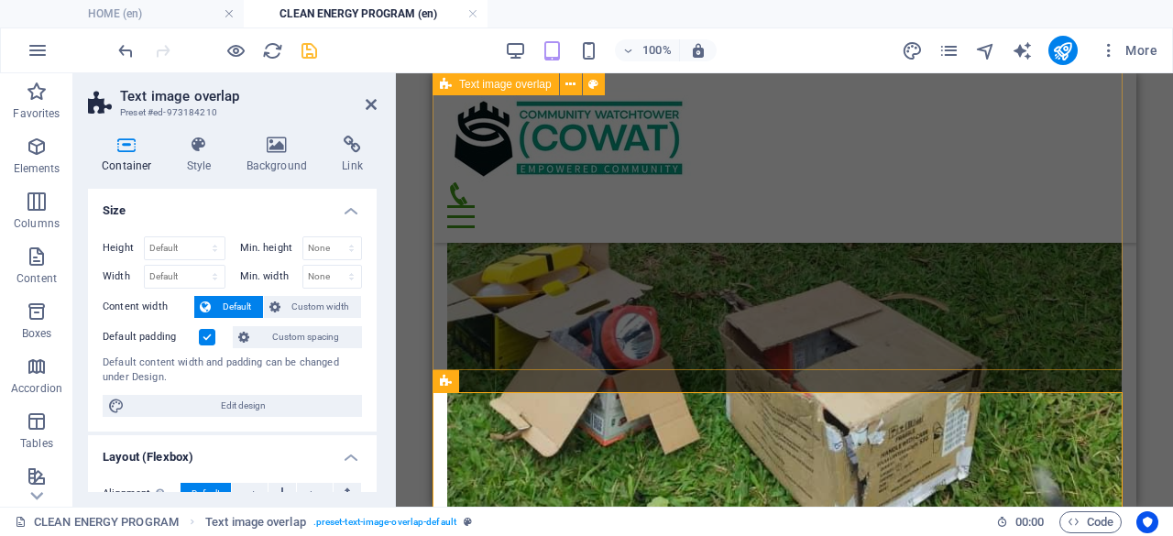
click at [1136, 318] on html "HOME COWAT INITIATIVES COMMUNITY ENGAGEMENTS VOICES OF EMPOWERMENT BUILDING BRI…" at bounding box center [785, 411] width 704 height 4215
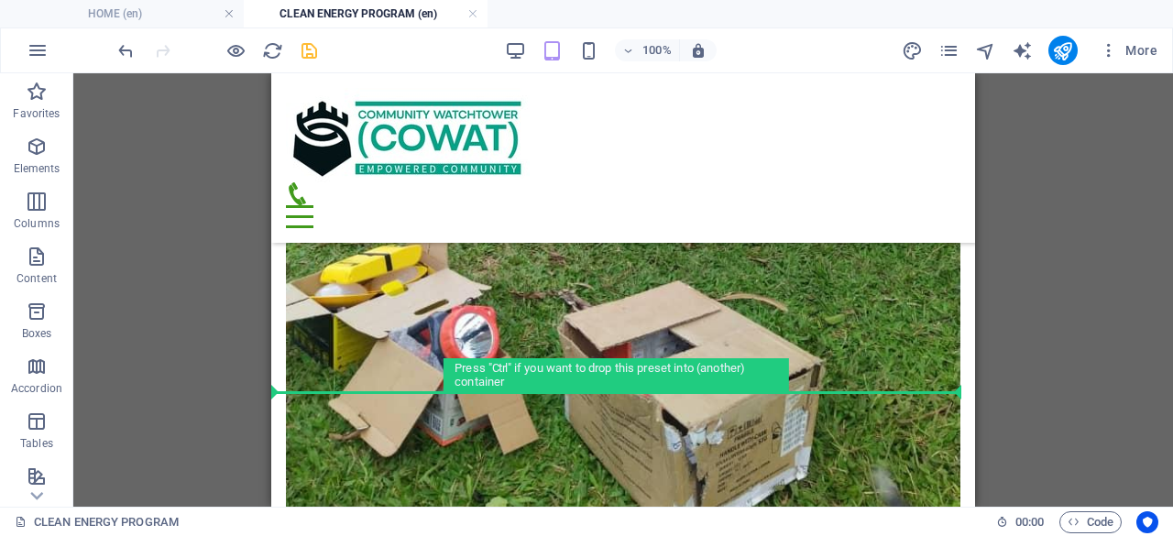
click at [1074, 388] on div "Drag here to replace the existing content. Press “Ctrl” if you want to create a…" at bounding box center [623, 290] width 1100 height 434
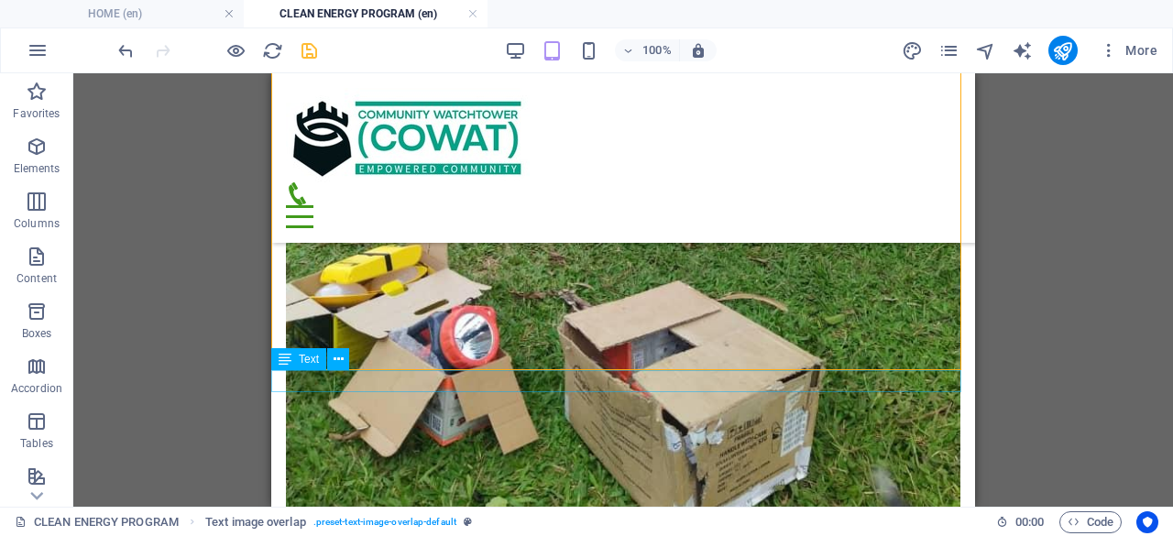
click at [308, 361] on span "Text" at bounding box center [309, 359] width 20 height 11
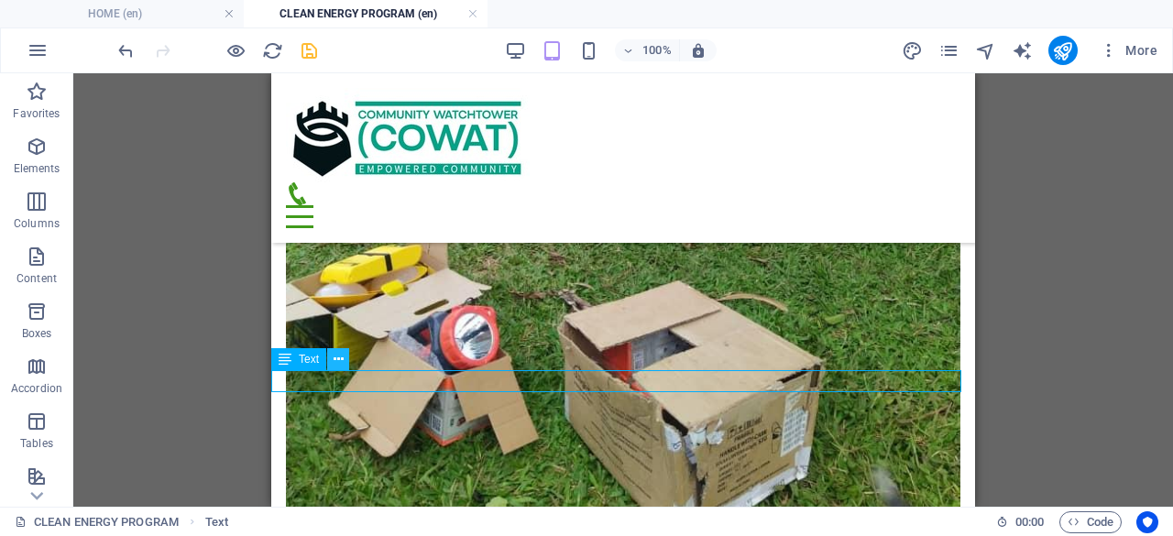
click at [336, 360] on icon at bounding box center [339, 359] width 10 height 19
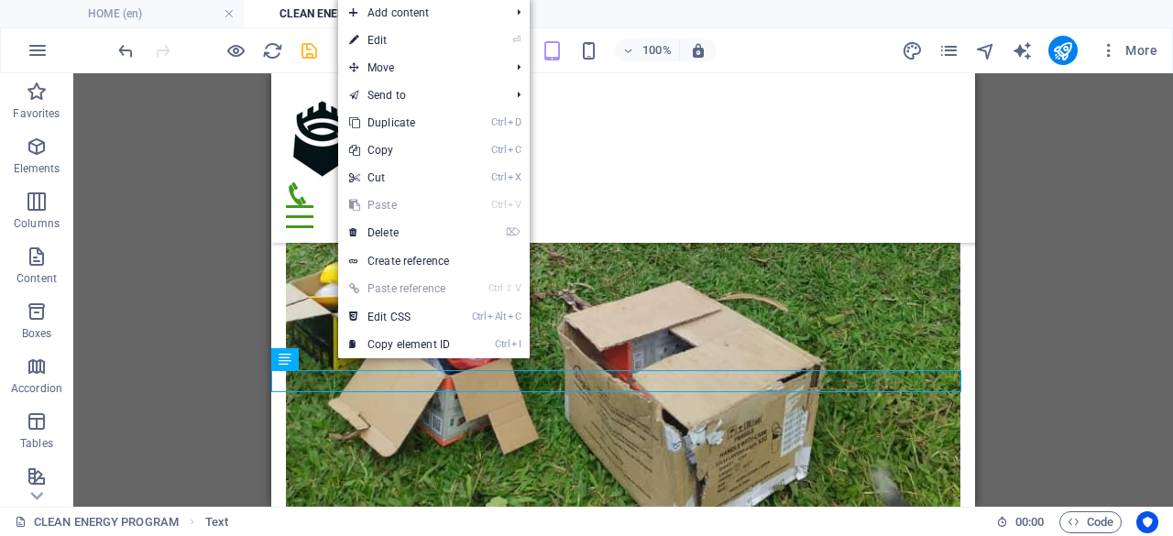
click at [408, 41] on link "⏎ Edit" at bounding box center [399, 40] width 123 height 27
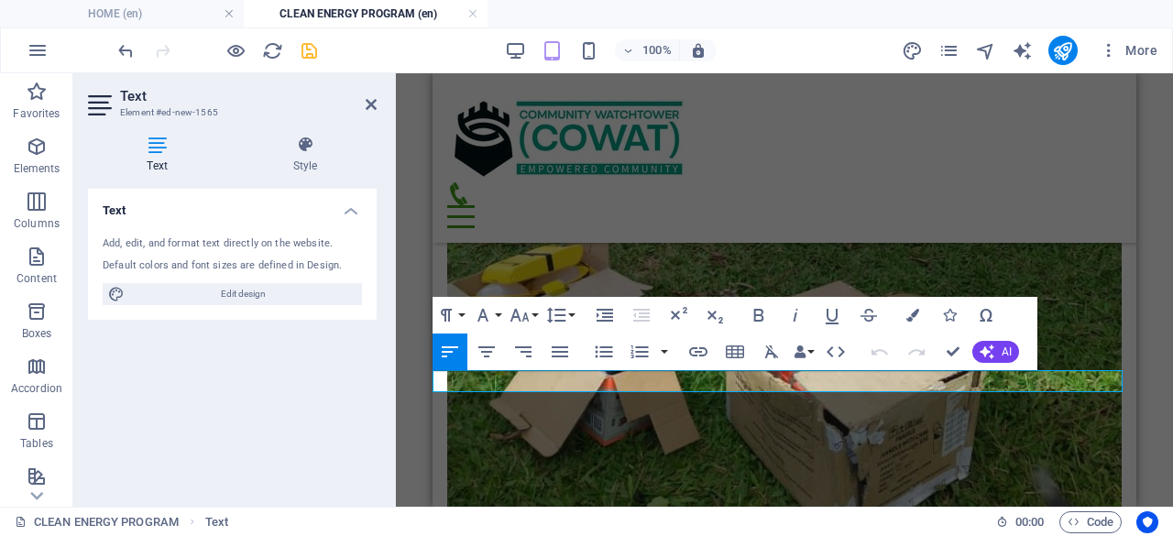
drag, startPoint x: 756, startPoint y: 382, endPoint x: 415, endPoint y: 386, distance: 341.0
click at [433, 386] on html "HOME COWAT INITIATIVES COMMUNITY ENGAGEMENTS VOICES OF EMPOWERMENT BUILDING BRI…" at bounding box center [785, 411] width 704 height 4215
click at [491, 349] on icon "button" at bounding box center [487, 352] width 22 height 22
drag, startPoint x: 962, startPoint y: 386, endPoint x: 589, endPoint y: 379, distance: 373.1
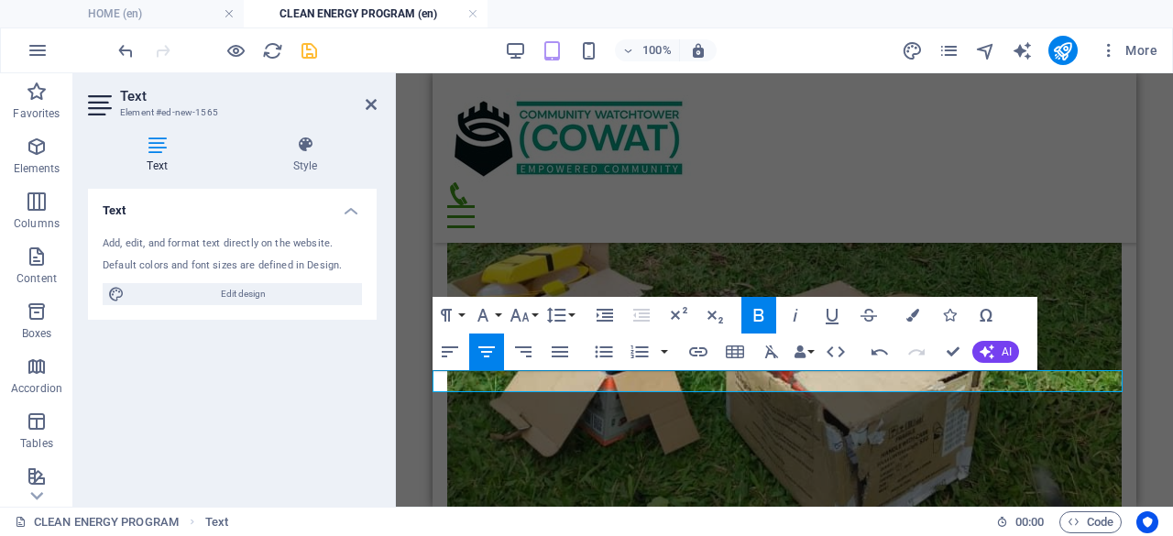
click at [591, 380] on icon at bounding box center [593, 381] width 10 height 19
select select "rem"
select select "px"
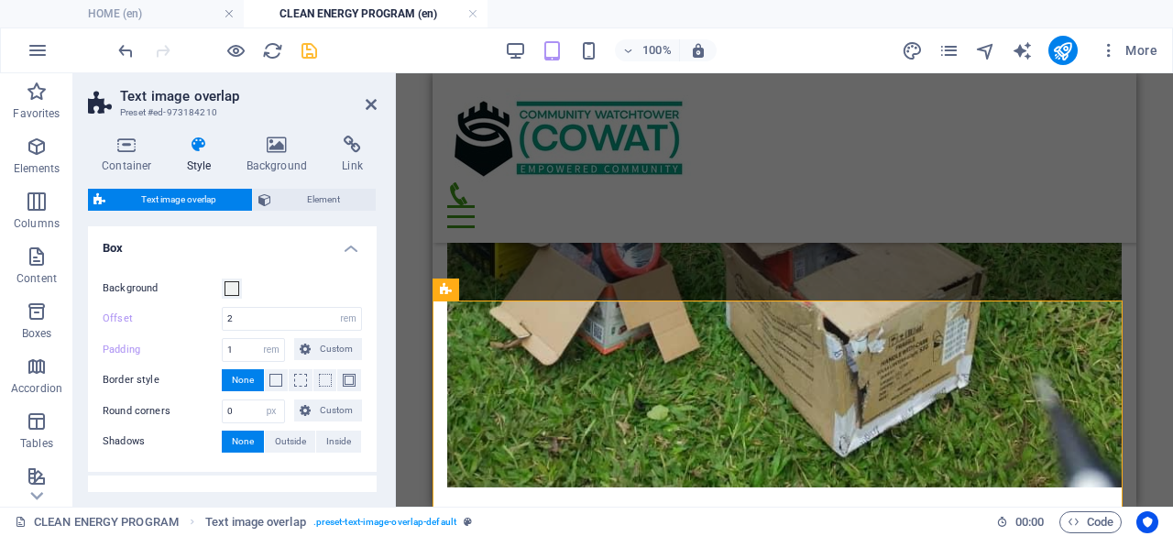
scroll to position [92, 0]
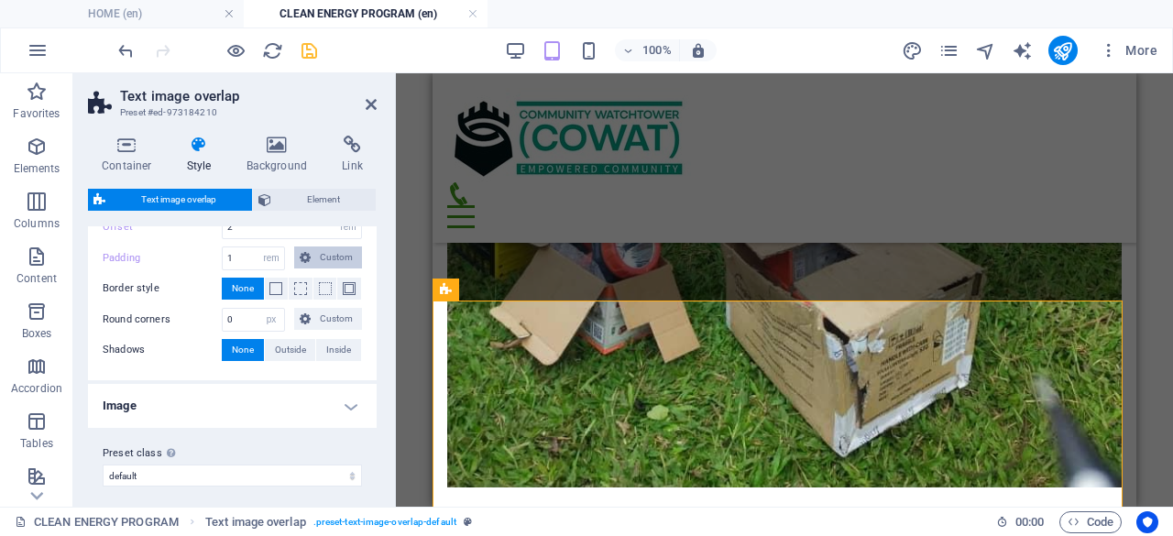
click at [332, 256] on span "Custom" at bounding box center [336, 258] width 40 height 22
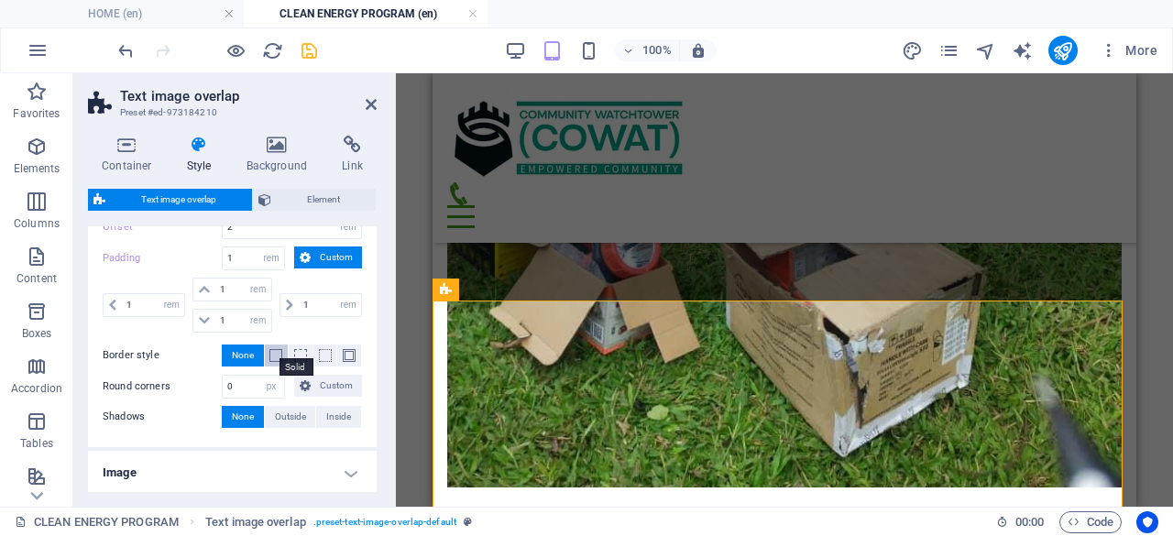
click at [276, 349] on span at bounding box center [275, 355] width 13 height 13
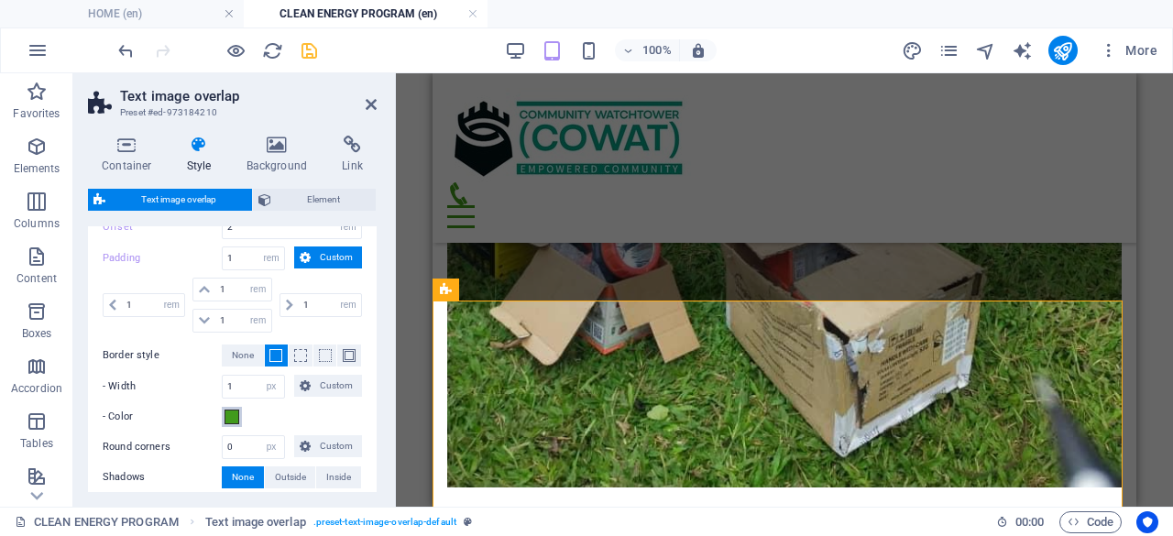
click at [233, 416] on span at bounding box center [232, 417] width 15 height 15
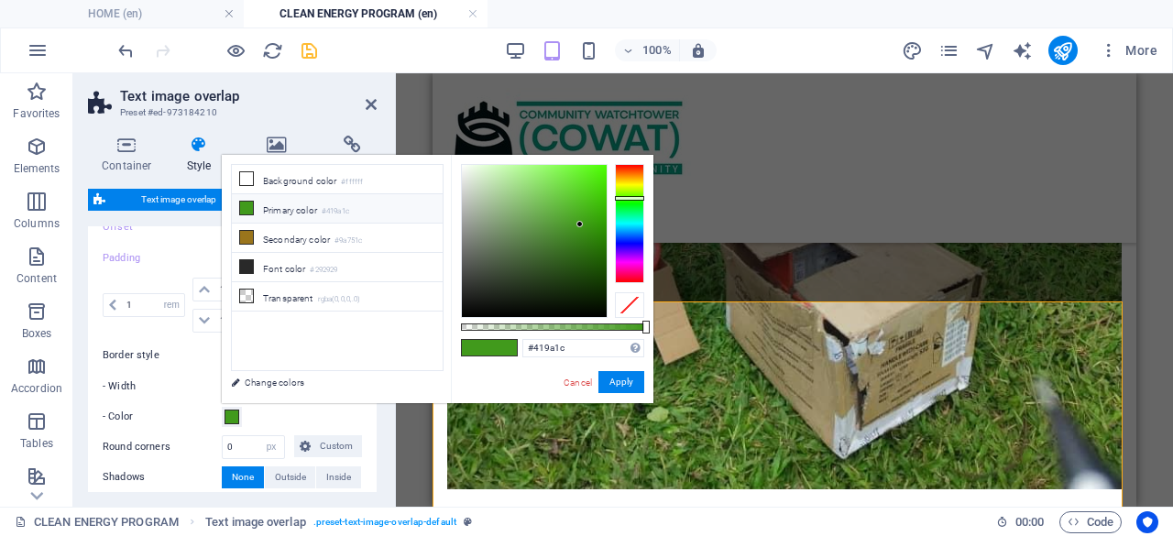
scroll to position [1884, 0]
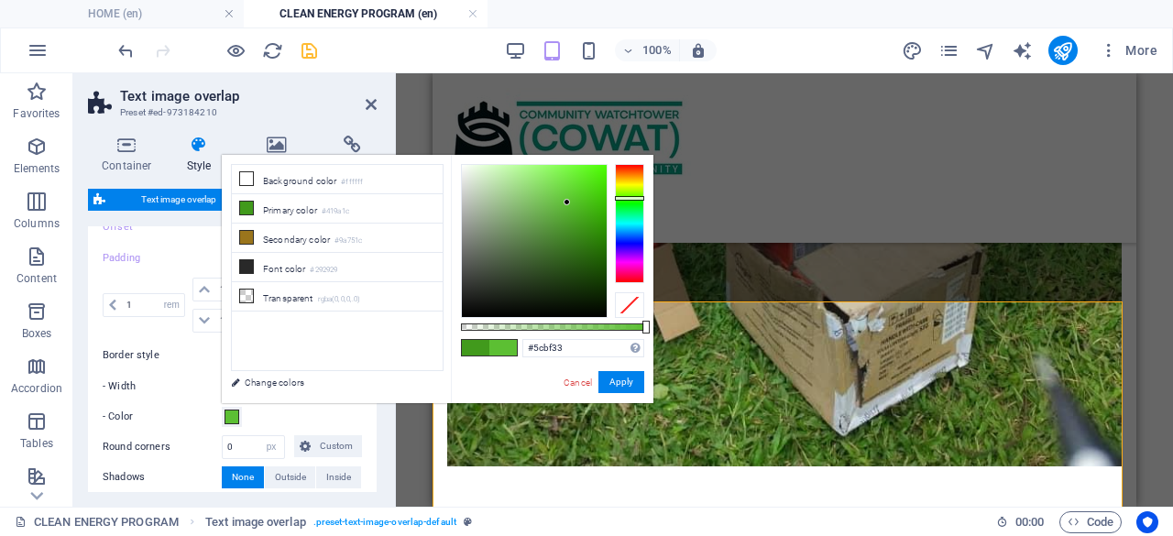
click at [567, 203] on div at bounding box center [534, 241] width 145 height 152
type input "#56e01d"
click at [587, 182] on div at bounding box center [534, 241] width 145 height 152
click at [315, 100] on h2 "Text image overlap" at bounding box center [248, 96] width 257 height 16
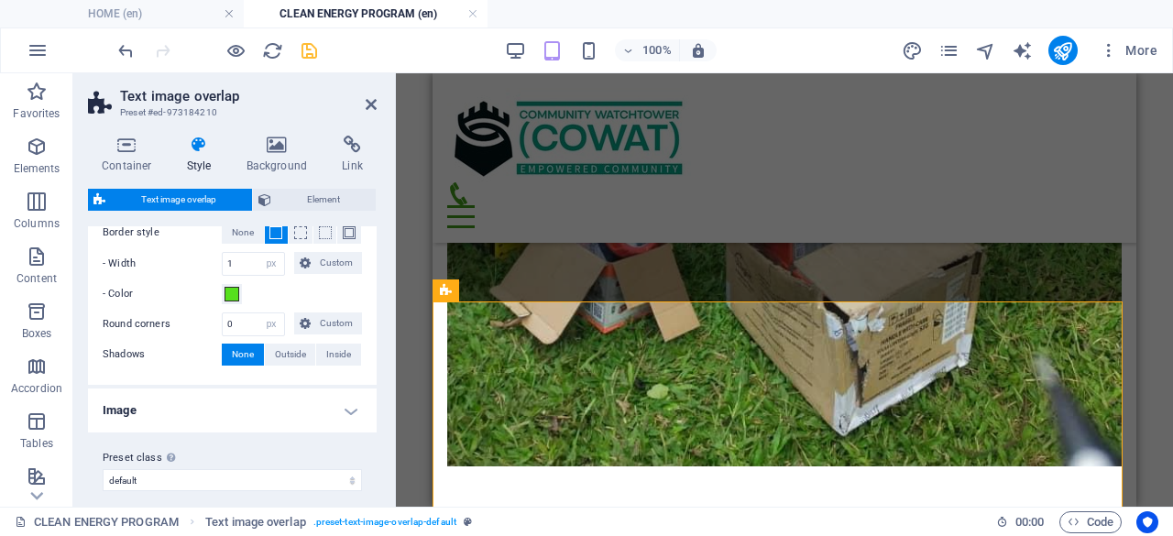
scroll to position [224, 0]
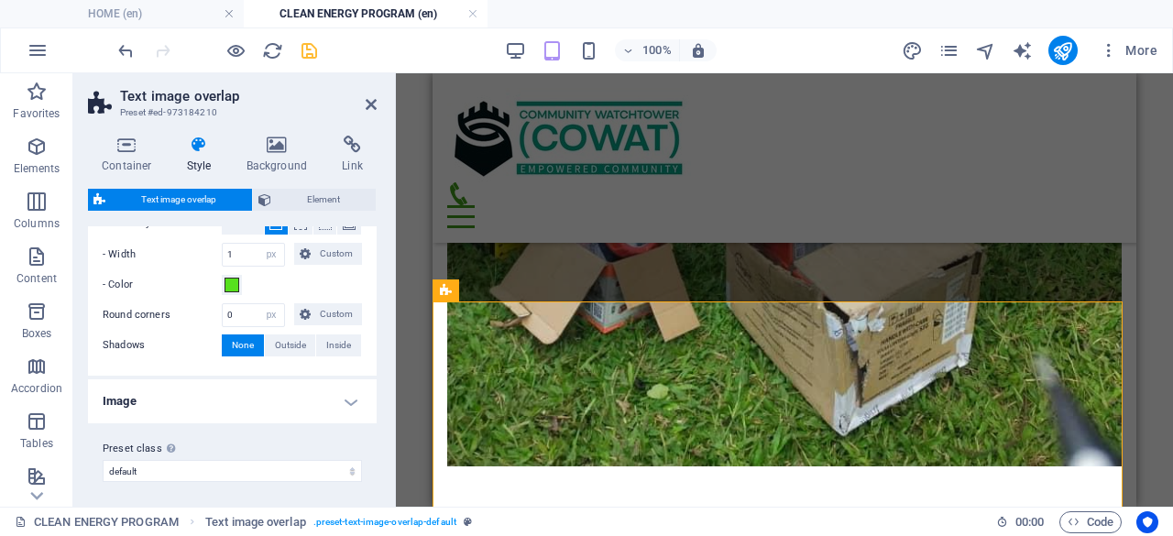
click at [206, 148] on icon at bounding box center [199, 145] width 52 height 18
click at [274, 146] on icon at bounding box center [277, 145] width 89 height 18
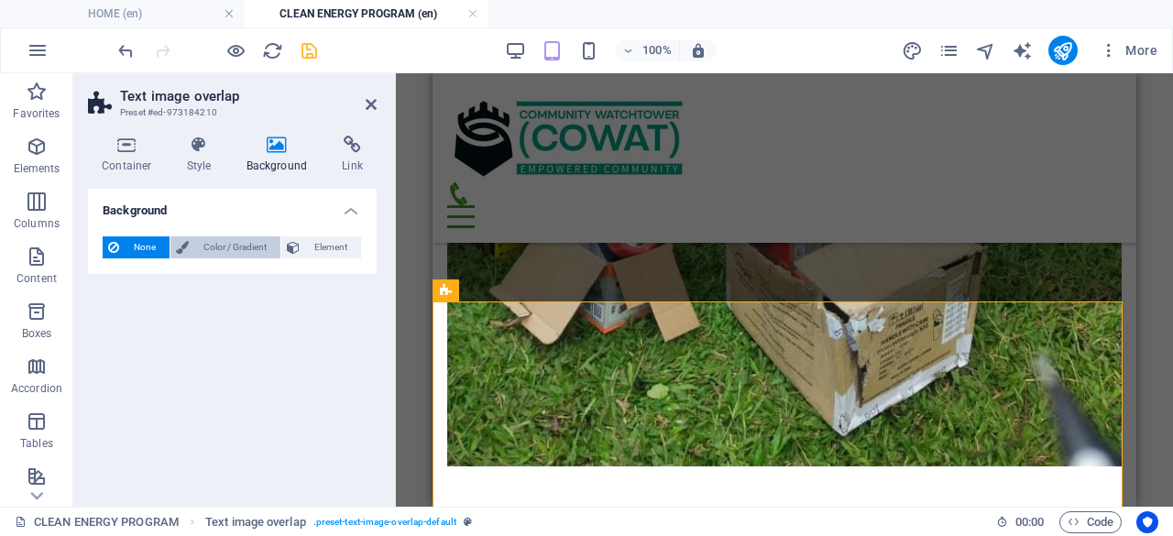
click at [248, 245] on span "Color / Gradient" at bounding box center [234, 247] width 81 height 22
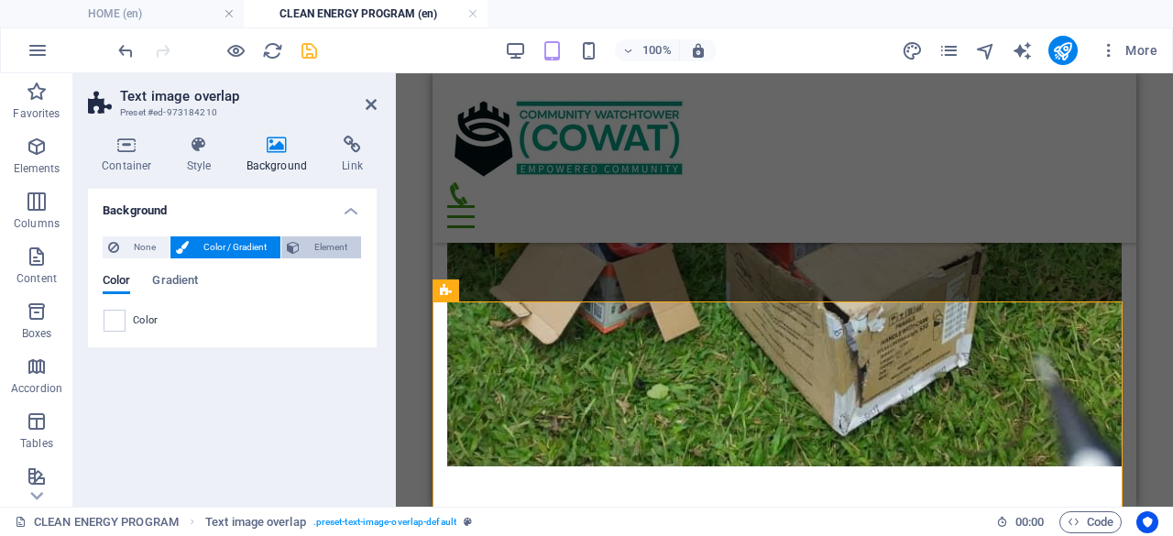
click at [335, 248] on span "Element" at bounding box center [330, 247] width 50 height 22
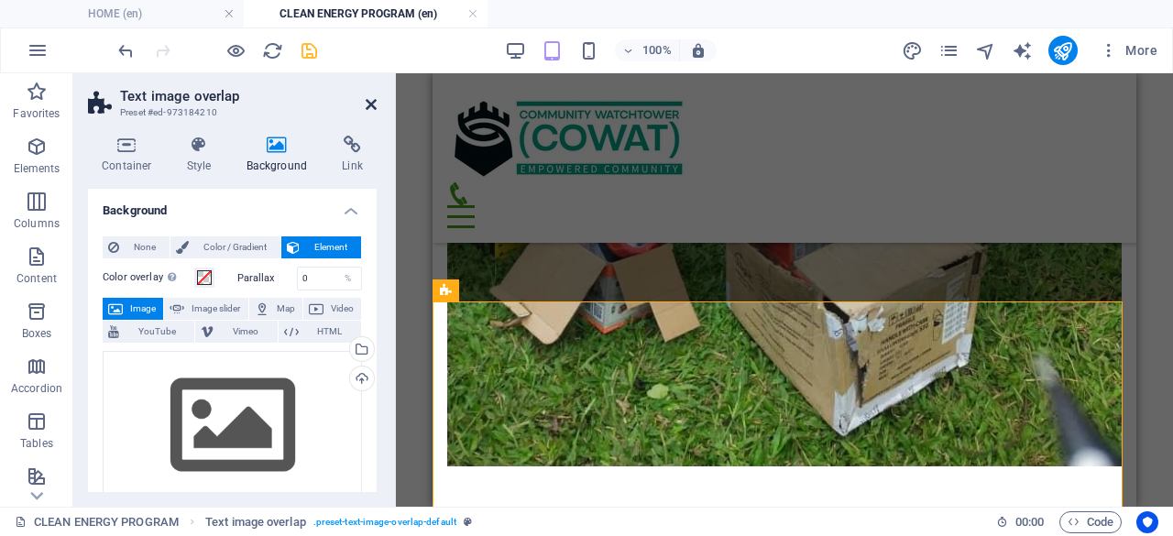
click at [367, 97] on icon at bounding box center [371, 104] width 11 height 15
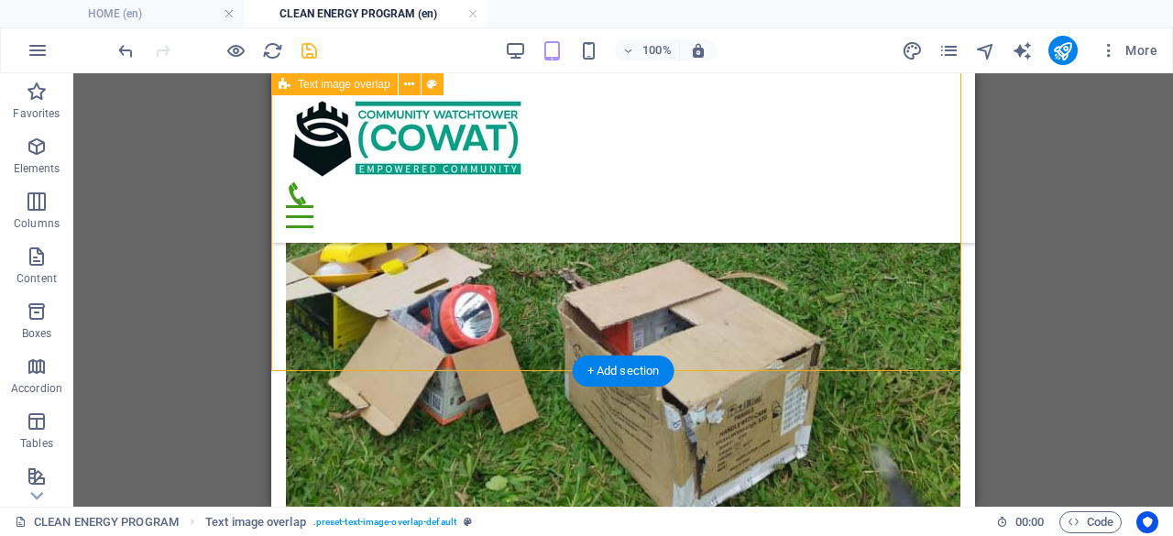
scroll to position [1884, 0]
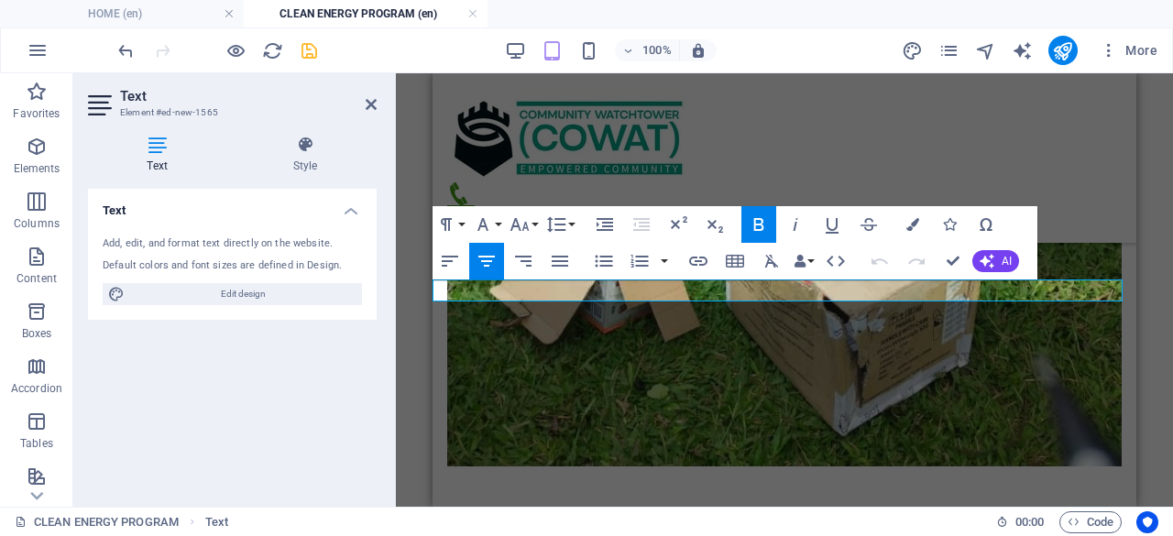
drag, startPoint x: 597, startPoint y: 292, endPoint x: 973, endPoint y: 292, distance: 376.7
click at [308, 146] on icon at bounding box center [305, 145] width 143 height 18
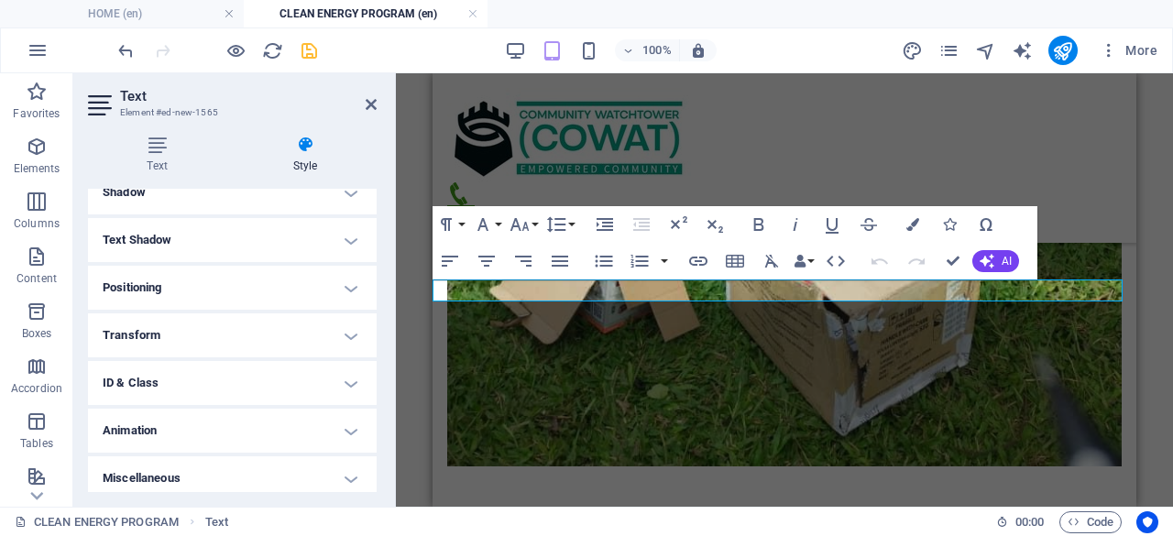
scroll to position [274, 0]
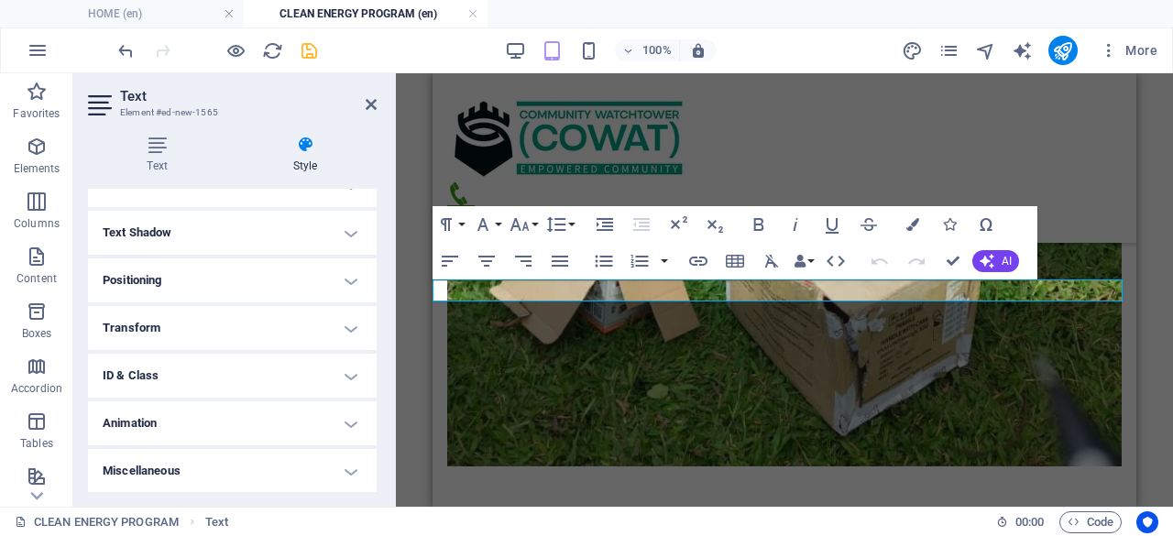
click at [350, 420] on h4 "Animation" at bounding box center [232, 423] width 289 height 44
drag, startPoint x: 378, startPoint y: 375, endPoint x: 385, endPoint y: 335, distance: 41.0
click at [385, 335] on div "Text Style Text Add, edit, and format text directly on the website. Default col…" at bounding box center [232, 314] width 318 height 386
drag, startPoint x: 372, startPoint y: 347, endPoint x: 379, endPoint y: 325, distance: 23.2
click at [379, 325] on div "Text Style Text Add, edit, and format text directly on the website. Default col…" at bounding box center [232, 314] width 318 height 386
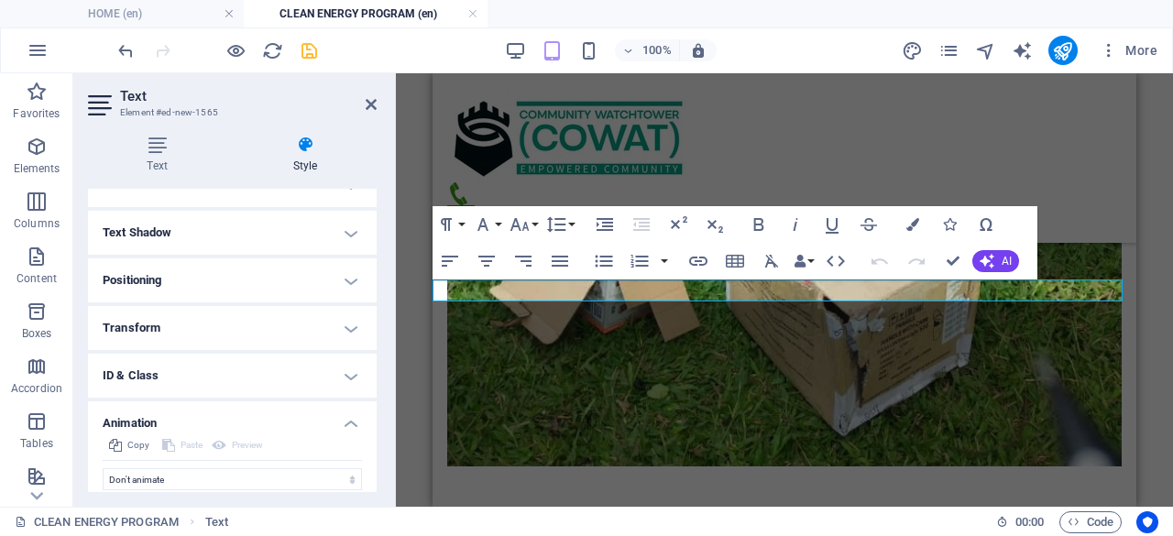
drag, startPoint x: 372, startPoint y: 338, endPoint x: 381, endPoint y: 287, distance: 52.1
click at [381, 287] on div "Text Style Text Add, edit, and format text directly on the website. Default col…" at bounding box center [232, 314] width 318 height 386
click at [168, 156] on h4 "Text" at bounding box center [161, 155] width 146 height 38
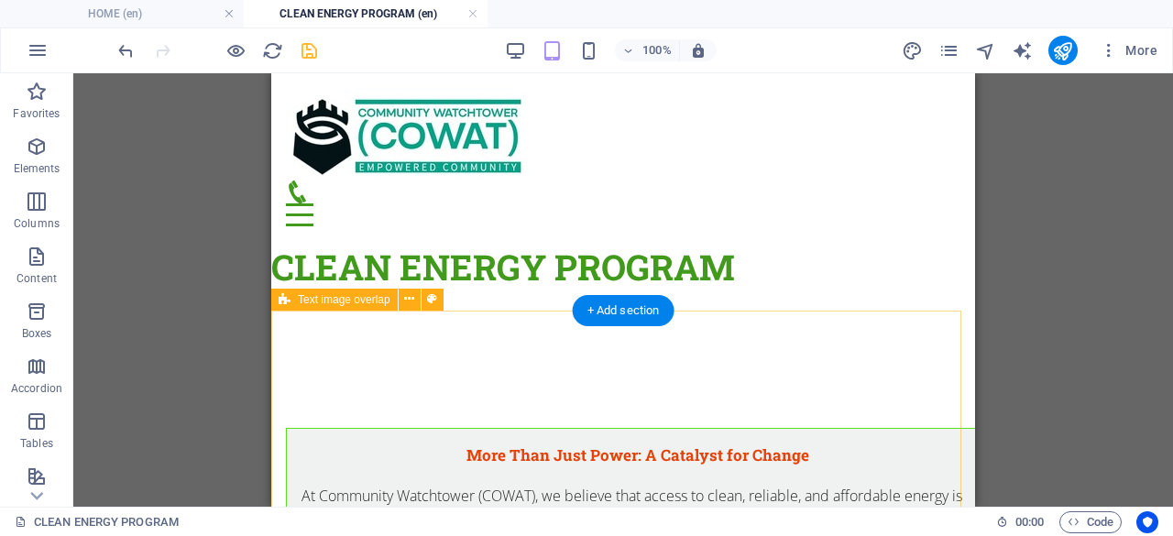
scroll to position [0, 0]
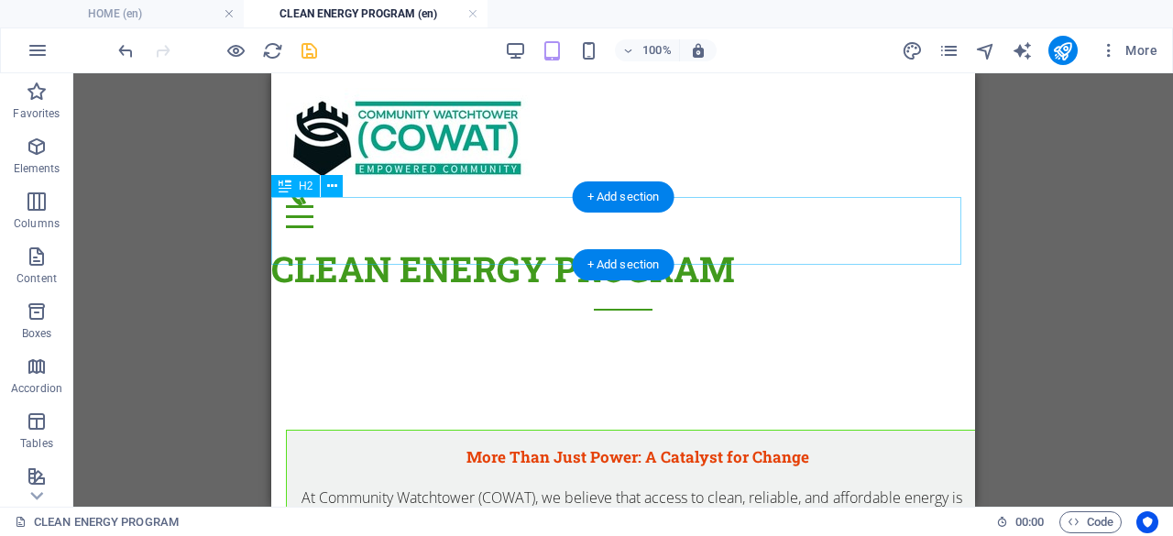
click at [662, 243] on div "CLEAN ENERGY PROGRAM" at bounding box center [623, 277] width 704 height 68
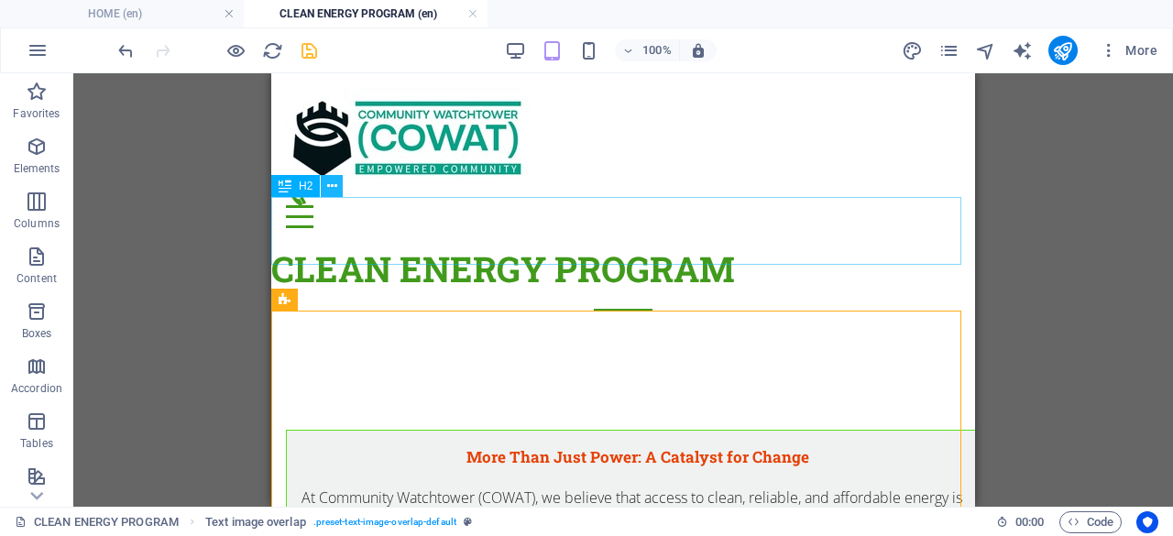
click at [333, 183] on icon at bounding box center [332, 186] width 10 height 19
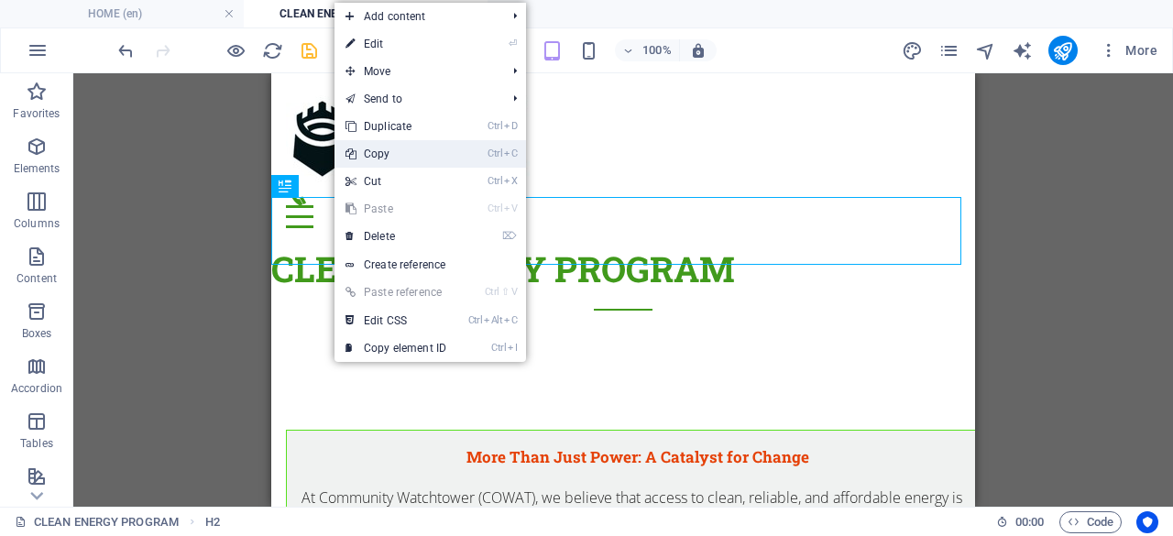
click at [387, 151] on link "Ctrl C Copy" at bounding box center [396, 153] width 123 height 27
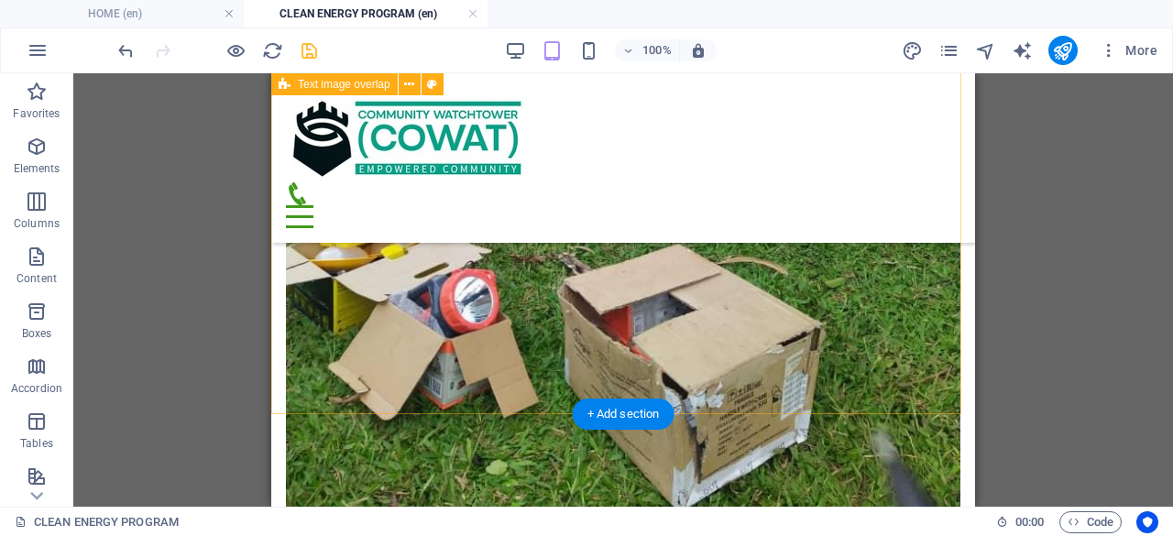
scroll to position [1833, 0]
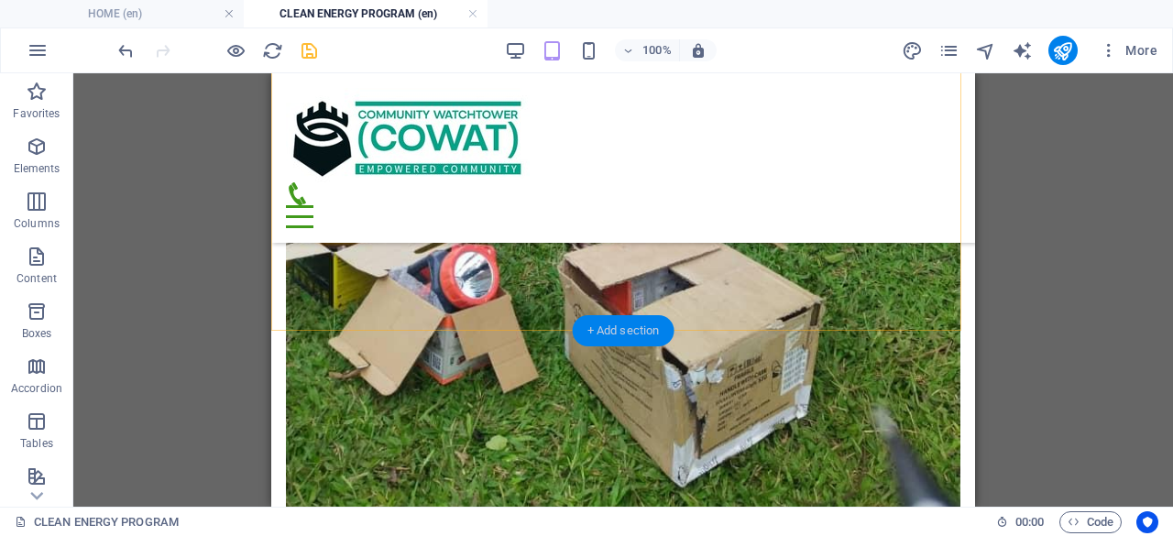
click at [631, 333] on div "+ Add section" at bounding box center [624, 330] width 102 height 31
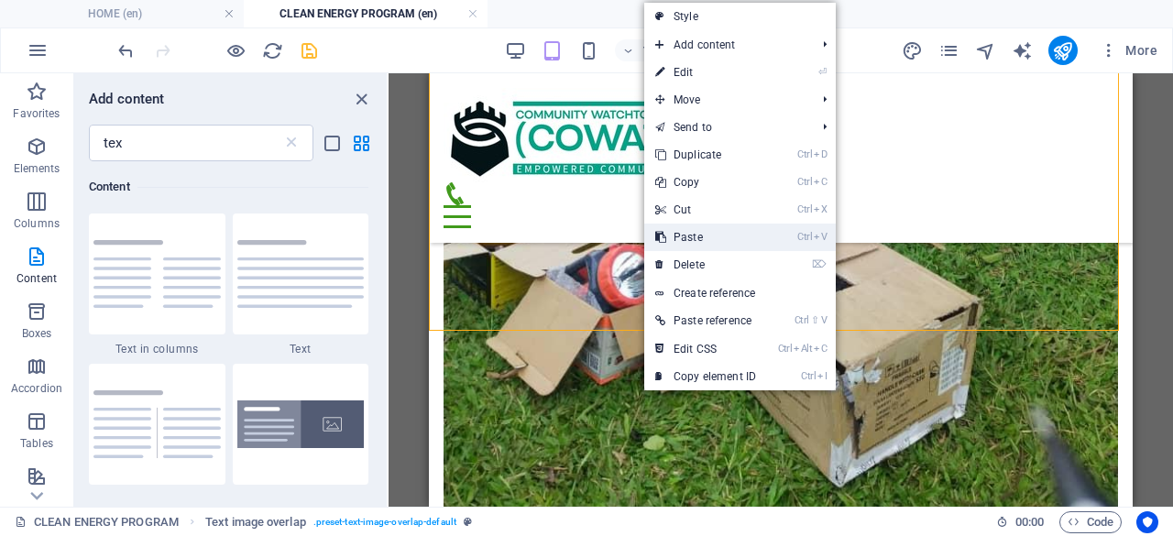
click at [697, 239] on link "Ctrl V Paste" at bounding box center [705, 237] width 123 height 27
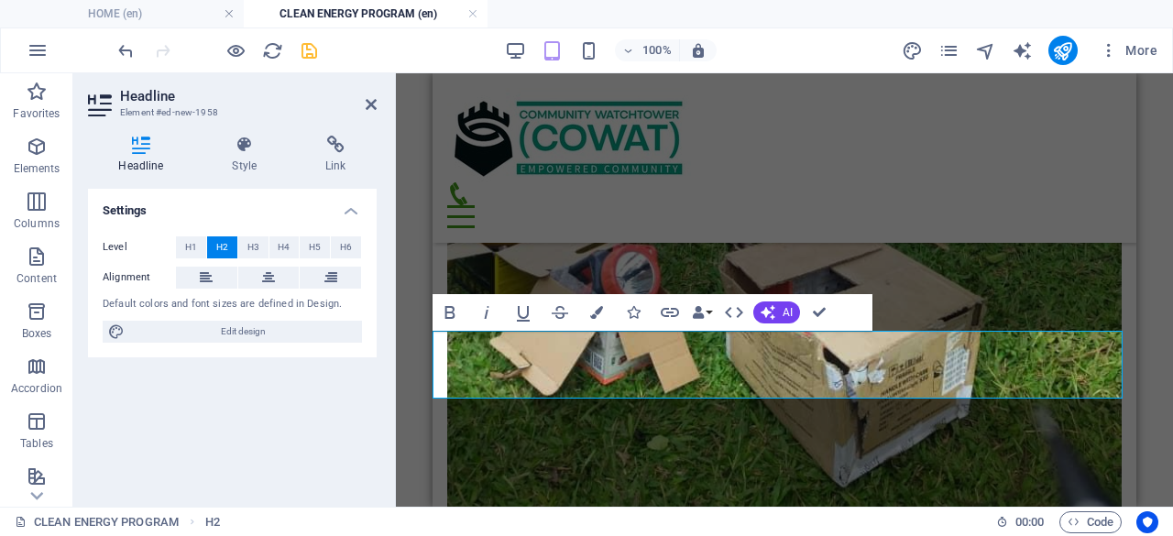
drag, startPoint x: 923, startPoint y: 359, endPoint x: 717, endPoint y: 364, distance: 206.3
drag, startPoint x: 936, startPoint y: 356, endPoint x: 711, endPoint y: 360, distance: 224.6
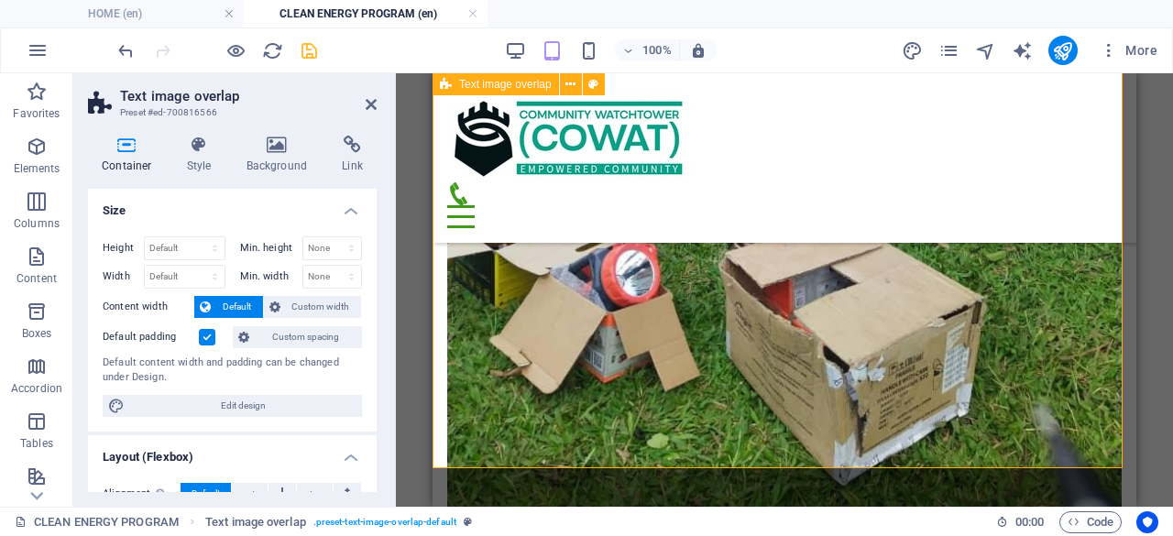
scroll to position [1925, 0]
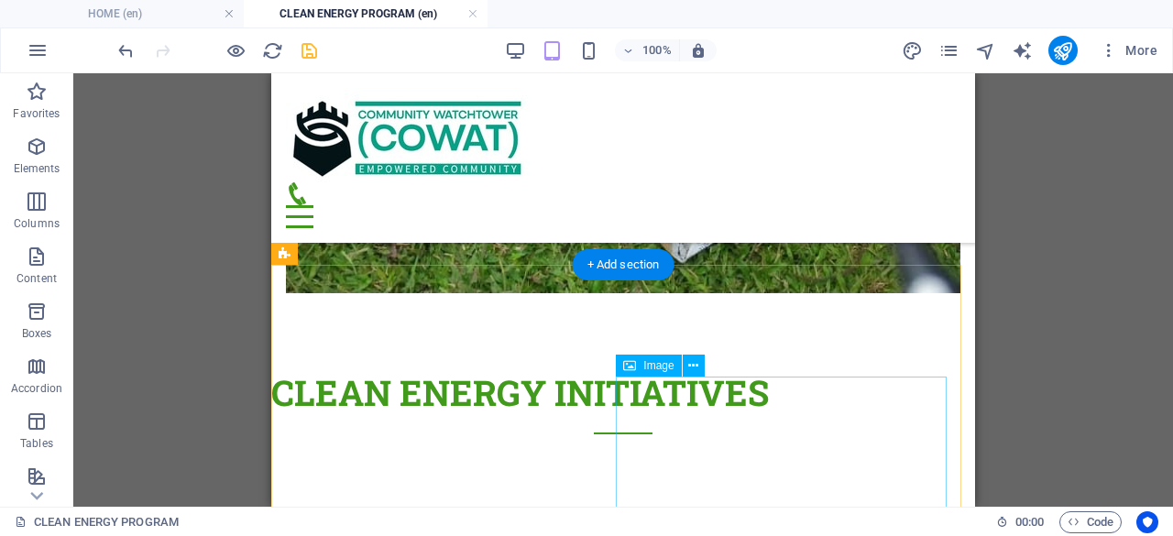
scroll to position [1966, 0]
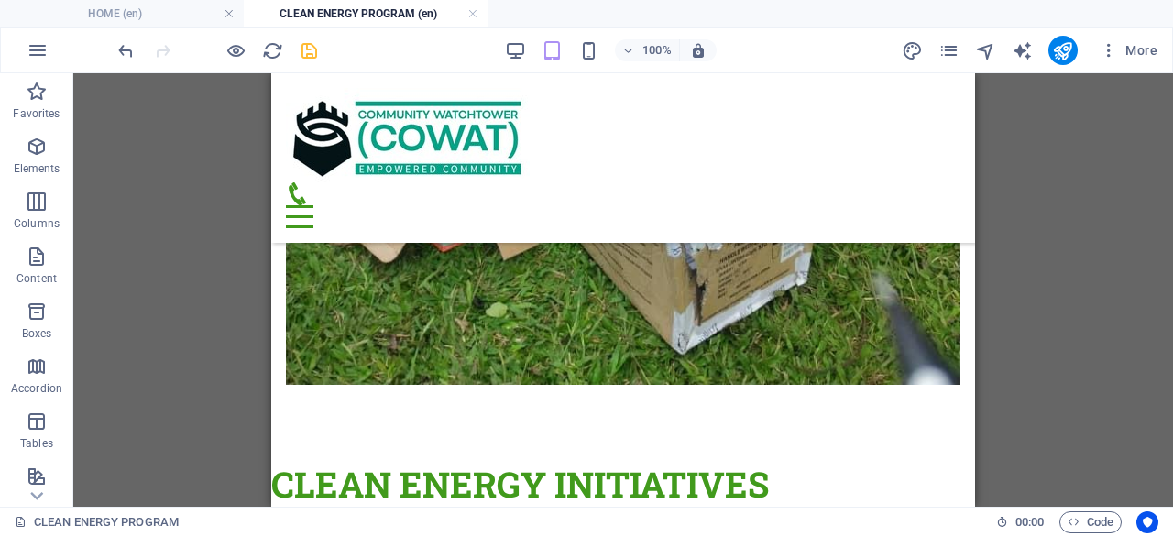
click at [1059, 336] on div "Drag here to replace the existing content. Press “Ctrl” if you want to create a…" at bounding box center [623, 290] width 1100 height 434
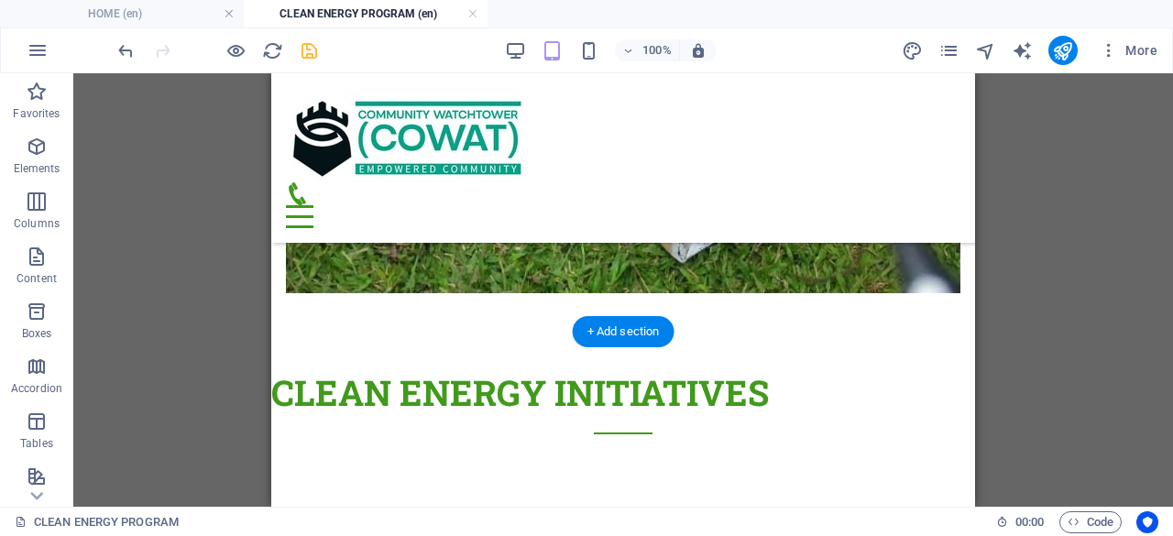
scroll to position [1874, 0]
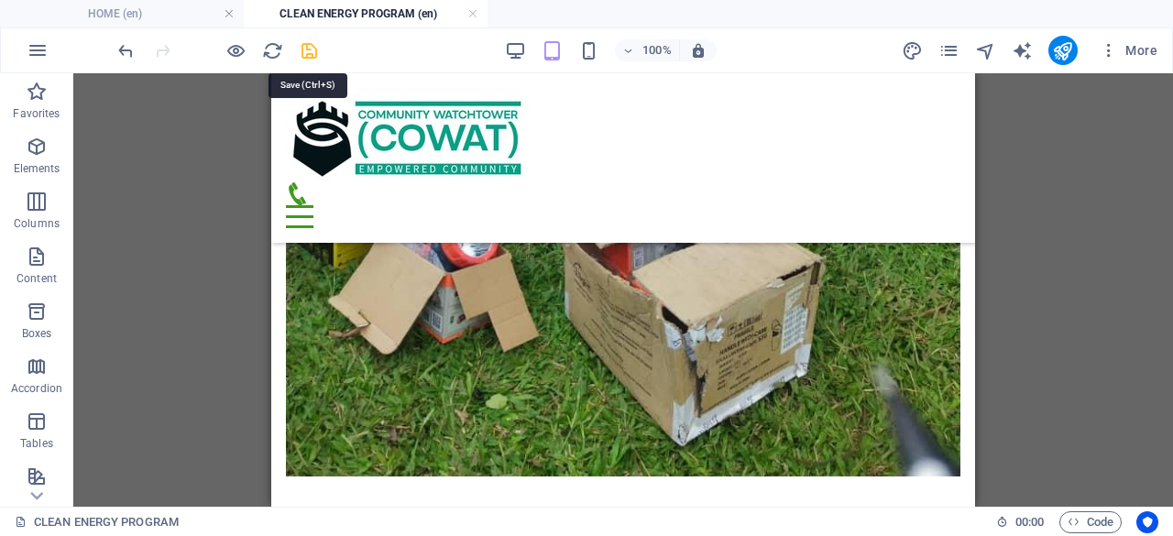
click at [303, 49] on icon "save" at bounding box center [309, 50] width 21 height 21
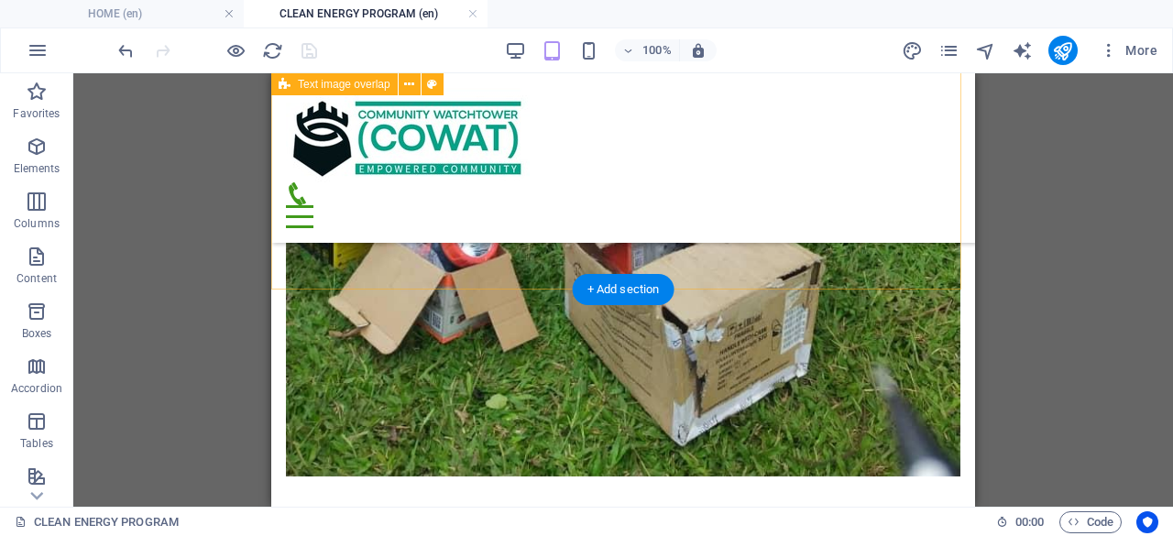
scroll to position [1966, 0]
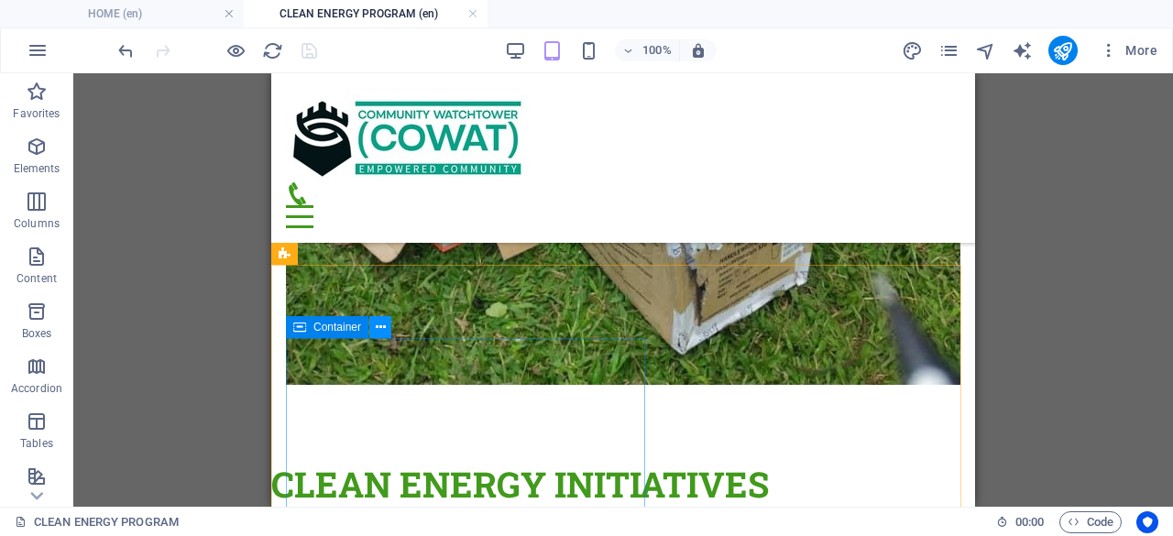
click at [380, 325] on icon at bounding box center [381, 327] width 10 height 19
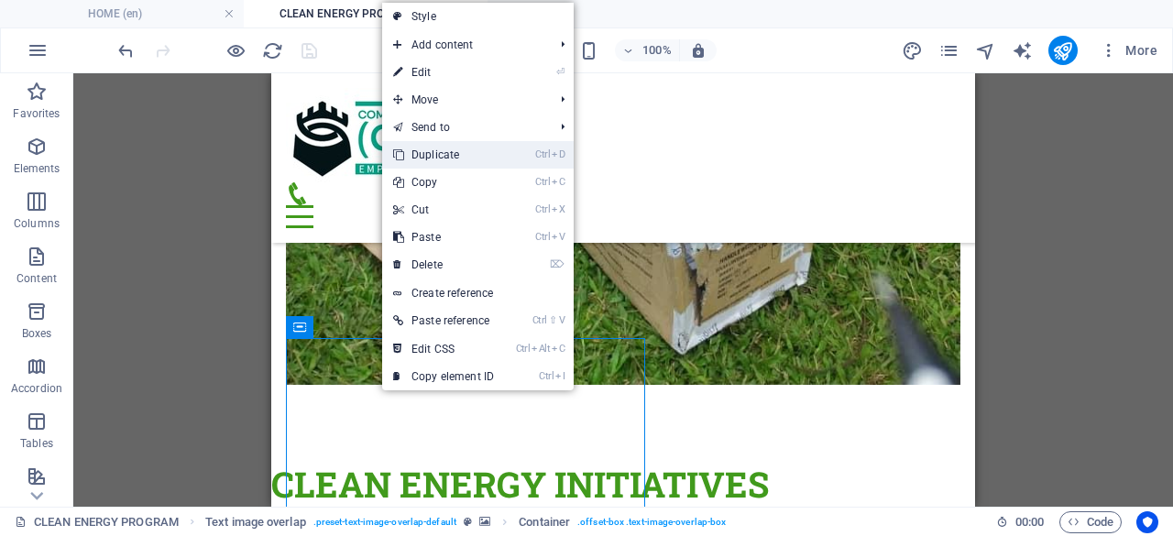
click at [447, 148] on link "Ctrl D Duplicate" at bounding box center [443, 154] width 123 height 27
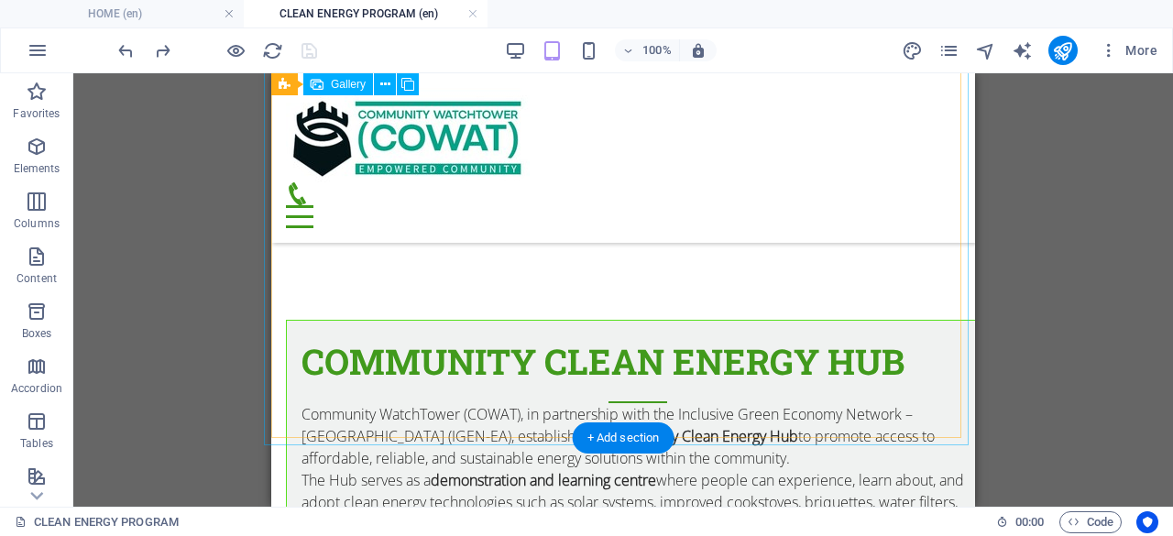
scroll to position [2974, 0]
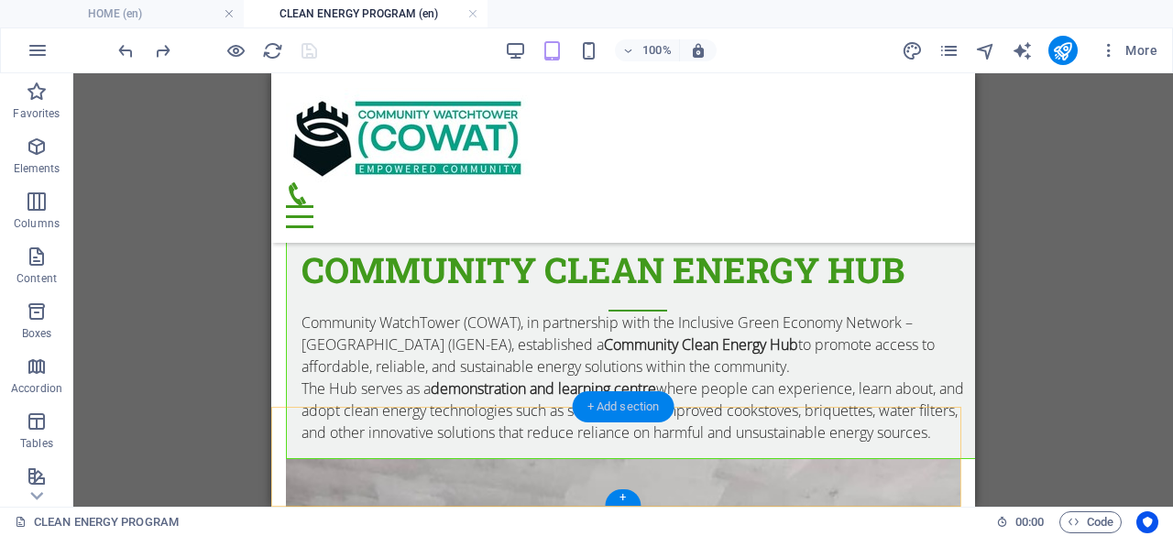
click at [632, 402] on div "+ Add section" at bounding box center [624, 406] width 102 height 31
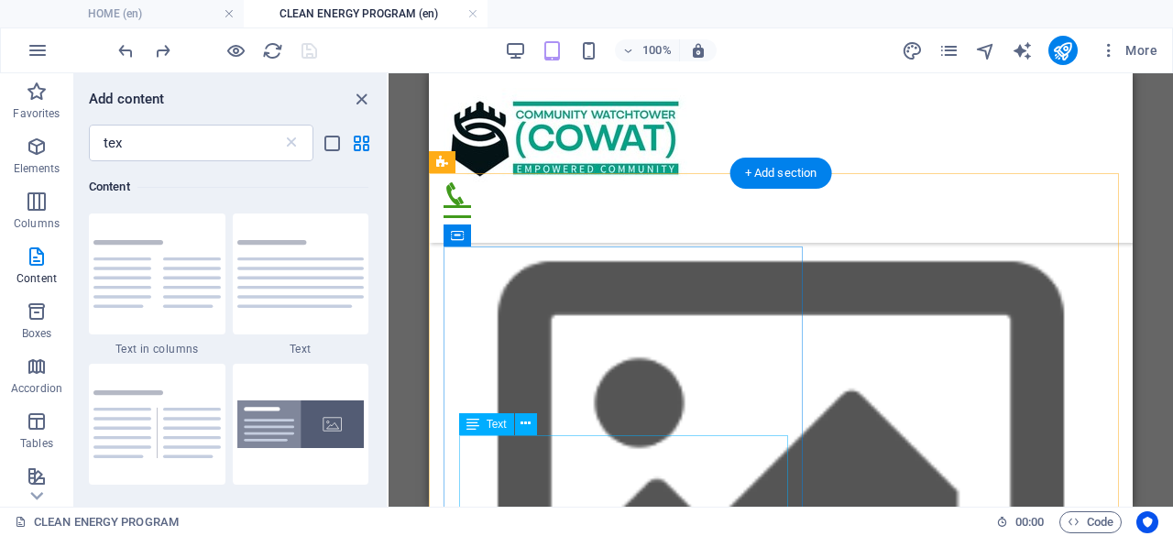
scroll to position [2058, 0]
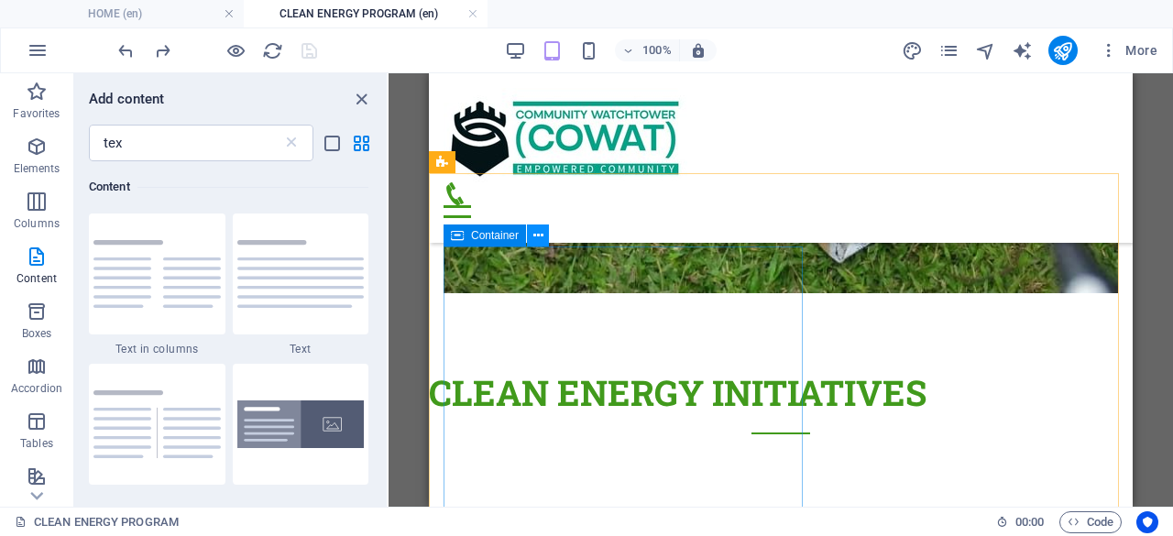
click at [540, 233] on icon at bounding box center [538, 235] width 10 height 19
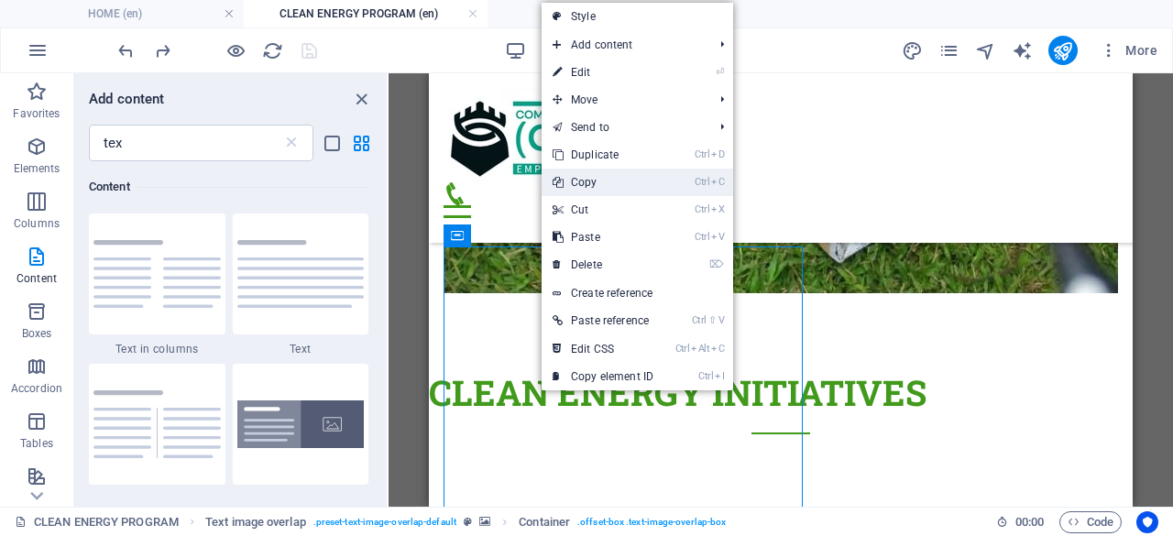
click at [591, 179] on link "Ctrl C Copy" at bounding box center [603, 182] width 123 height 27
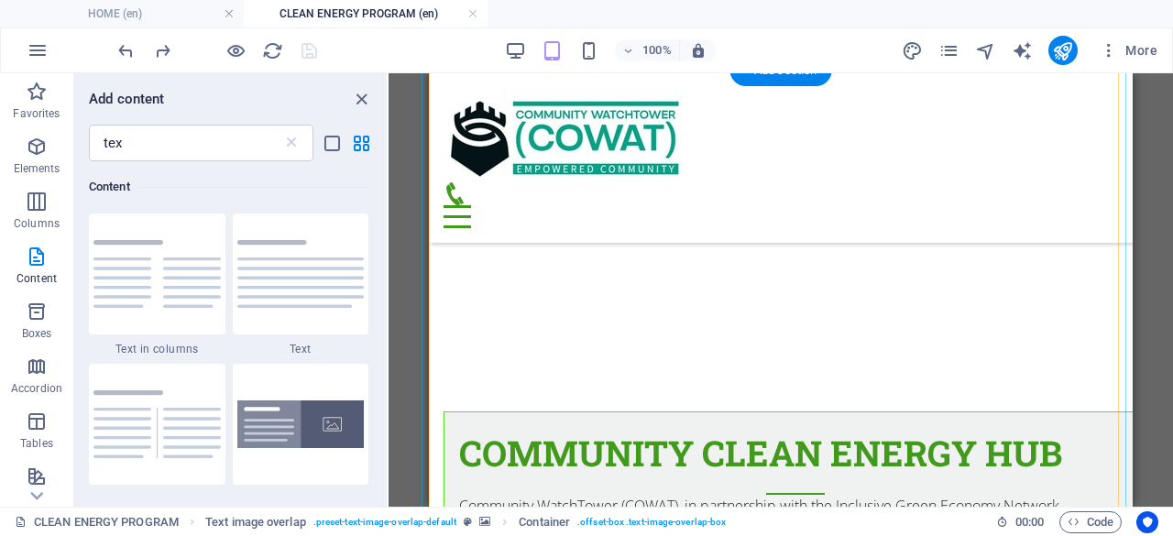
scroll to position [2974, 0]
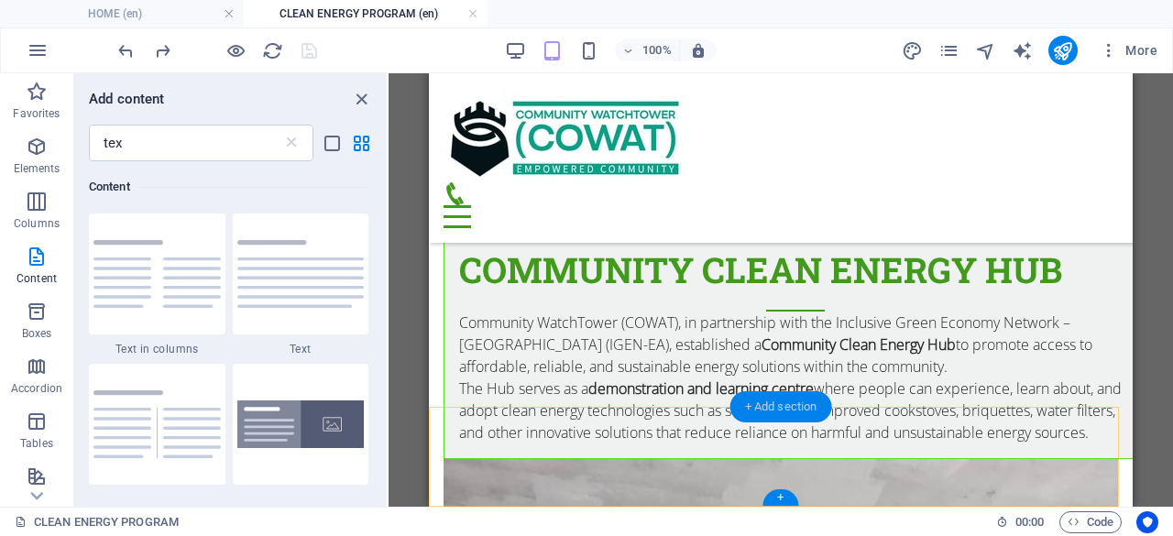
click at [790, 410] on div "+ Add section" at bounding box center [781, 406] width 102 height 31
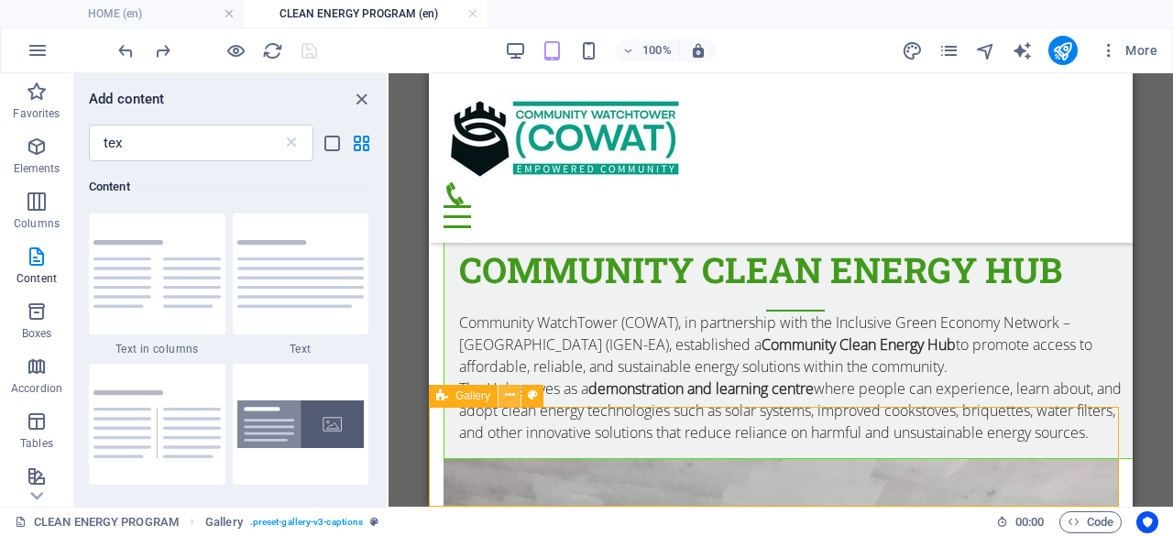
click at [515, 391] on button at bounding box center [510, 396] width 22 height 22
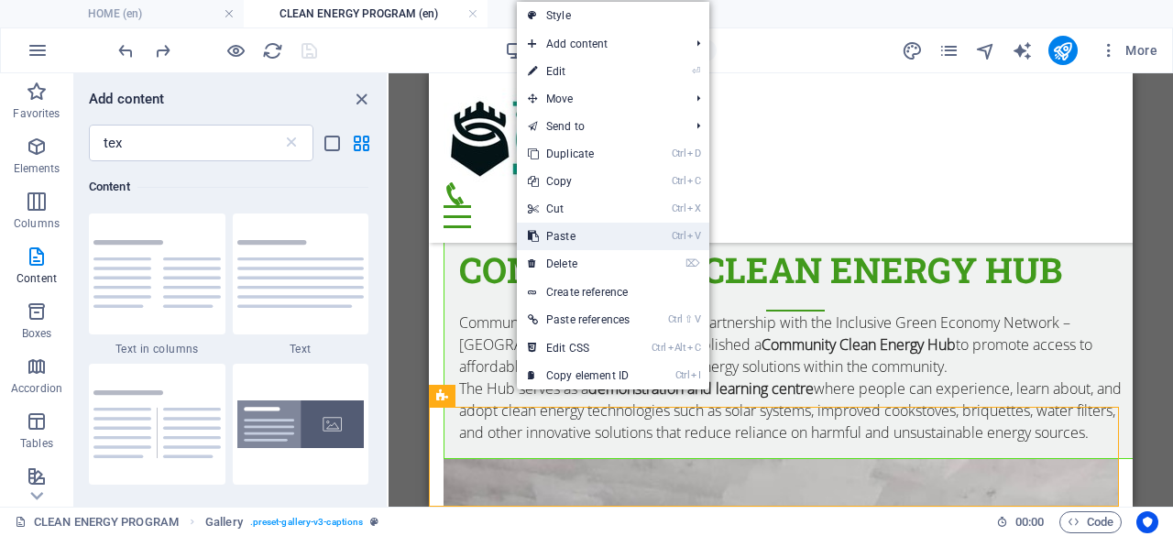
click at [565, 230] on link "Ctrl V Paste" at bounding box center [579, 236] width 124 height 27
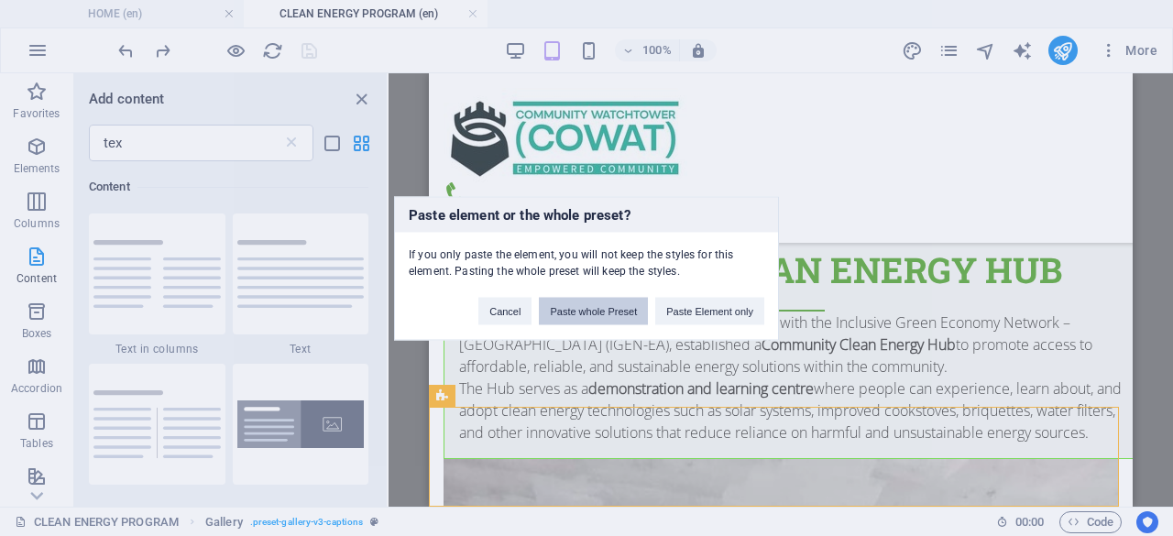
click at [614, 308] on button "Paste whole Preset" at bounding box center [593, 310] width 109 height 27
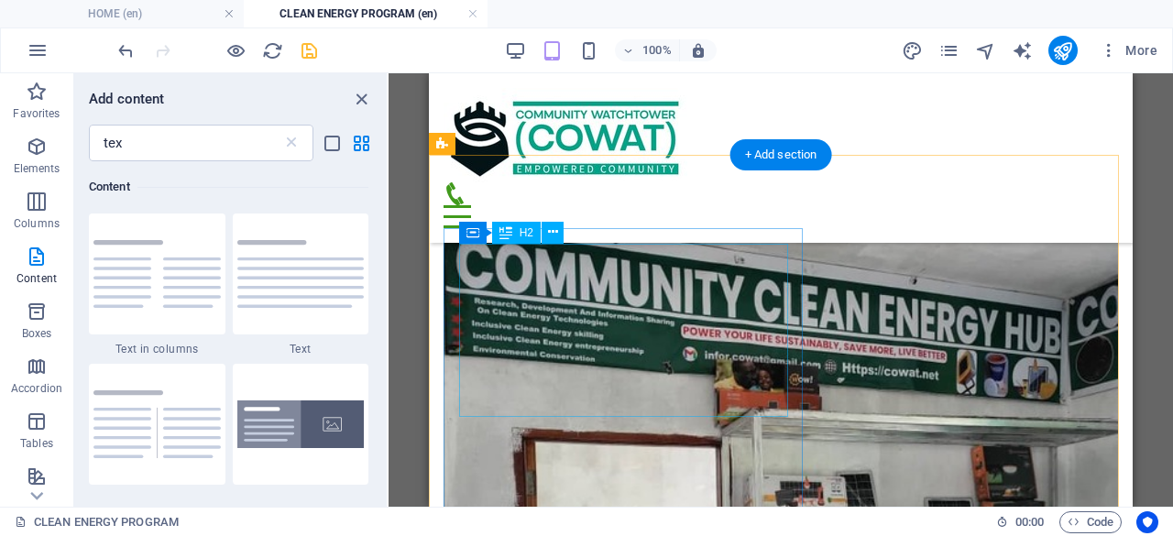
scroll to position [3326, 0]
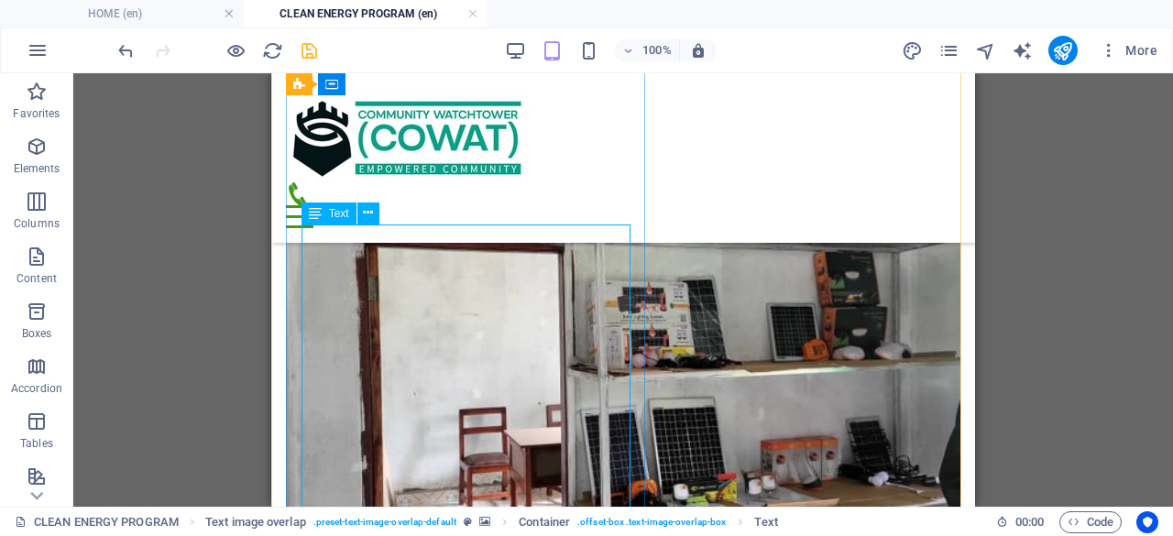
scroll to position [3610, 0]
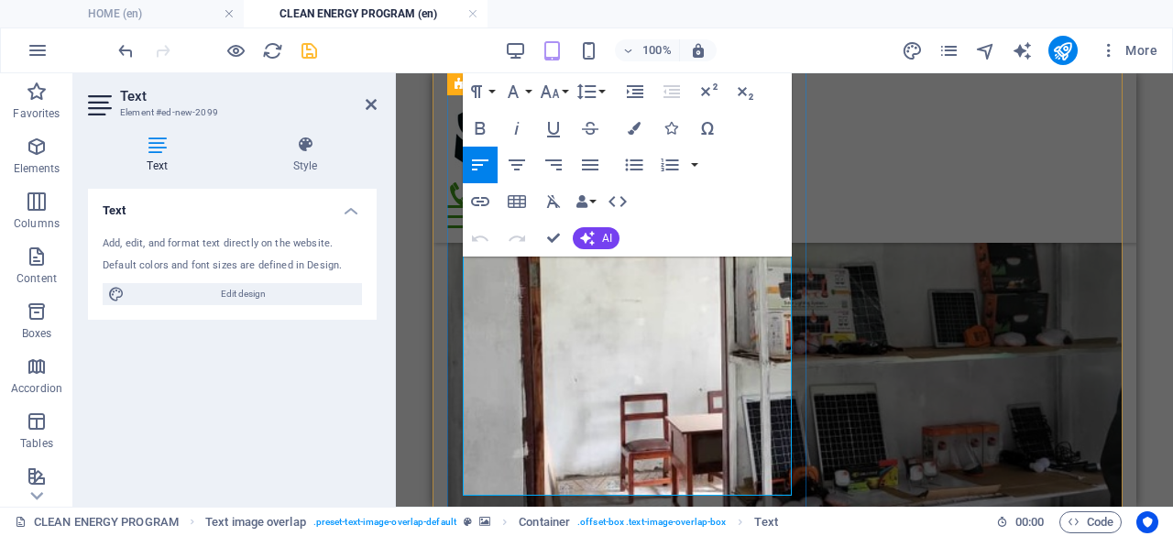
drag, startPoint x: 585, startPoint y: 487, endPoint x: 522, endPoint y: 324, distance: 173.8
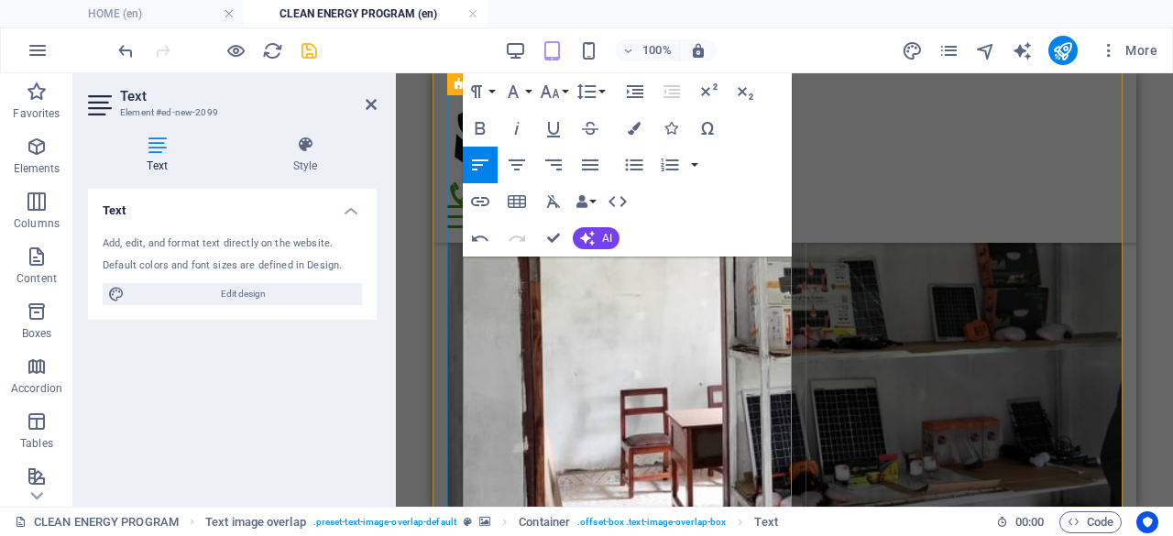
scroll to position [3602, 0]
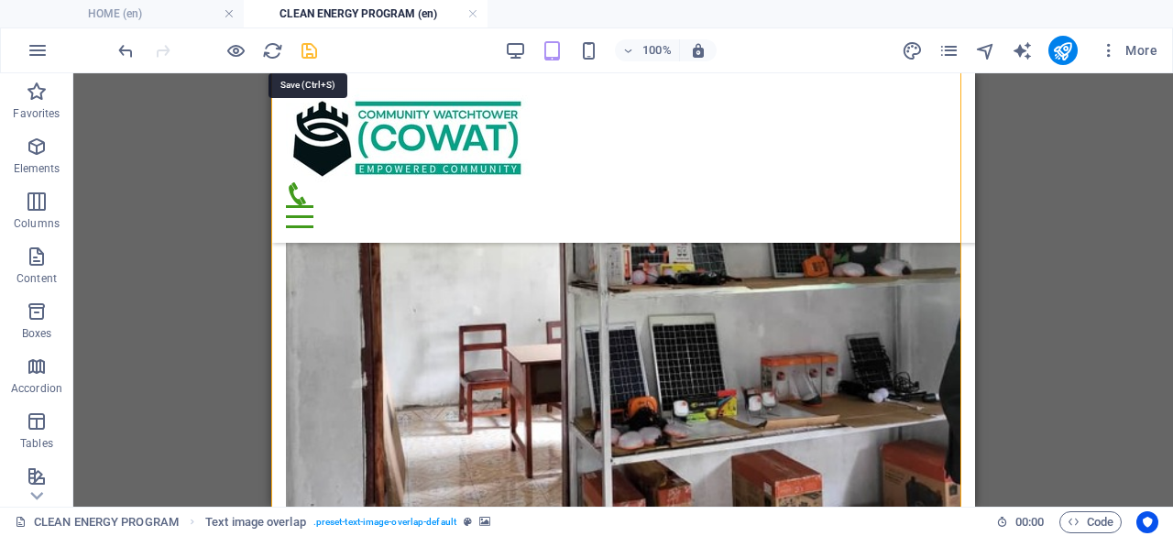
click at [312, 47] on icon "save" at bounding box center [309, 50] width 21 height 21
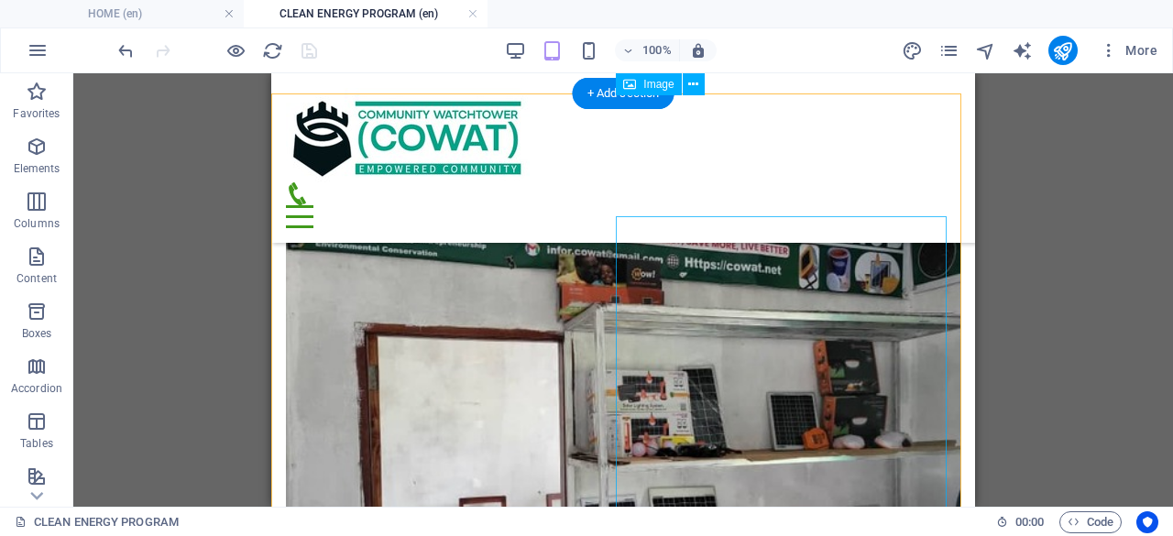
scroll to position [3357, 0]
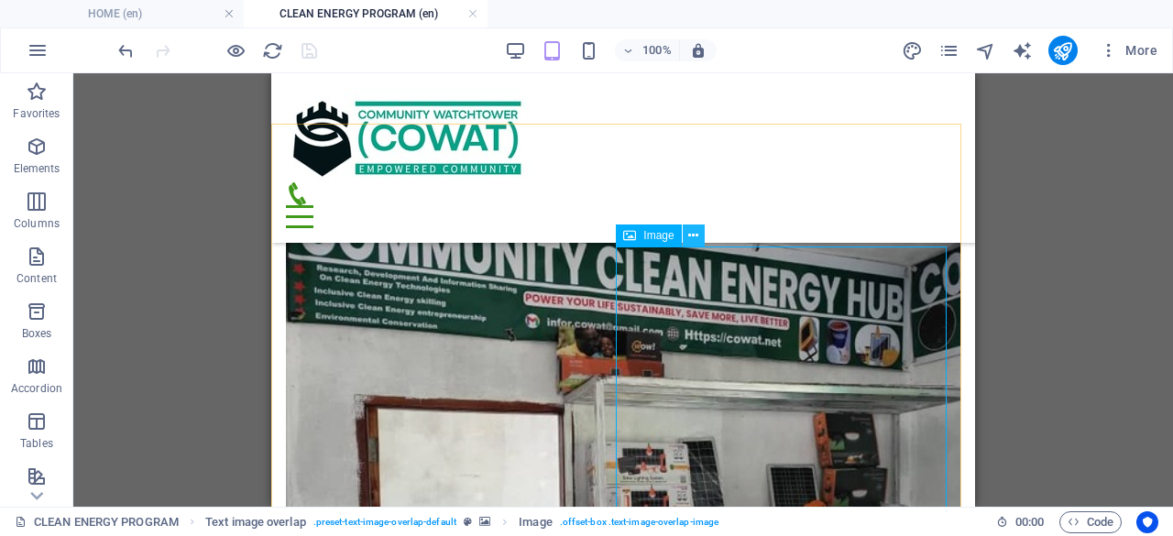
click at [696, 236] on icon at bounding box center [693, 235] width 10 height 19
drag, startPoint x: 681, startPoint y: 371, endPoint x: 520, endPoint y: 373, distance: 161.3
select select "%"
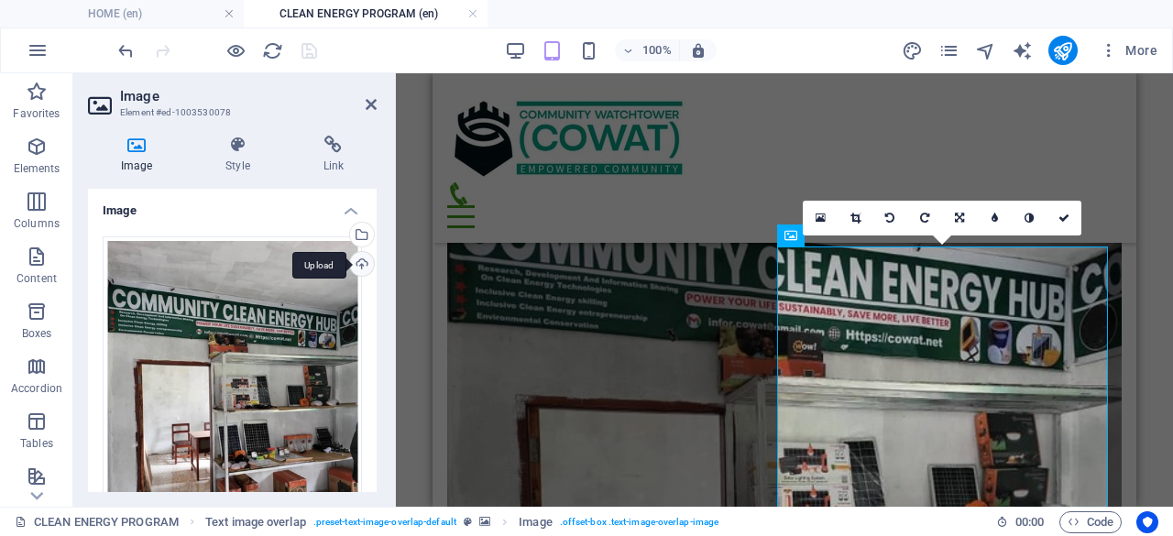
click at [356, 258] on div "Upload" at bounding box center [359, 265] width 27 height 27
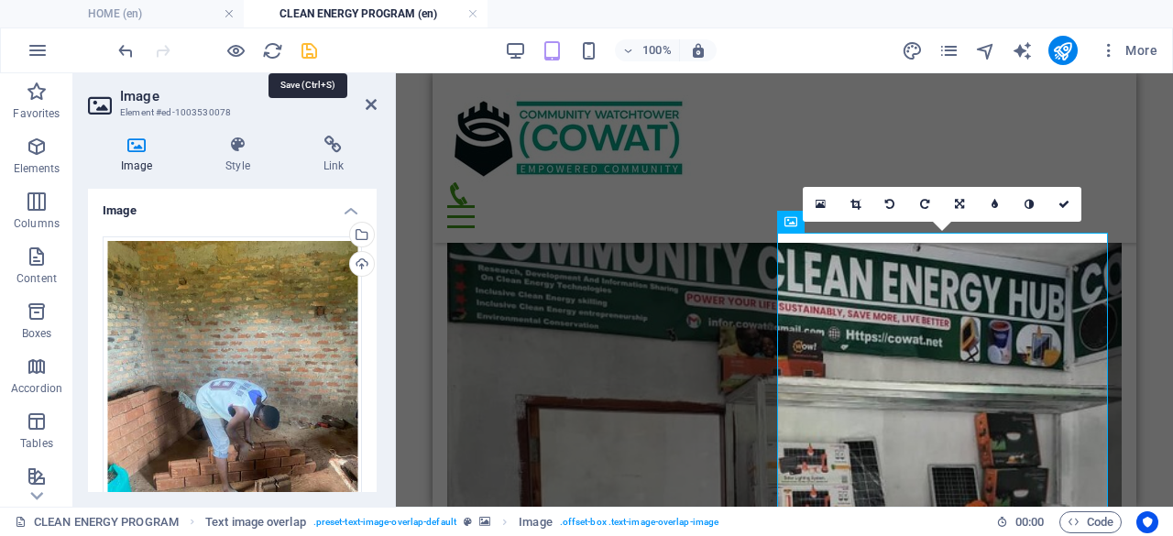
click at [307, 44] on icon "save" at bounding box center [309, 50] width 21 height 21
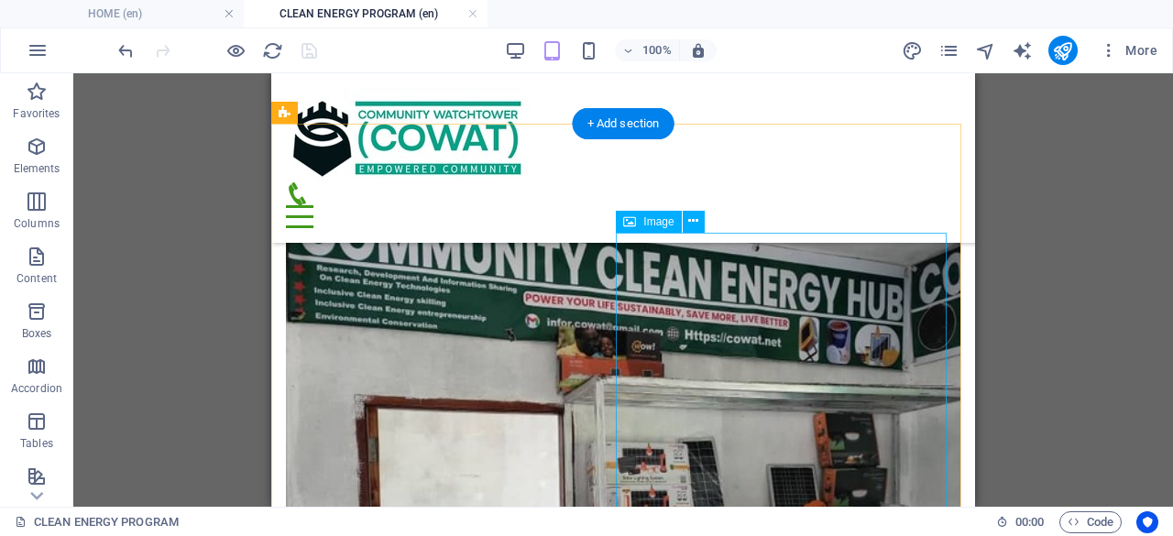
scroll to position [3449, 0]
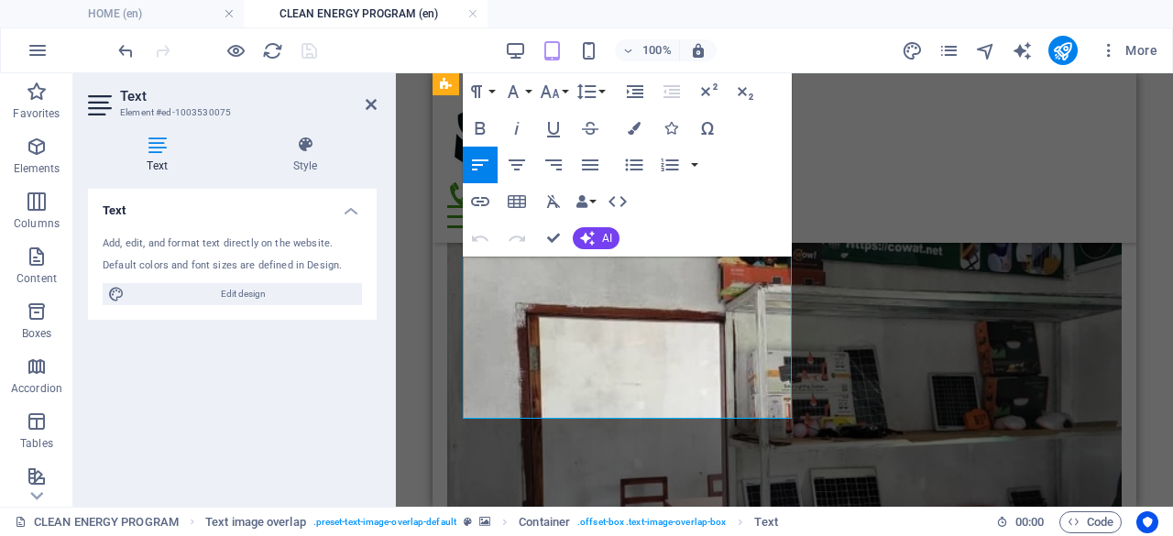
scroll to position [3632, 0]
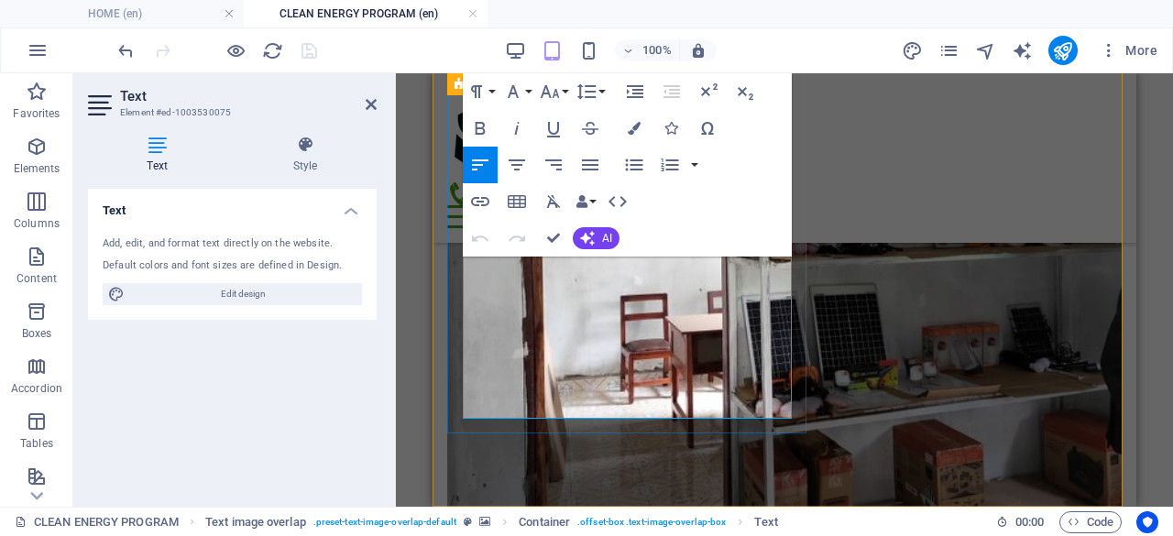
drag, startPoint x: 466, startPoint y: 306, endPoint x: 787, endPoint y: 417, distance: 340.3
click at [590, 162] on icon "button" at bounding box center [590, 165] width 22 height 22
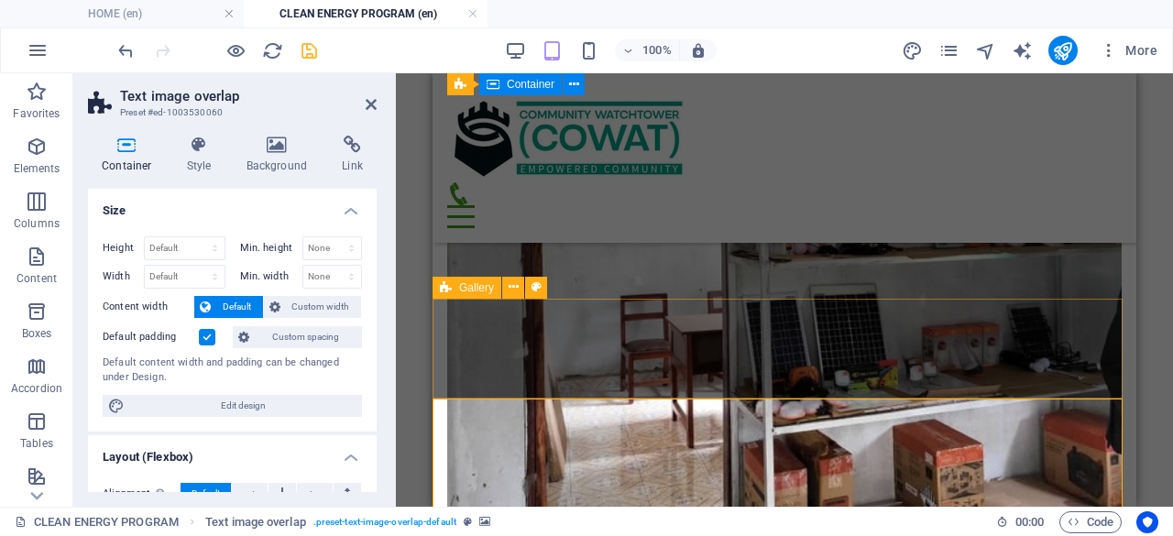
click at [310, 49] on icon "save" at bounding box center [309, 50] width 21 height 21
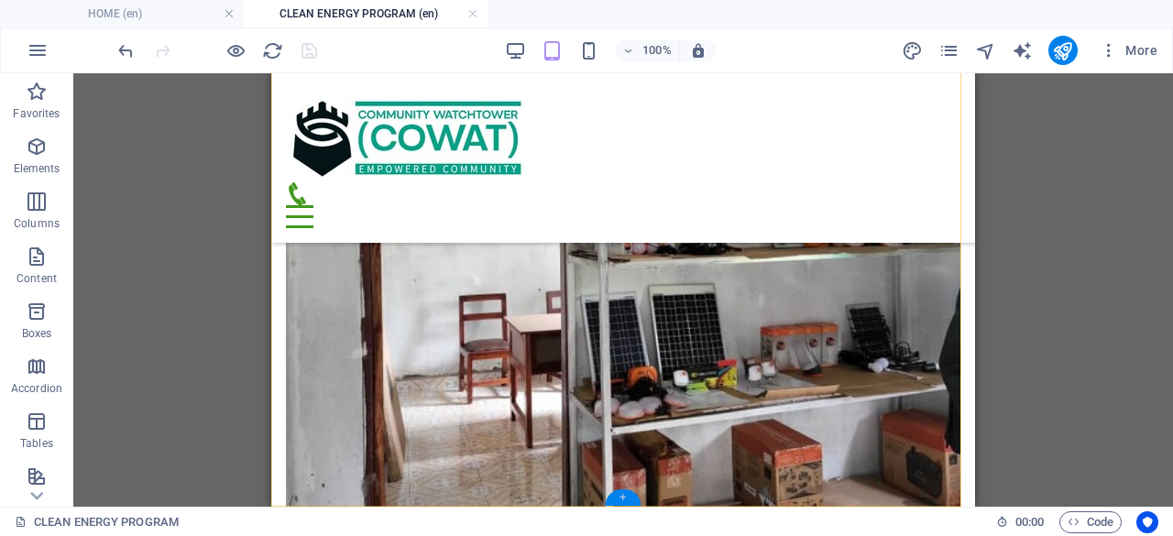
click at [621, 494] on div "+" at bounding box center [623, 497] width 36 height 16
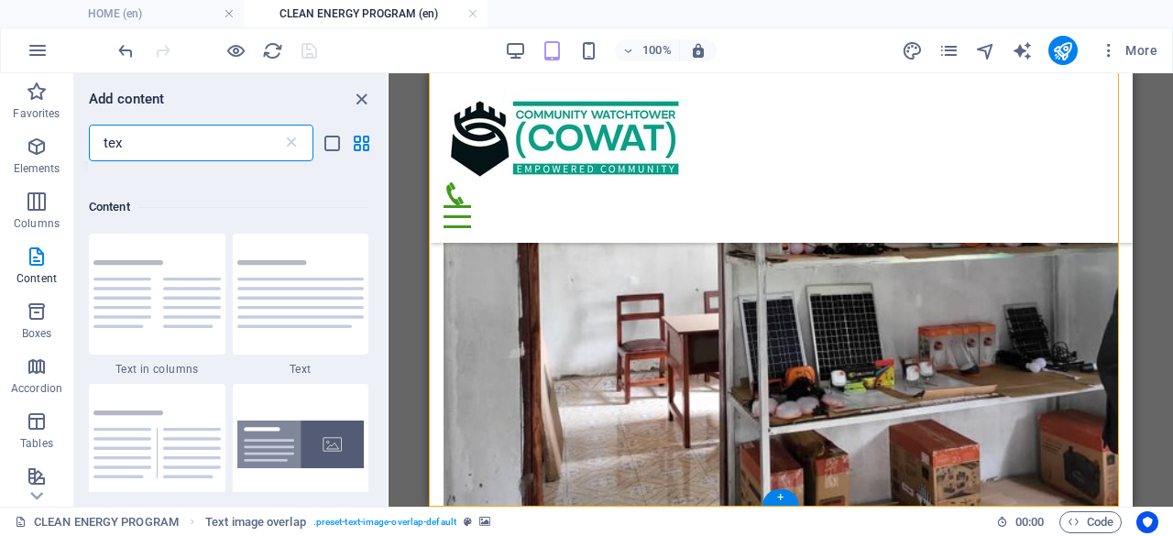
scroll to position [140, 0]
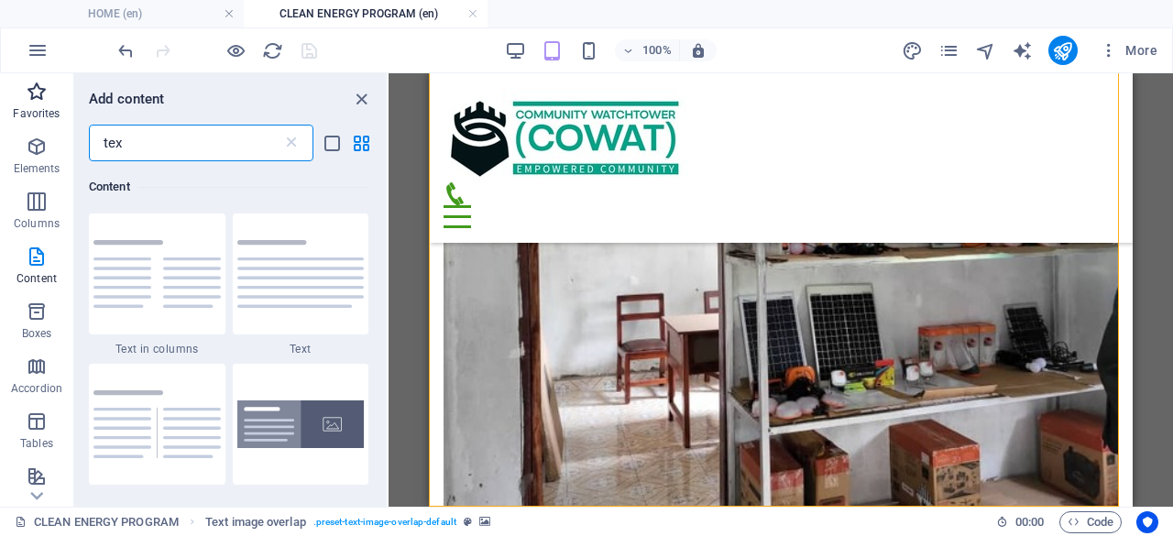
drag, startPoint x: 148, startPoint y: 144, endPoint x: 51, endPoint y: 120, distance: 100.0
click at [53, 122] on div "Favorites Elements Columns Content Boxes Accordion Tables Features Images Slide…" at bounding box center [194, 290] width 389 height 434
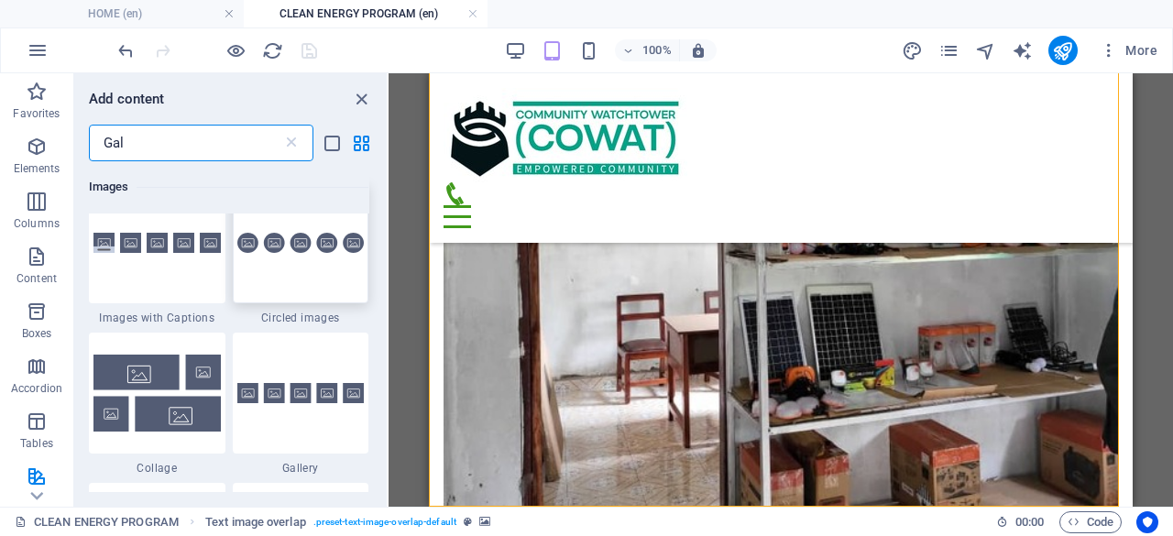
scroll to position [458, 0]
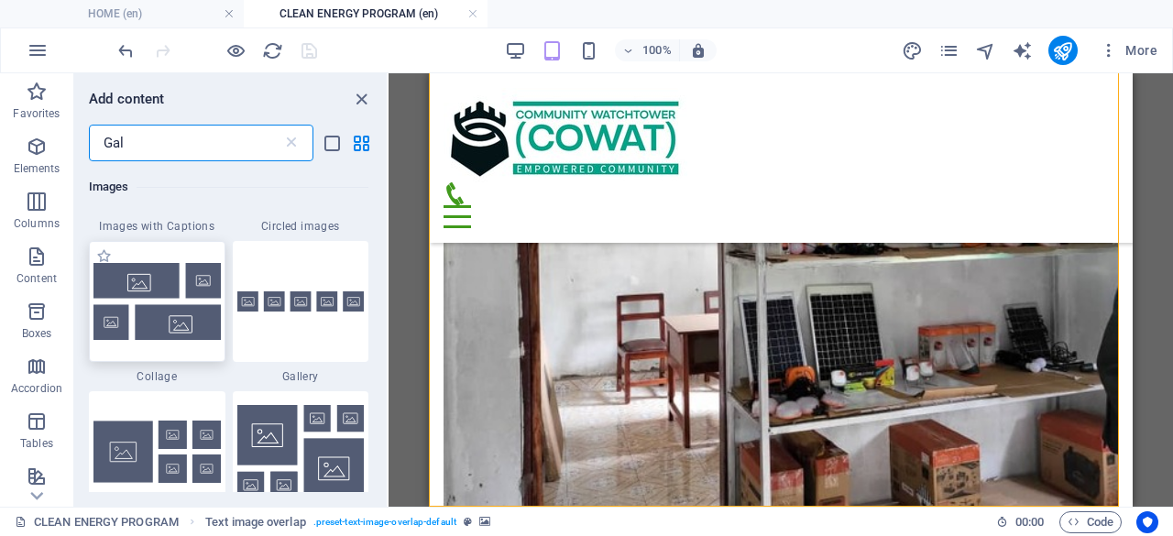
type input "Gal"
click at [187, 302] on img at bounding box center [156, 301] width 127 height 76
click at [389, 302] on div "Drag here to replace the existing content. Press “Ctrl” if you want to create a…" at bounding box center [781, 290] width 785 height 434
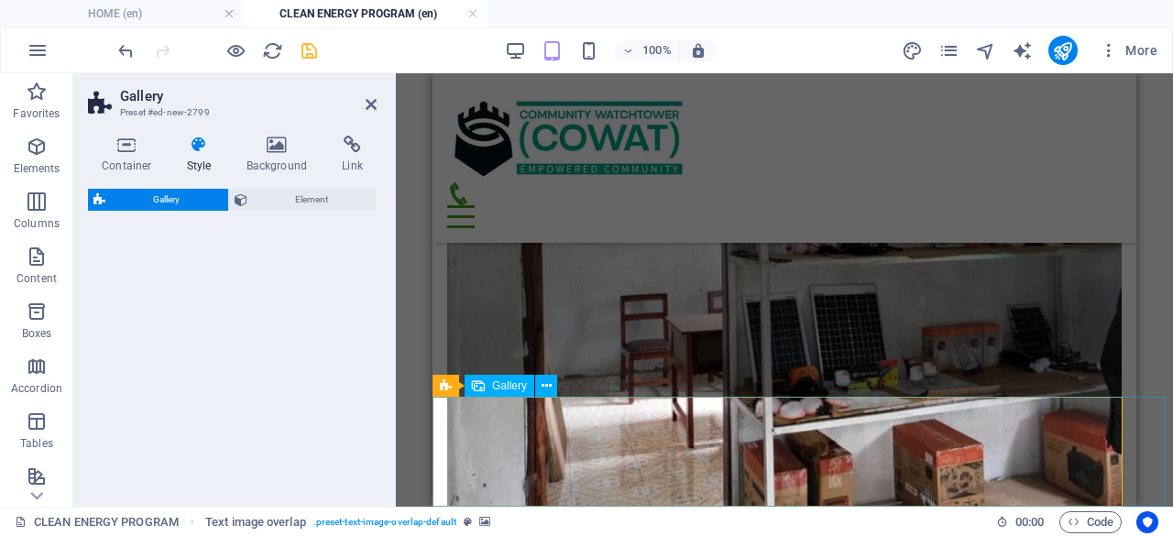
scroll to position [3742, 0]
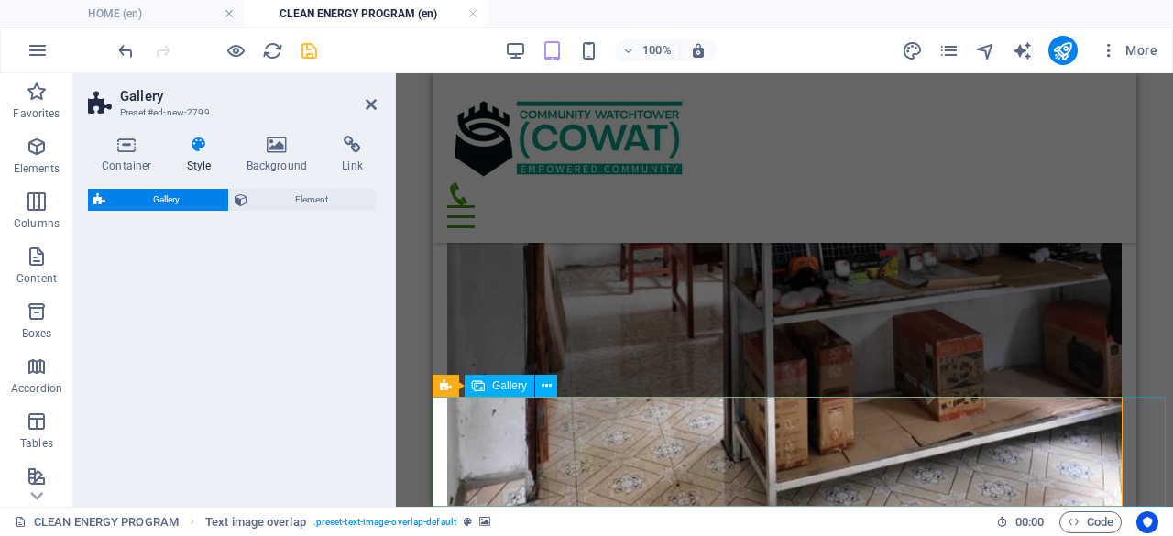
select select "rem"
select select "preset-gallery-v3-collage"
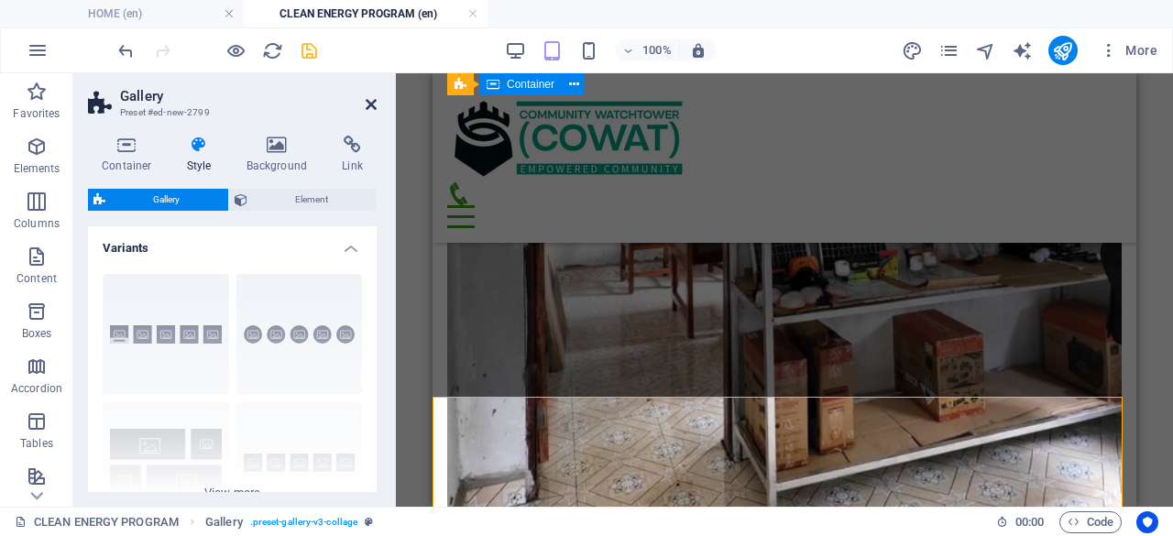
click at [369, 98] on icon at bounding box center [371, 104] width 11 height 15
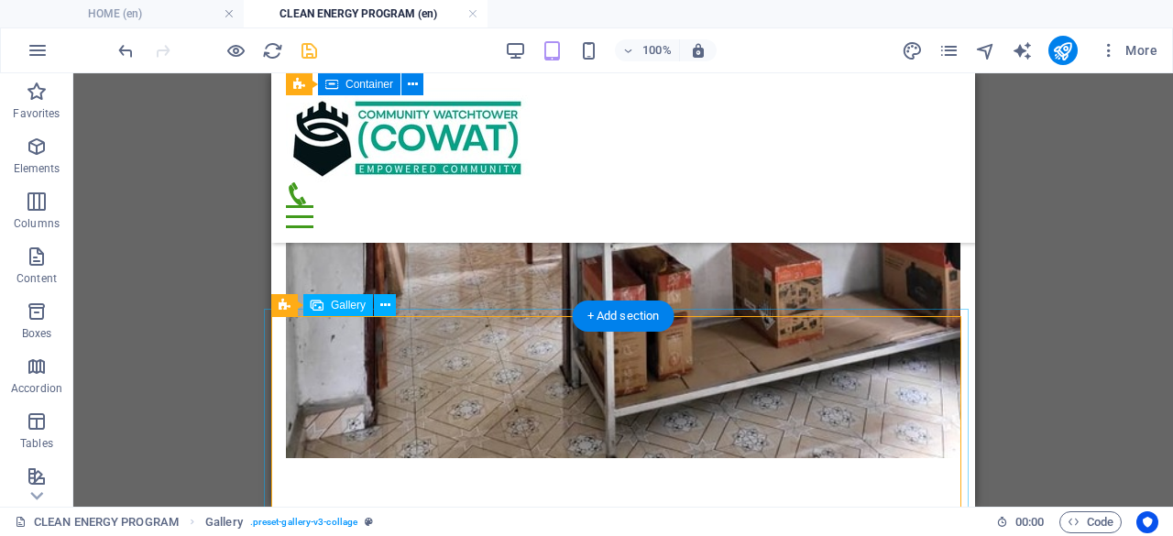
scroll to position [3823, 0]
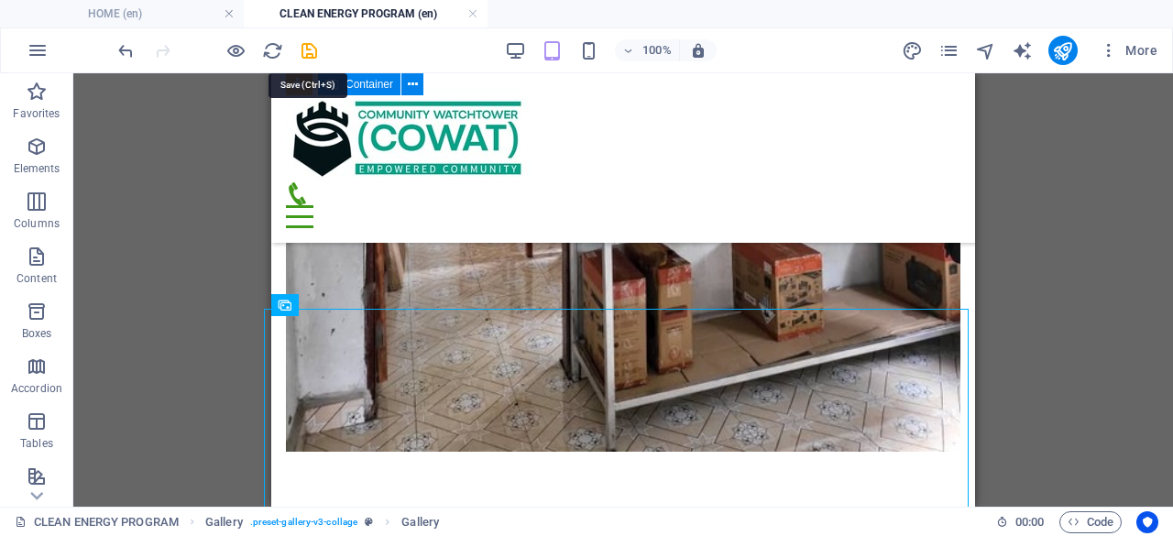
click at [310, 51] on icon "save" at bounding box center [309, 50] width 21 height 21
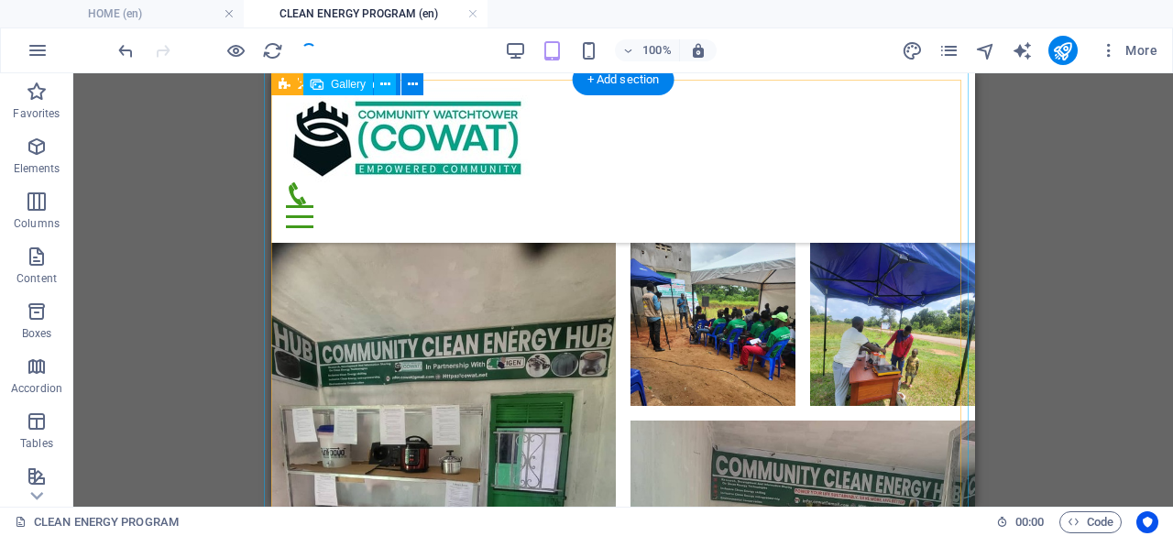
scroll to position [3914, 0]
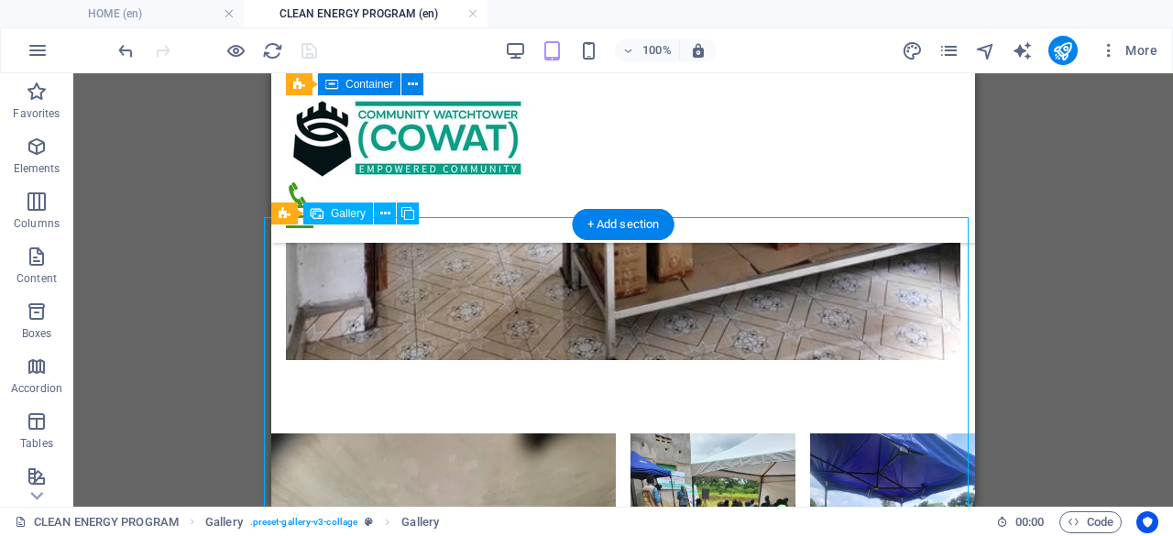
select select "4"
select select "px"
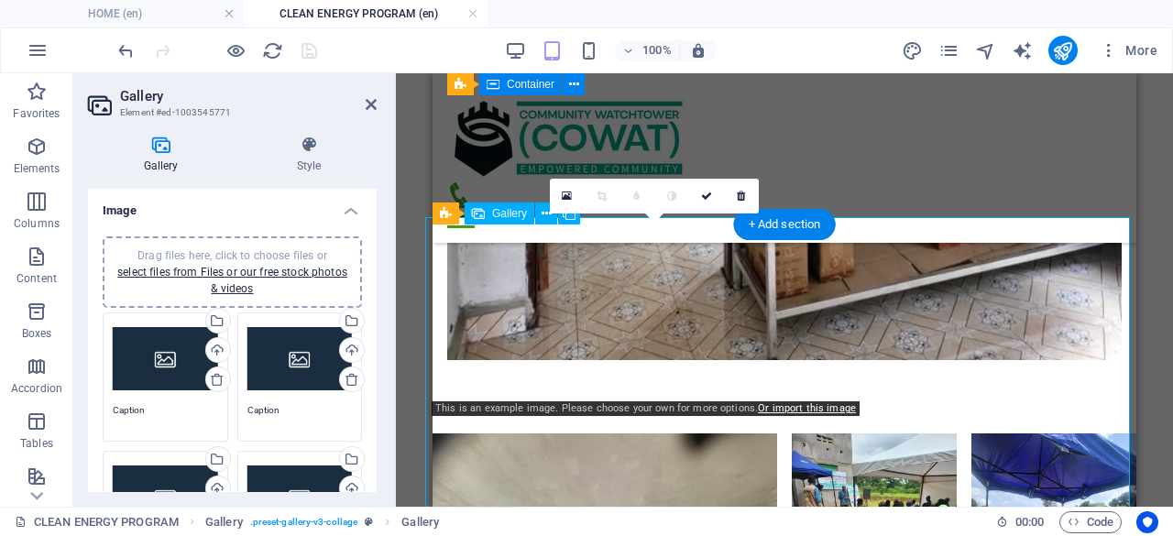
scroll to position [4189, 0]
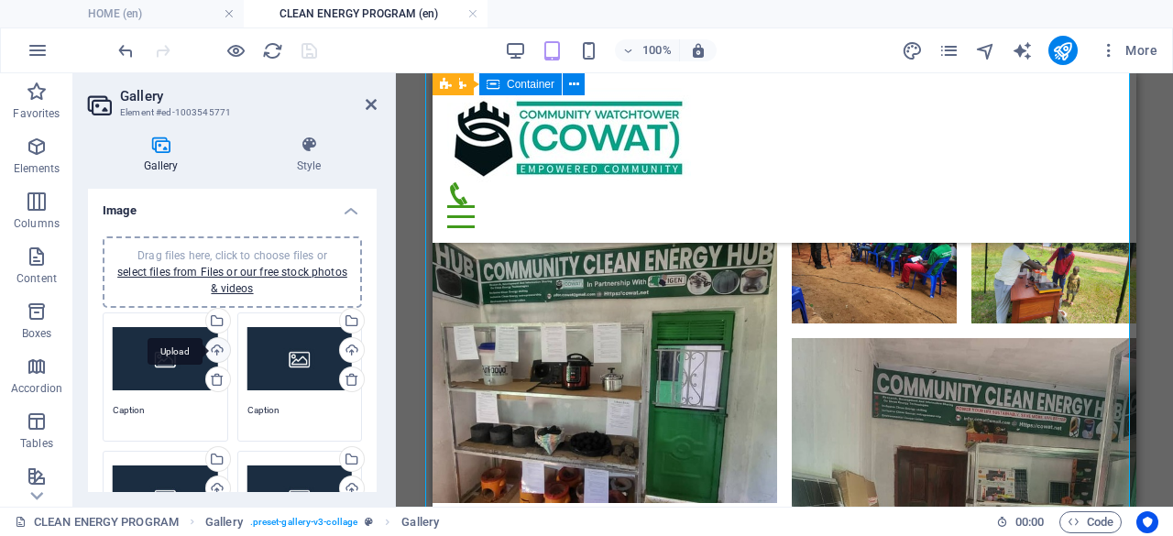
click at [214, 343] on div "Upload" at bounding box center [216, 351] width 27 height 27
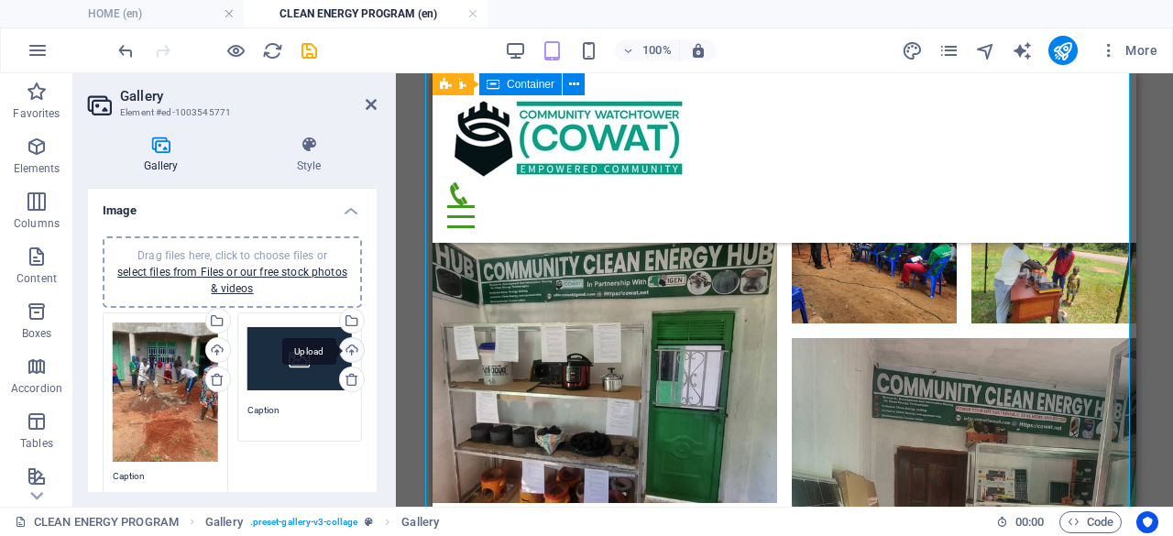
click at [350, 344] on div "Upload" at bounding box center [349, 351] width 27 height 27
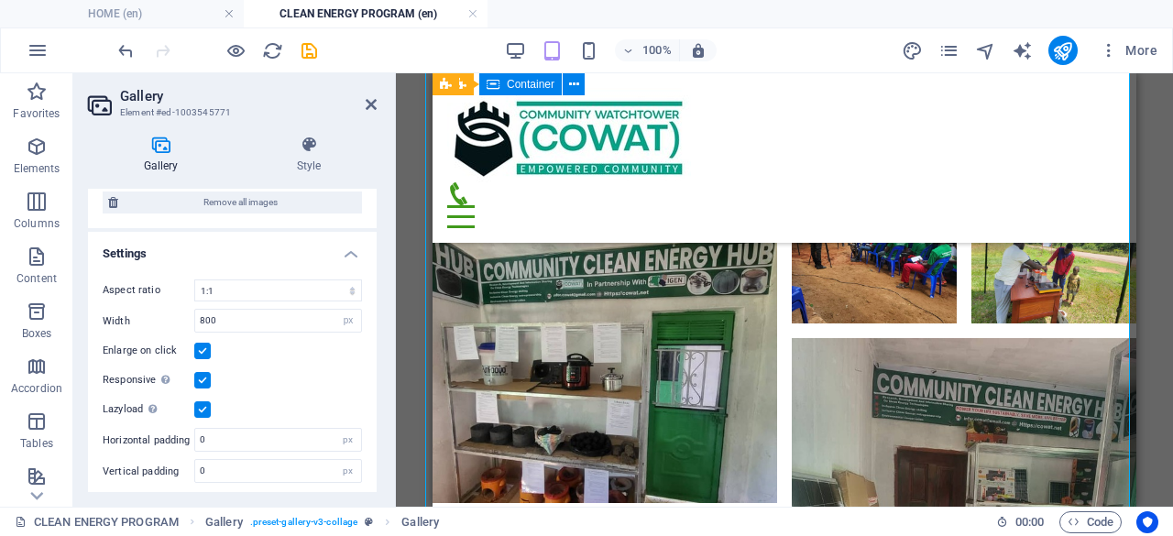
scroll to position [238, 0]
